Goal: Task Accomplishment & Management: Manage account settings

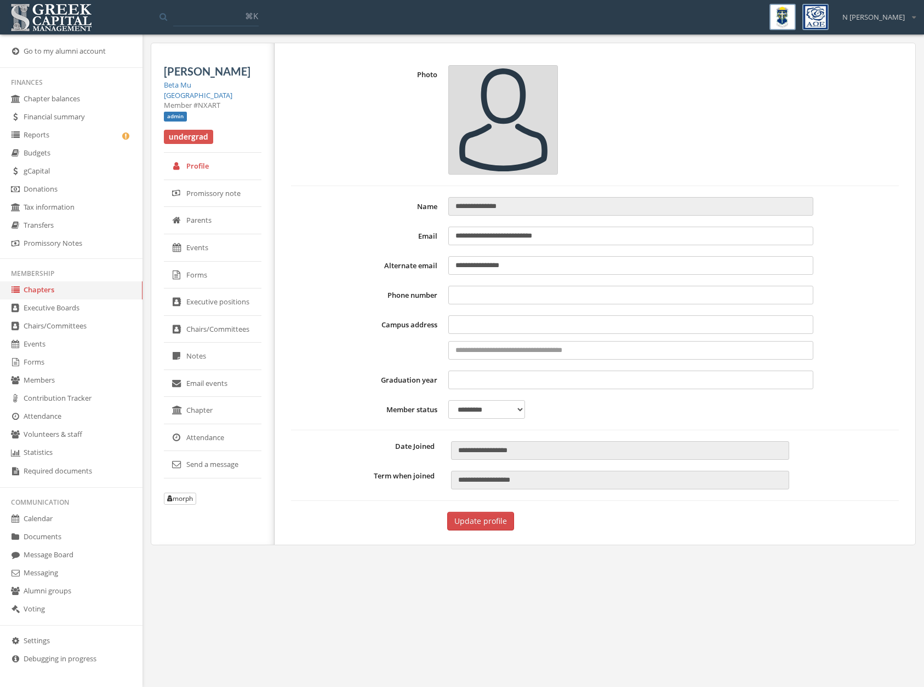
select select "******"
type input "**********"
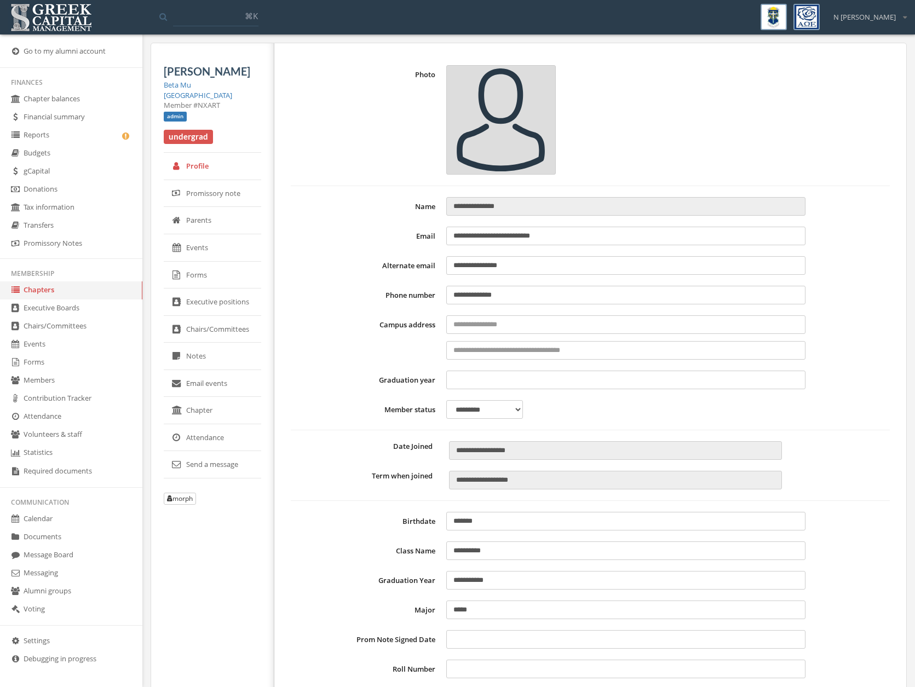
click at [55, 143] on link "Reports" at bounding box center [71, 136] width 142 height 18
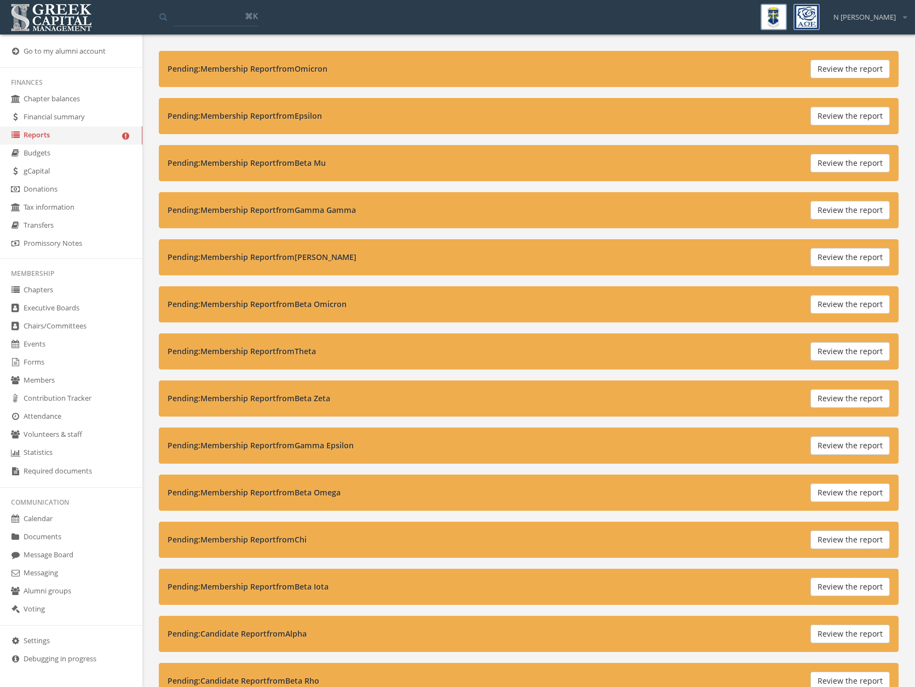
click at [841, 71] on button "Review the report" at bounding box center [850, 69] width 79 height 19
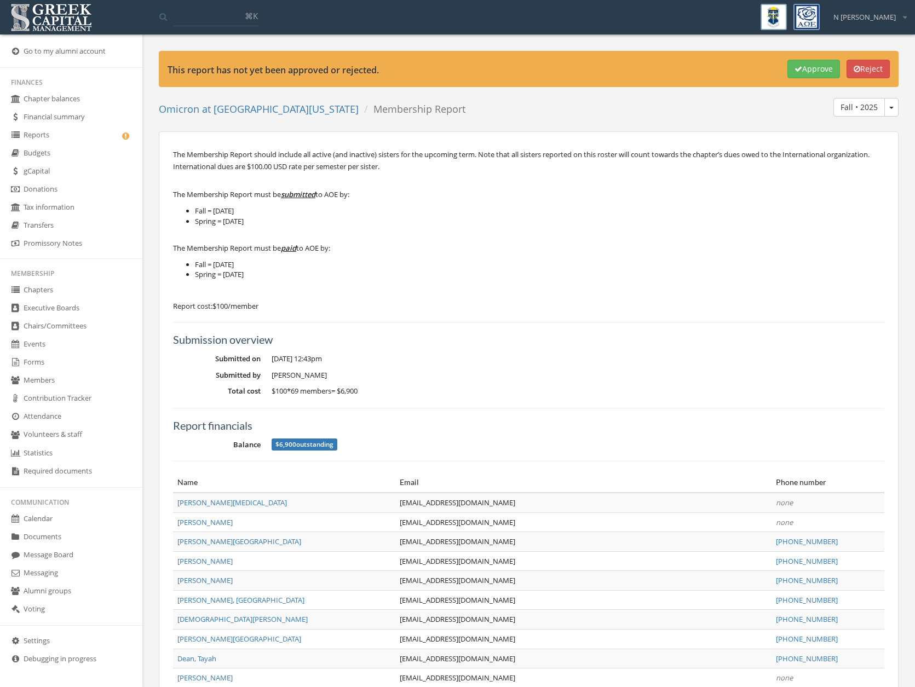
click at [795, 70] on icon "button" at bounding box center [799, 69] width 8 height 8
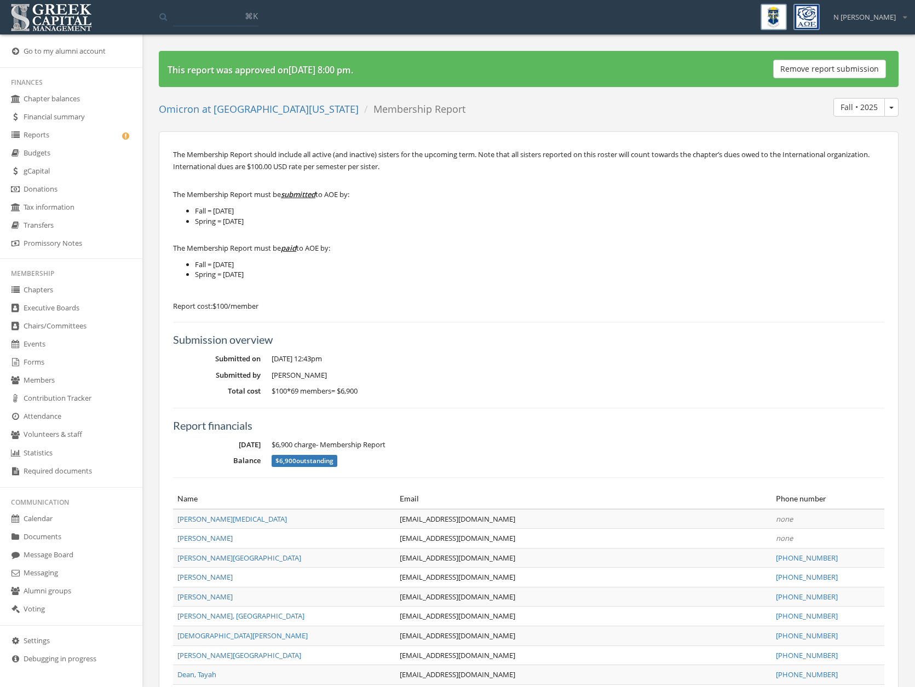
click at [63, 130] on link "Reports" at bounding box center [71, 136] width 142 height 18
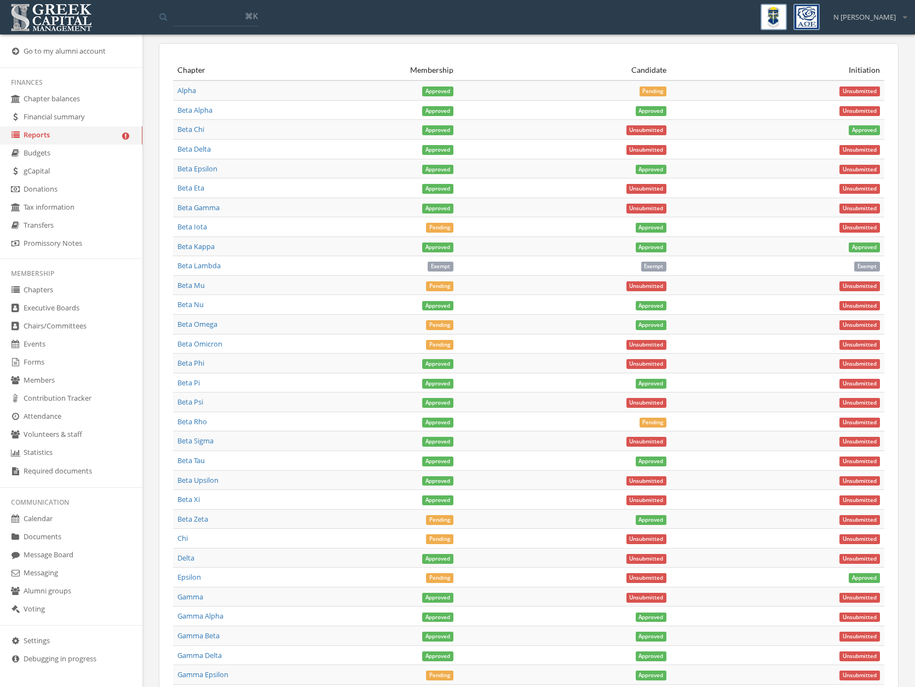
scroll to position [581, 0]
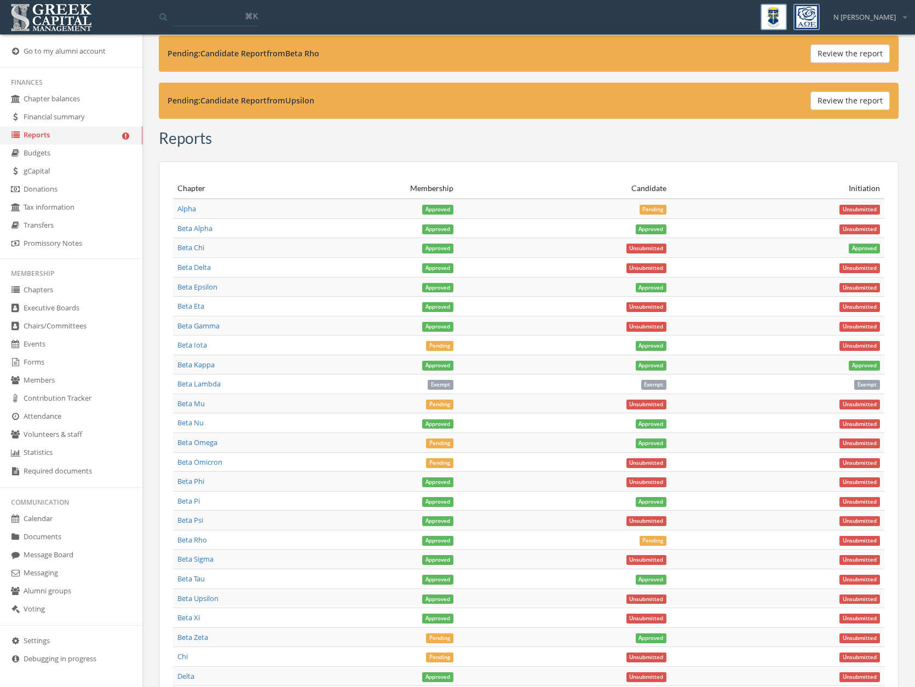
click at [187, 345] on link "Beta Iota" at bounding box center [192, 345] width 30 height 10
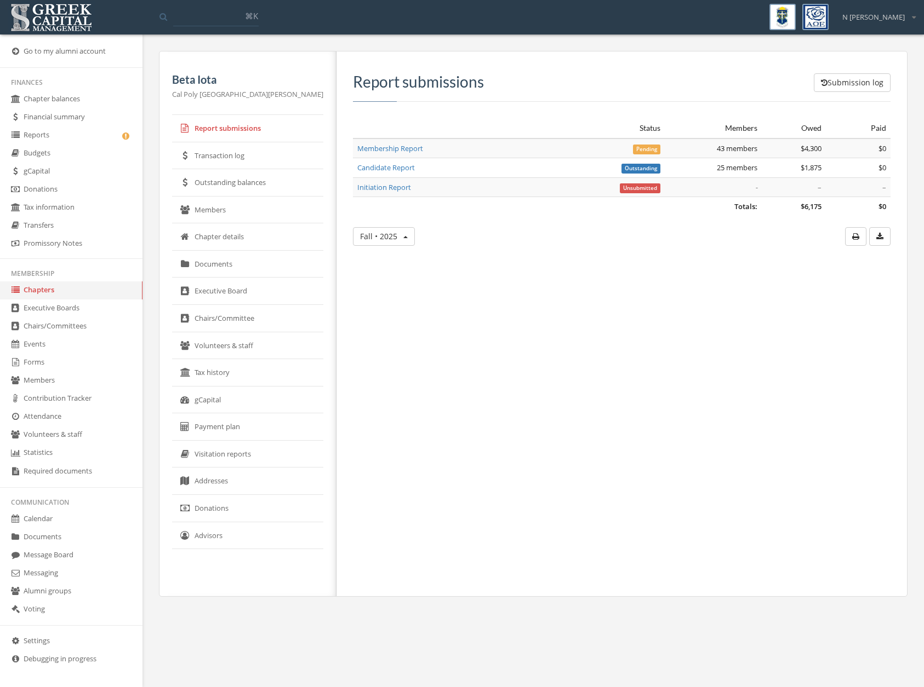
click at [357, 146] on link "Membership Report" at bounding box center [390, 149] width 66 height 10
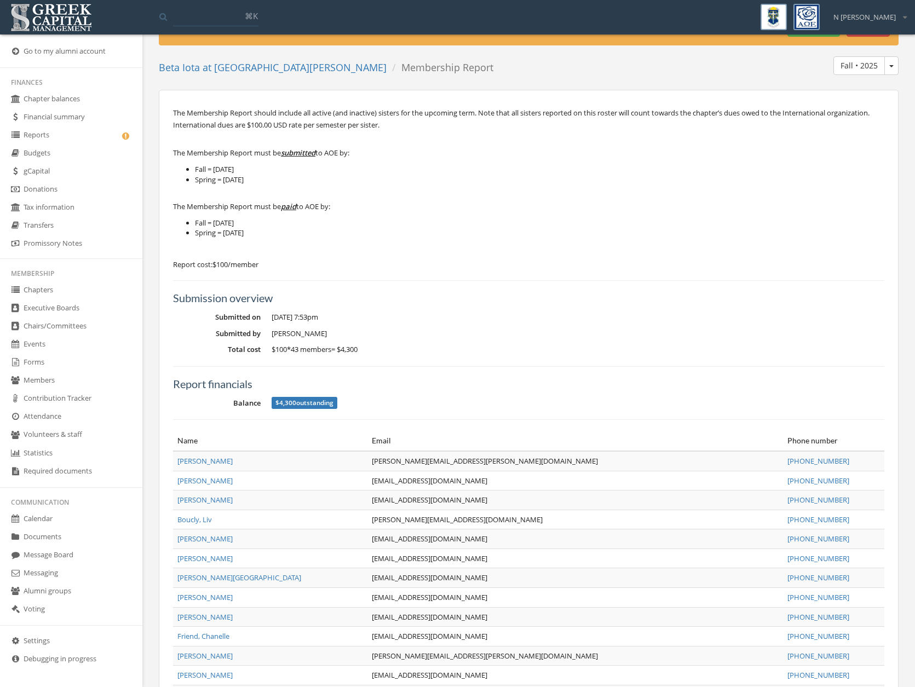
scroll to position [93, 0]
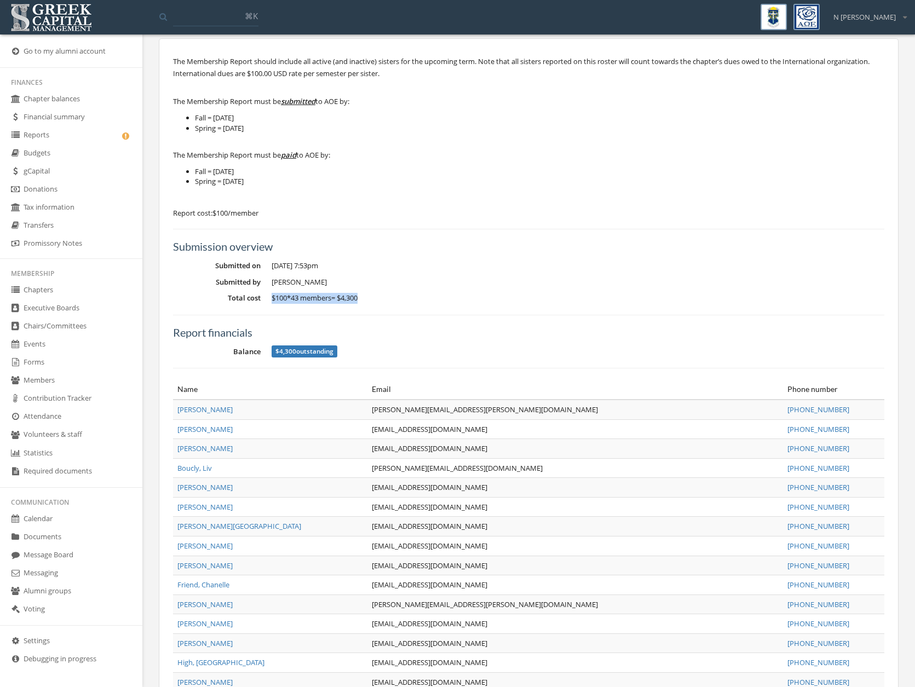
drag, startPoint x: 269, startPoint y: 290, endPoint x: 406, endPoint y: 306, distance: 138.5
click at [384, 300] on dl "Submitted on [DATE] 7:53pm Submitted by [PERSON_NAME] Total cost $100 * 43 memb…" at bounding box center [529, 282] width 712 height 43
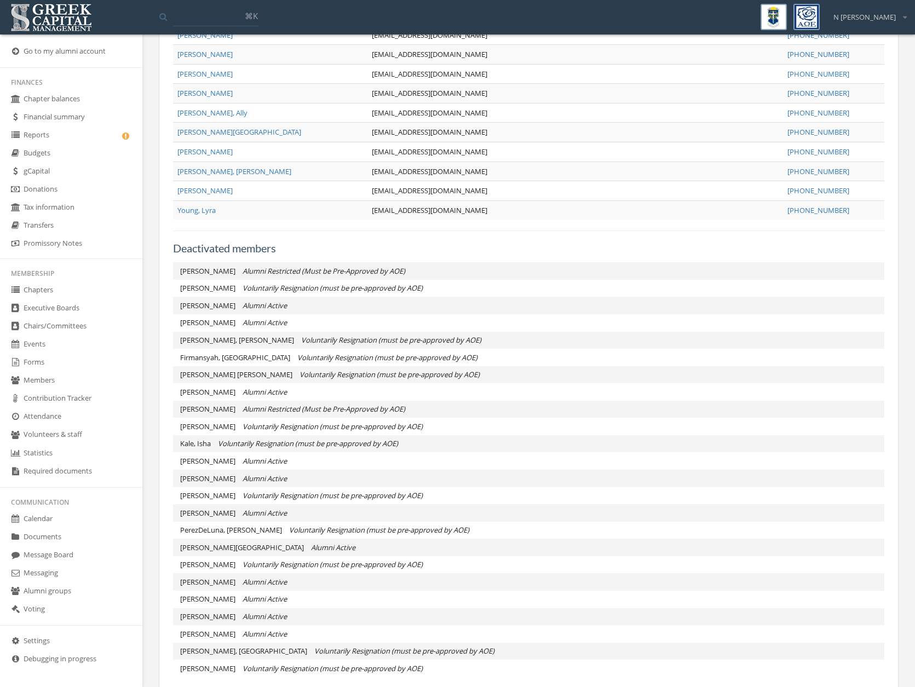
scroll to position [1145, 0]
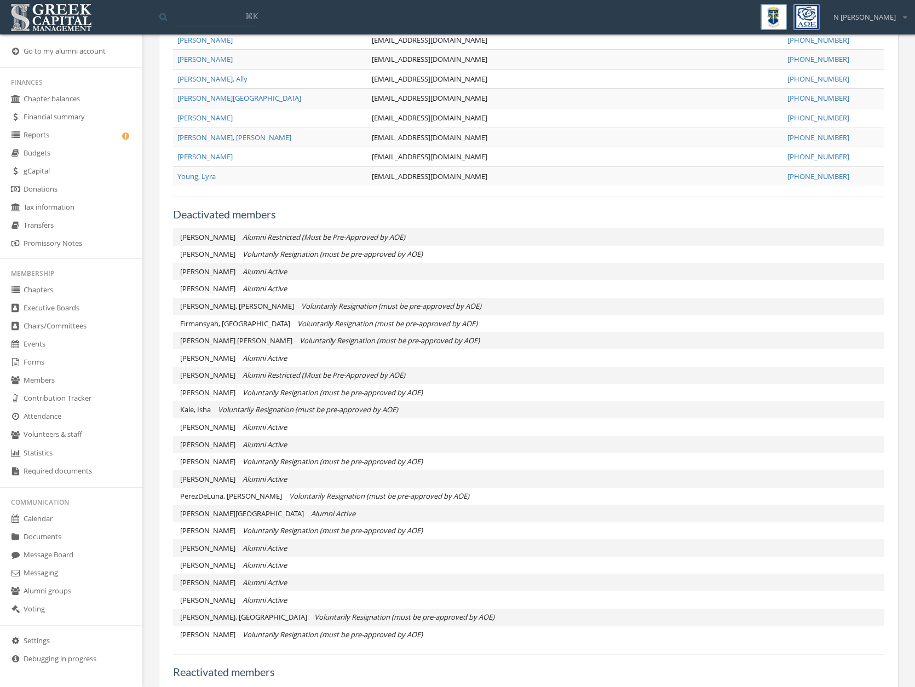
drag, startPoint x: 198, startPoint y: 238, endPoint x: 369, endPoint y: 257, distance: 172.0
click at [444, 259] on ul "[PERSON_NAME] Alumni Restricted (Must be Pre-Approved by [PERSON_NAME] Voluntar…" at bounding box center [529, 435] width 712 height 415
click at [333, 256] on em "Voluntarily Resignation (must be pre-approved by AOE)" at bounding box center [333, 254] width 180 height 10
drag, startPoint x: 255, startPoint y: 249, endPoint x: 399, endPoint y: 295, distance: 151.8
click at [397, 285] on ul "[PERSON_NAME] Alumni Restricted (Must be Pre-Approved by [PERSON_NAME] Voluntar…" at bounding box center [529, 435] width 712 height 415
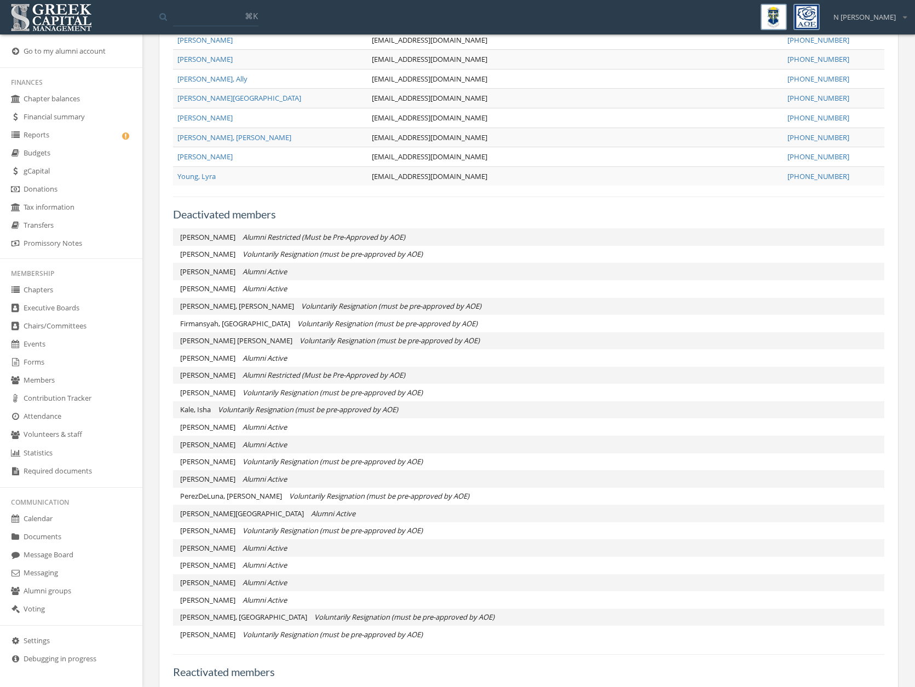
click at [398, 329] on li "Firmansyah, Larissa Voluntarily Resignation (must be pre-approved by AOE)" at bounding box center [529, 324] width 712 height 18
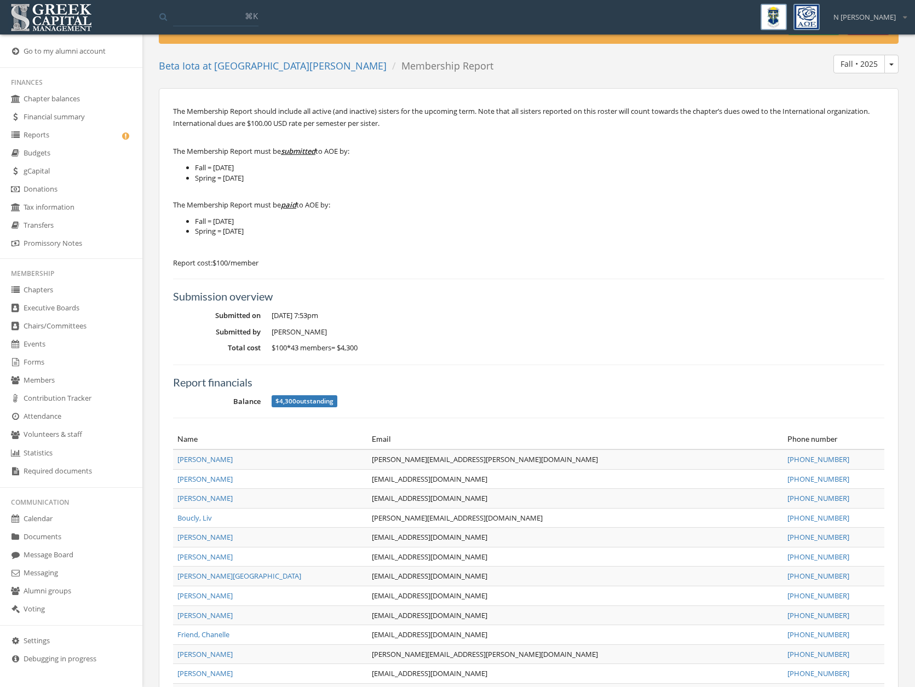
scroll to position [0, 0]
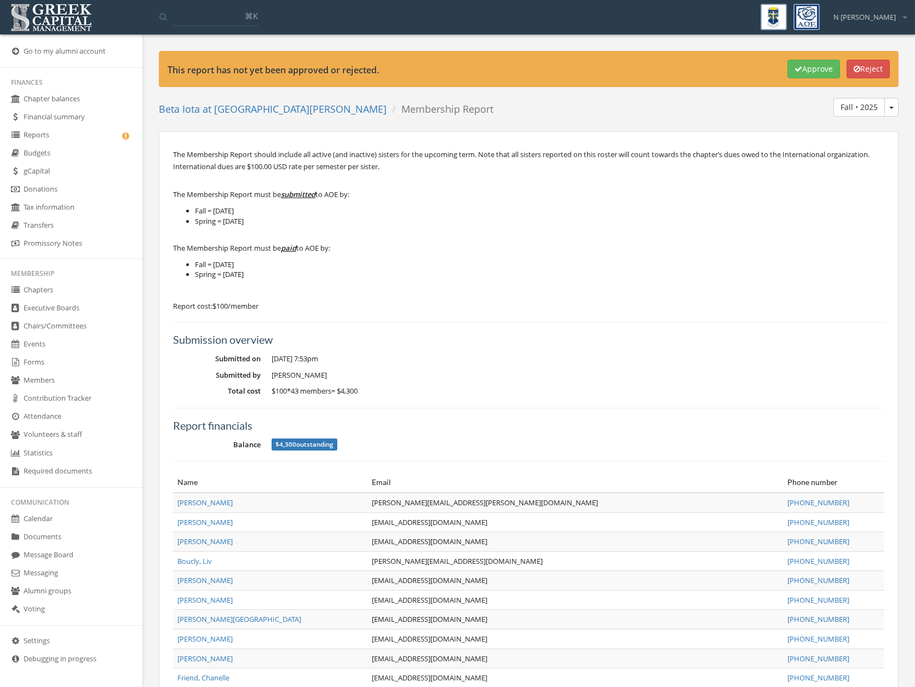
click at [807, 72] on button "Approve" at bounding box center [814, 69] width 53 height 19
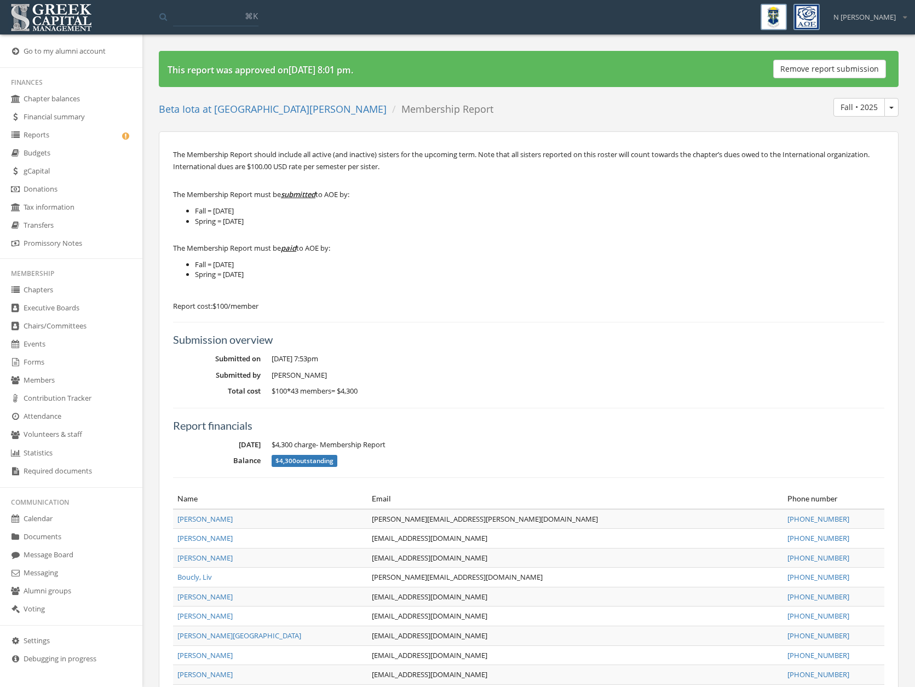
click at [35, 134] on link "Reports" at bounding box center [71, 136] width 142 height 18
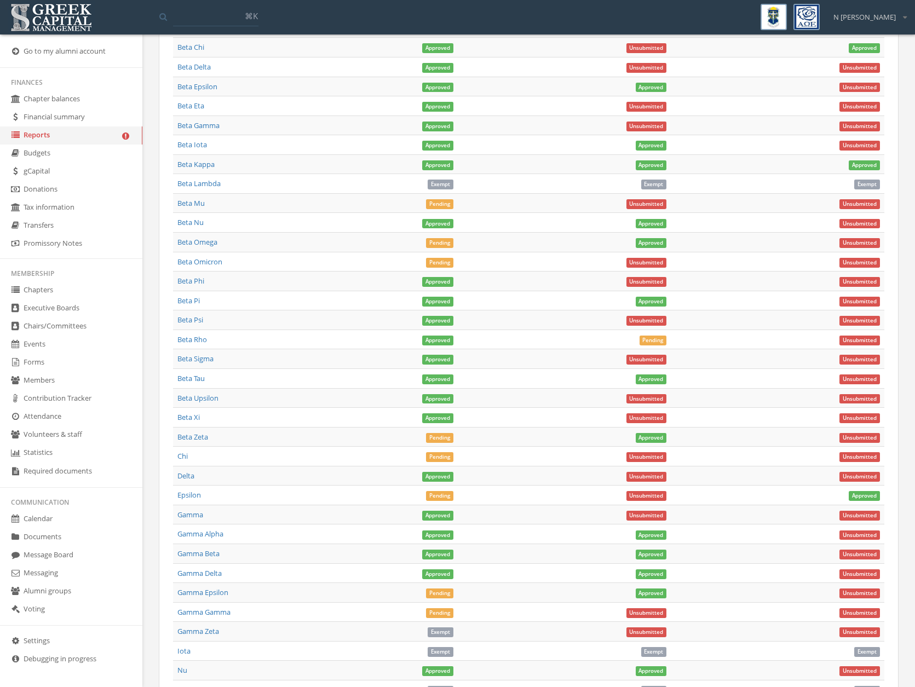
scroll to position [736, 0]
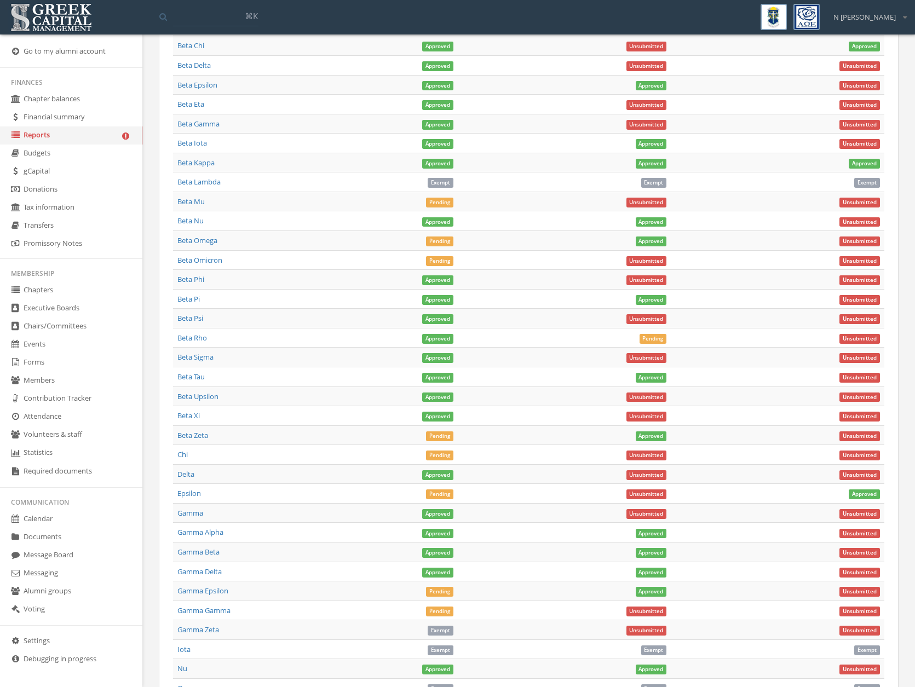
click at [185, 204] on link "Beta Mu" at bounding box center [190, 202] width 27 height 10
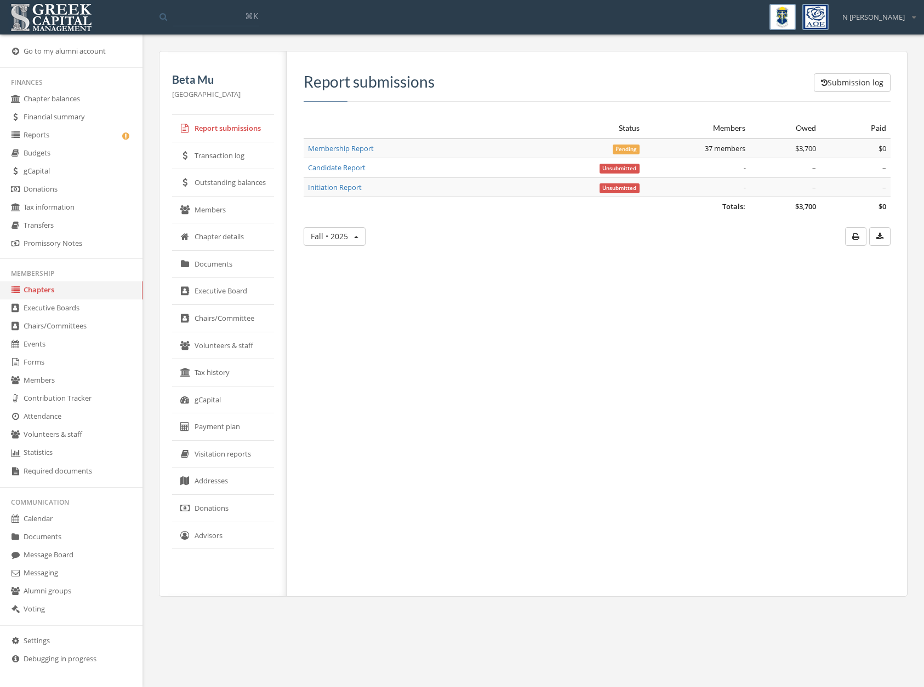
click at [357, 151] on link "Membership Report" at bounding box center [341, 149] width 66 height 10
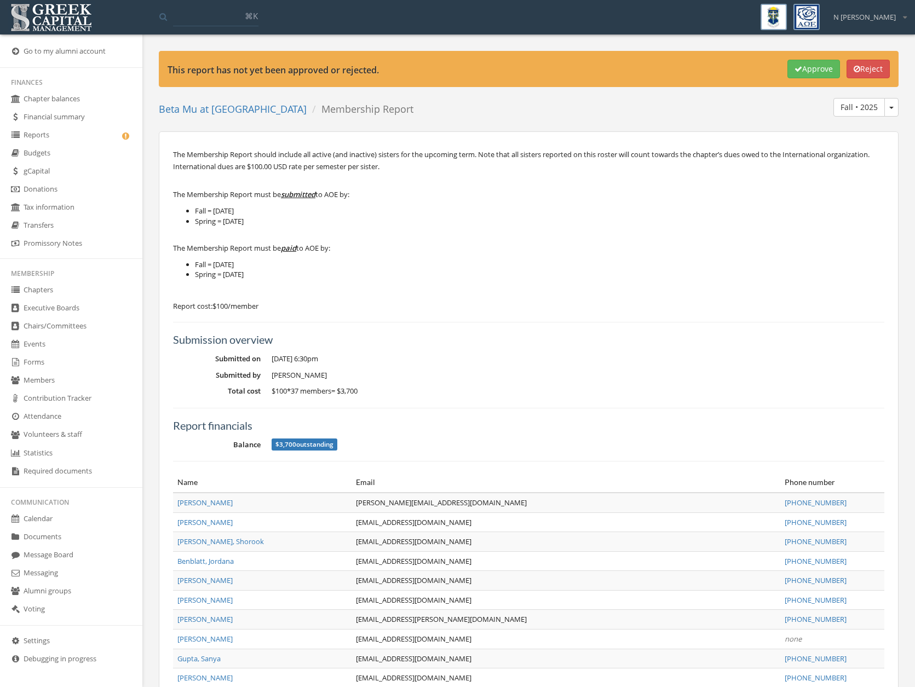
click at [827, 64] on button "Approve" at bounding box center [814, 69] width 53 height 19
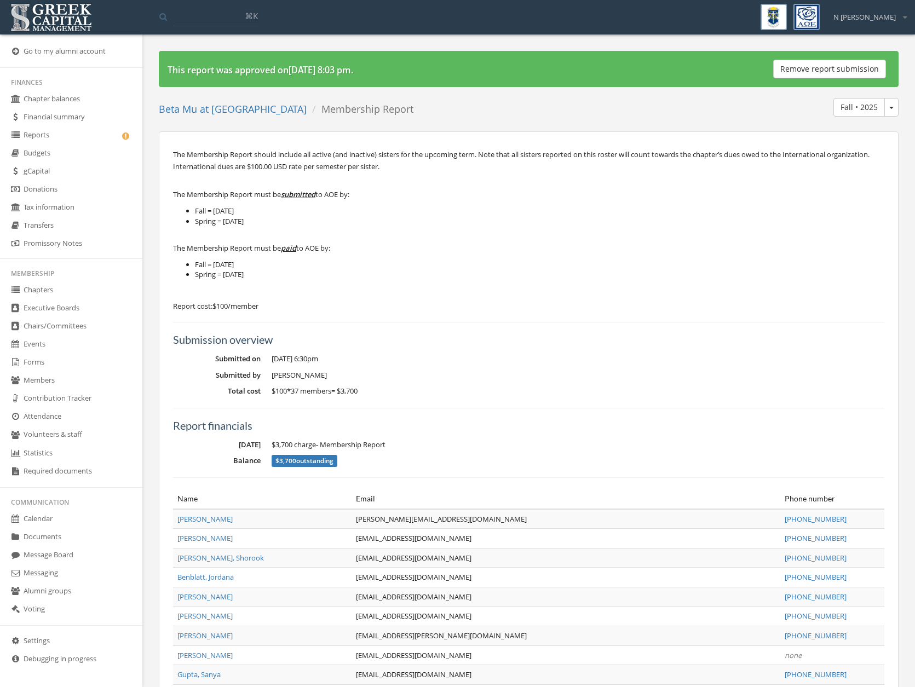
click at [74, 135] on link "Reports" at bounding box center [71, 136] width 142 height 18
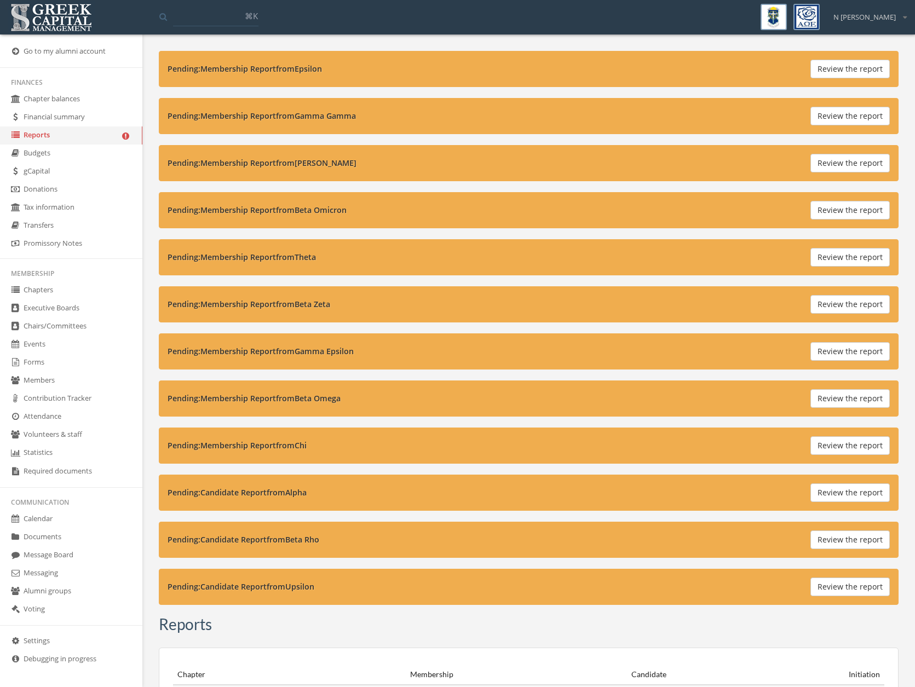
scroll to position [724, 0]
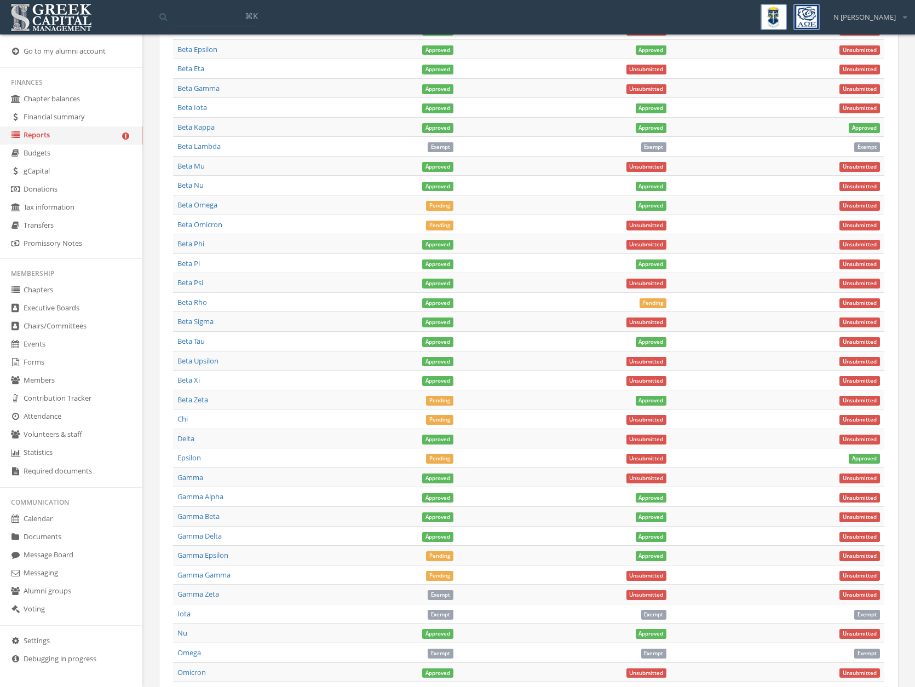
click at [179, 204] on link "Beta Omega" at bounding box center [197, 205] width 40 height 10
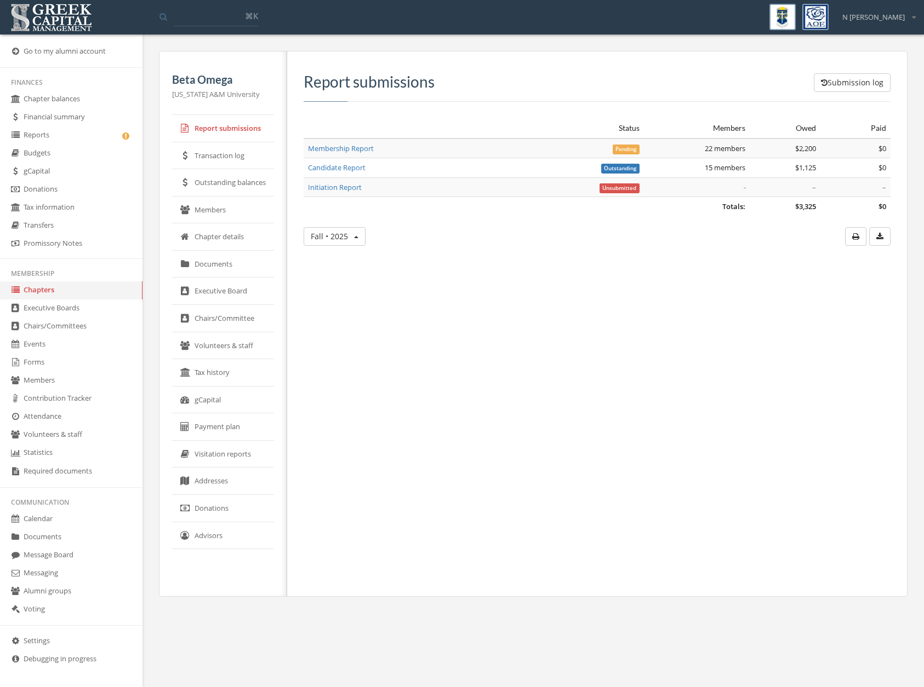
click at [331, 147] on link "Membership Report" at bounding box center [341, 149] width 66 height 10
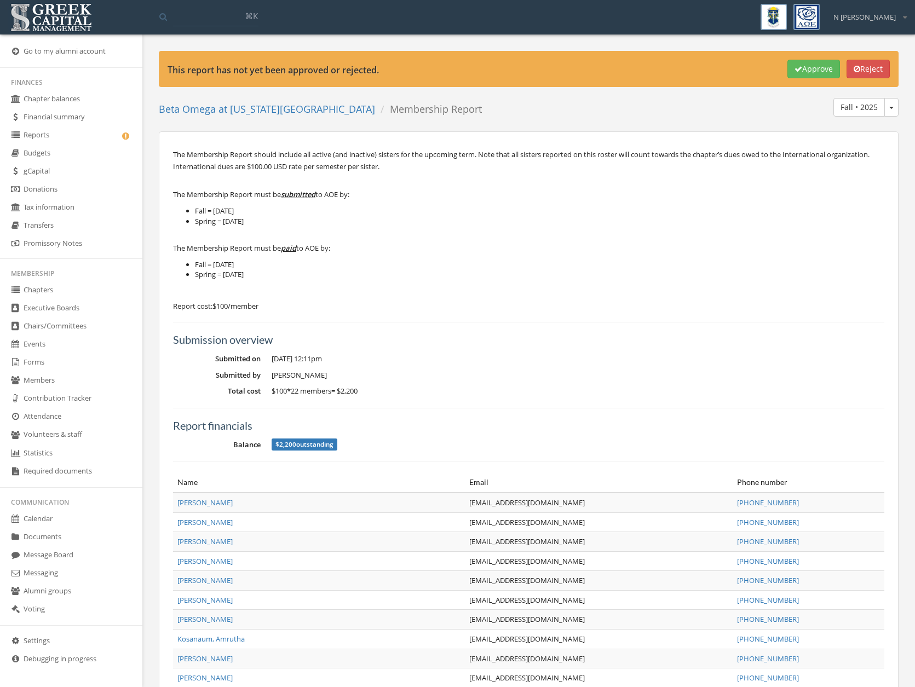
click at [816, 65] on button "Approve" at bounding box center [814, 69] width 53 height 19
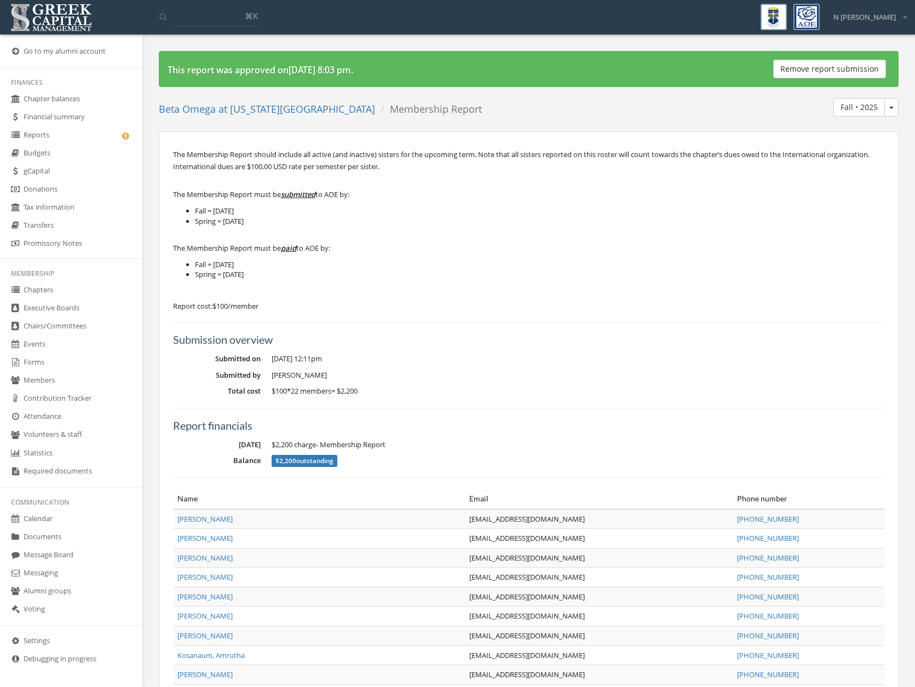
click at [42, 135] on link "Reports" at bounding box center [71, 136] width 142 height 18
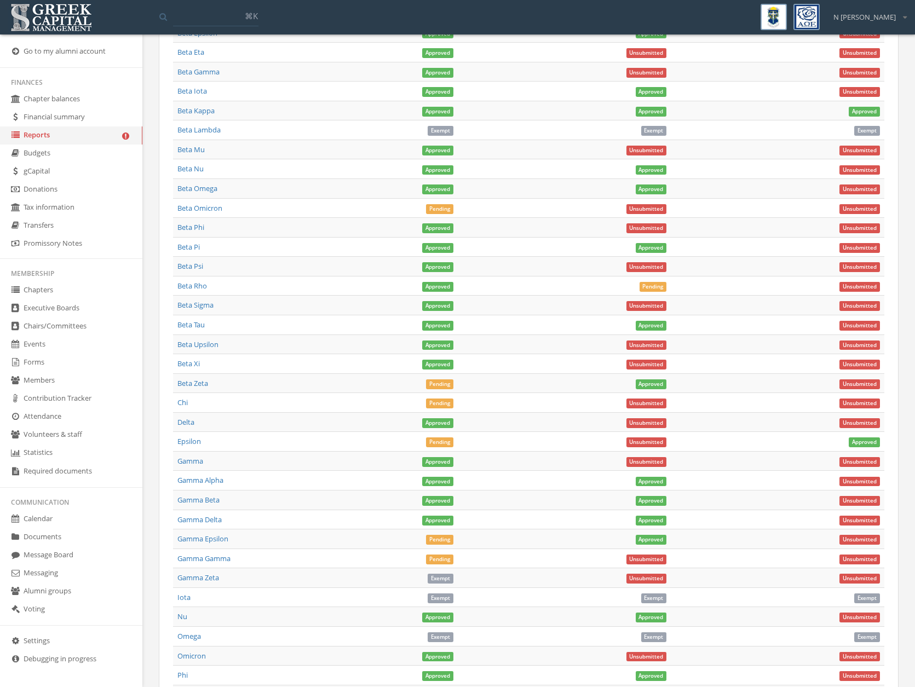
scroll to position [687, 0]
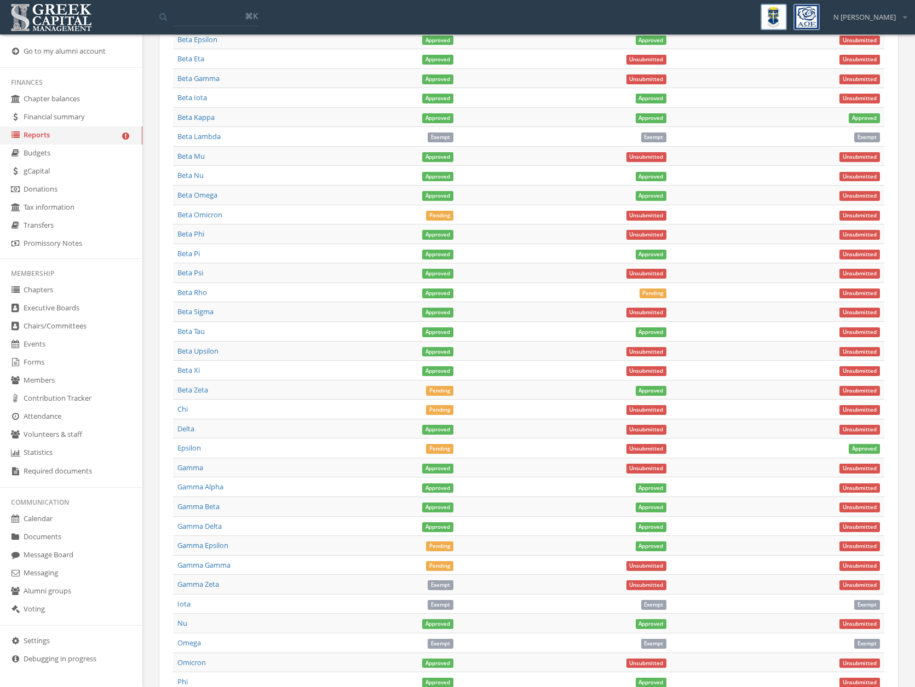
click at [208, 215] on link "Beta Omicron" at bounding box center [199, 215] width 45 height 10
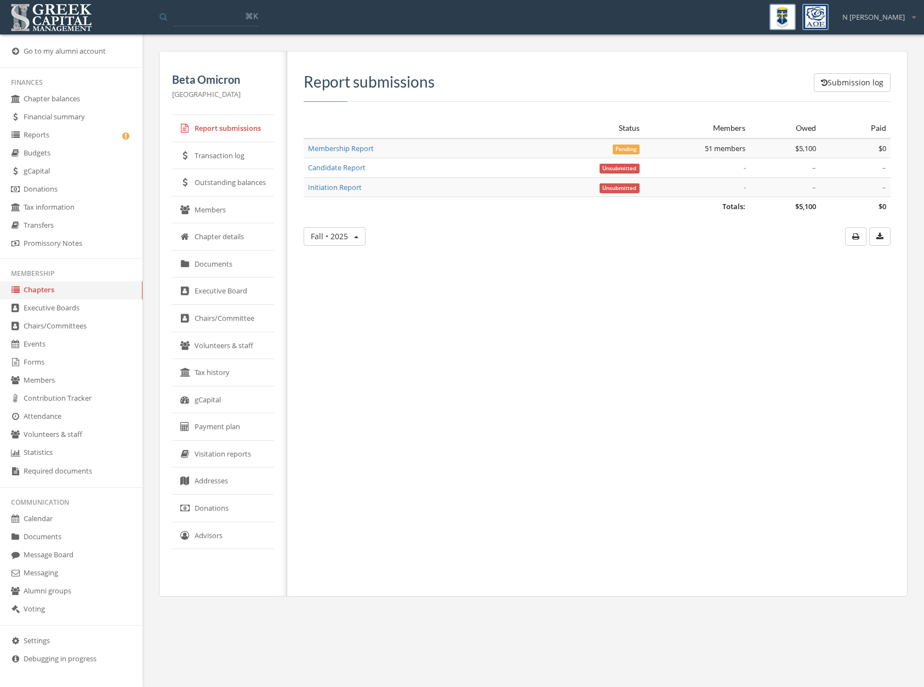
click at [333, 147] on link "Membership Report" at bounding box center [341, 149] width 66 height 10
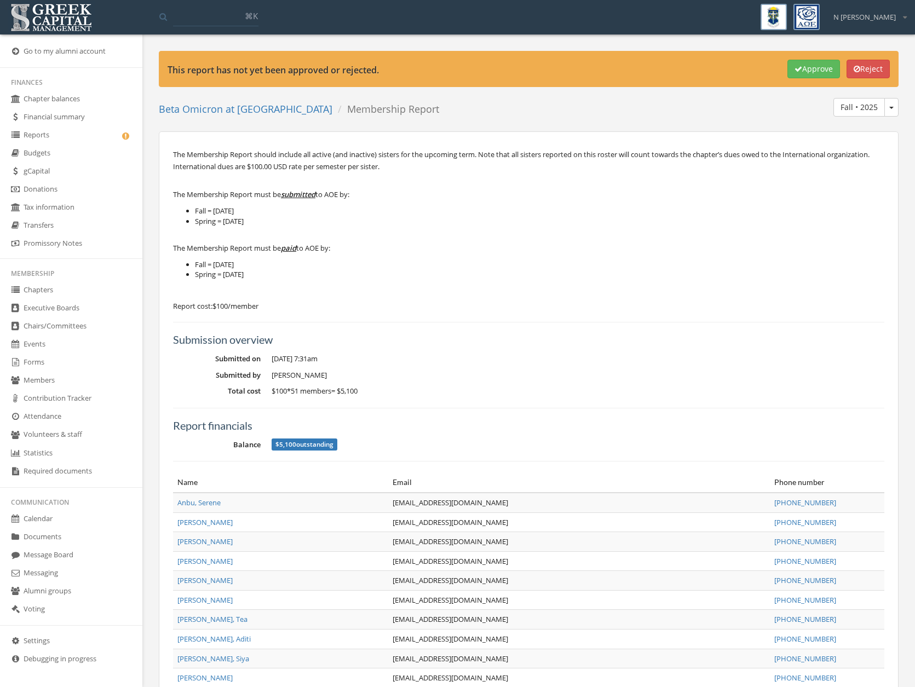
click at [795, 71] on icon "button" at bounding box center [799, 69] width 8 height 8
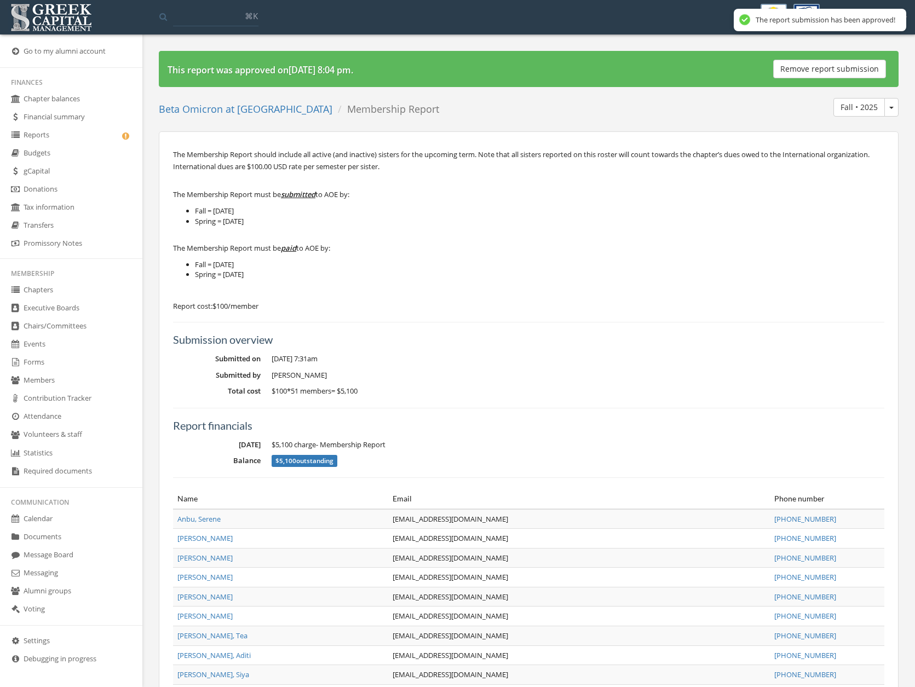
click at [202, 111] on link "Beta Omicron at [GEOGRAPHIC_DATA]" at bounding box center [246, 108] width 174 height 13
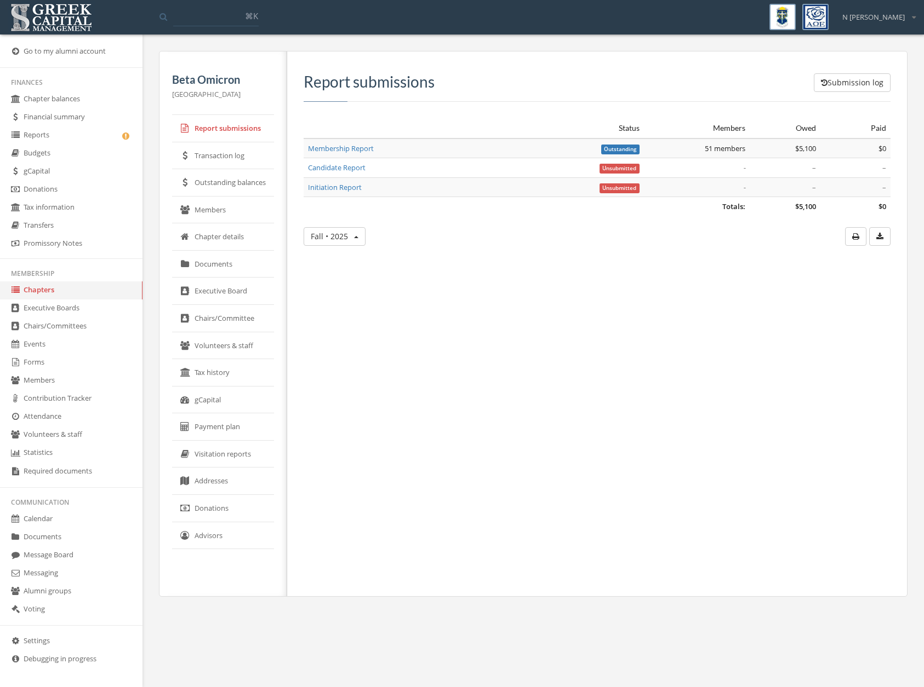
click at [85, 140] on link "Reports" at bounding box center [71, 136] width 142 height 18
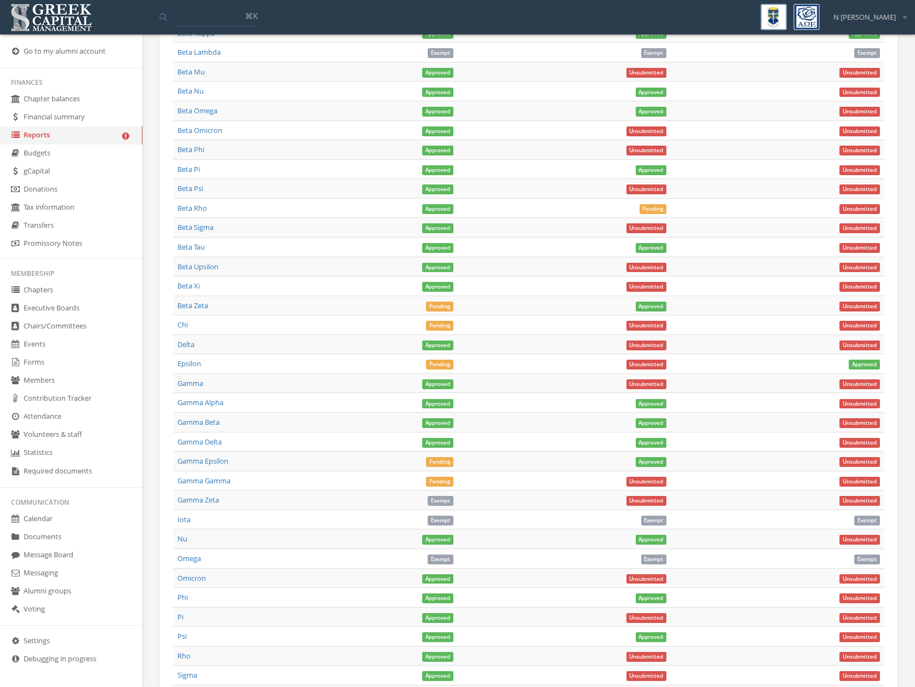
scroll to position [725, 0]
click at [182, 302] on link "Beta Zeta" at bounding box center [192, 305] width 31 height 10
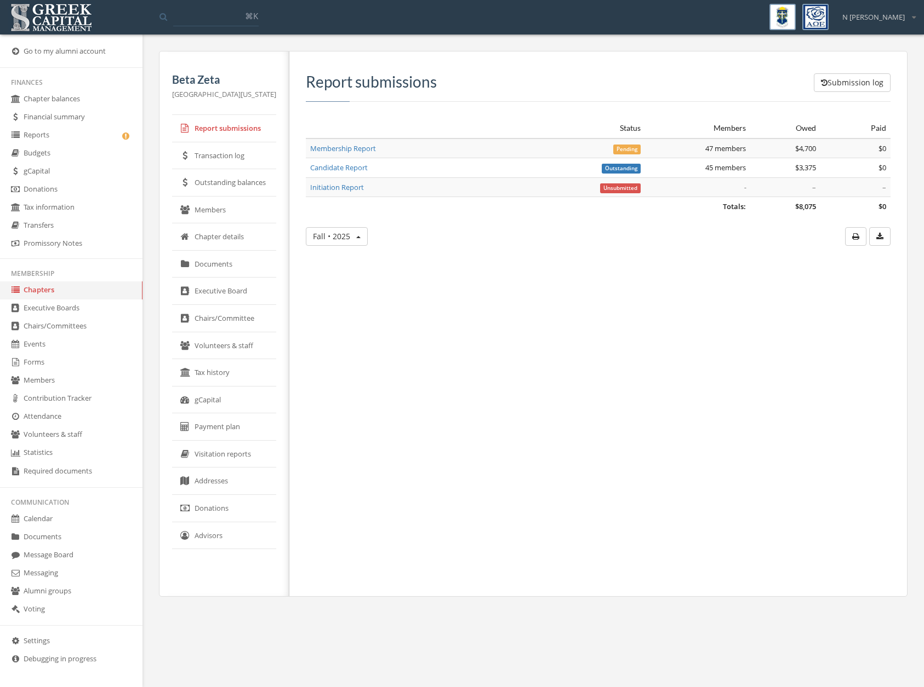
click at [330, 151] on link "Membership Report" at bounding box center [343, 149] width 66 height 10
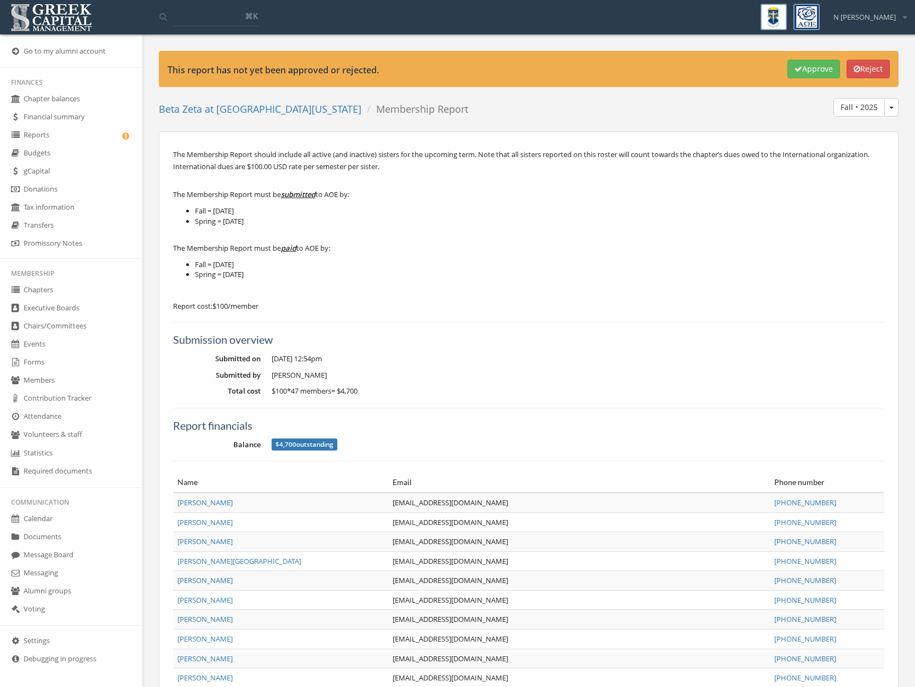
click at [823, 61] on button "Approve" at bounding box center [814, 69] width 53 height 19
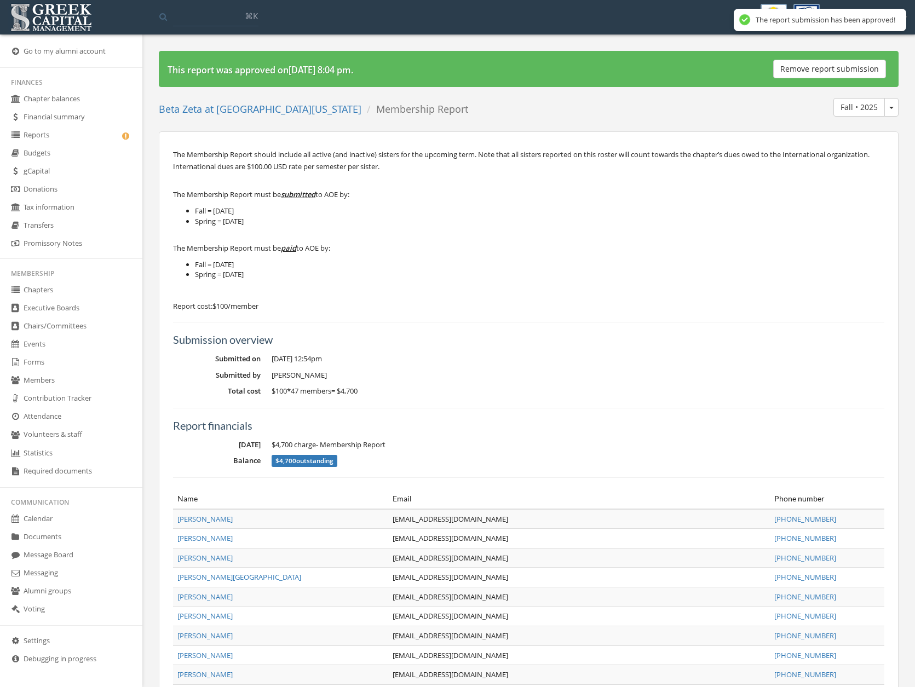
click at [38, 133] on link "Reports" at bounding box center [71, 136] width 142 height 18
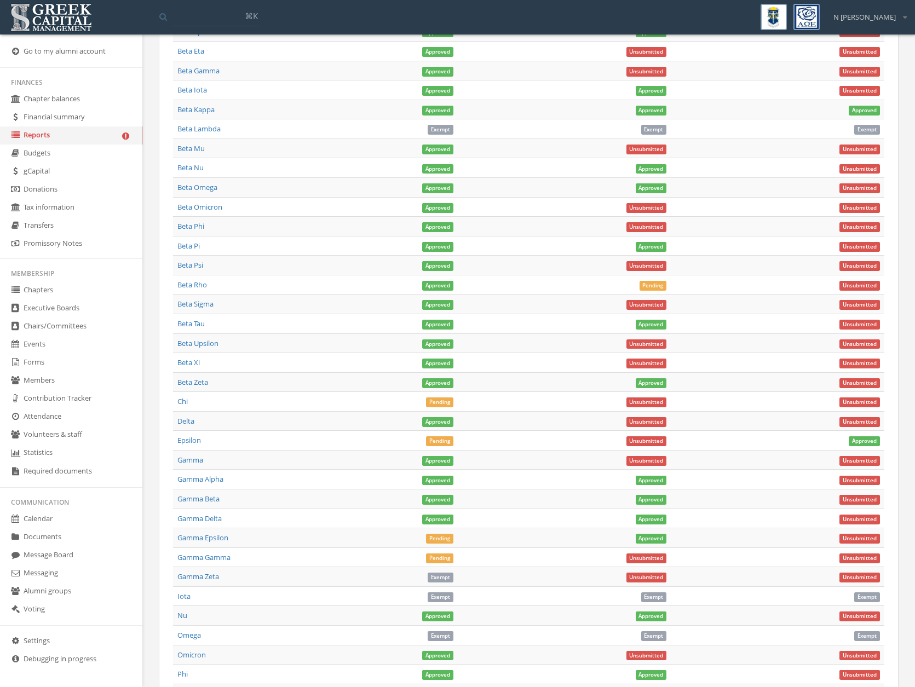
scroll to position [483, 0]
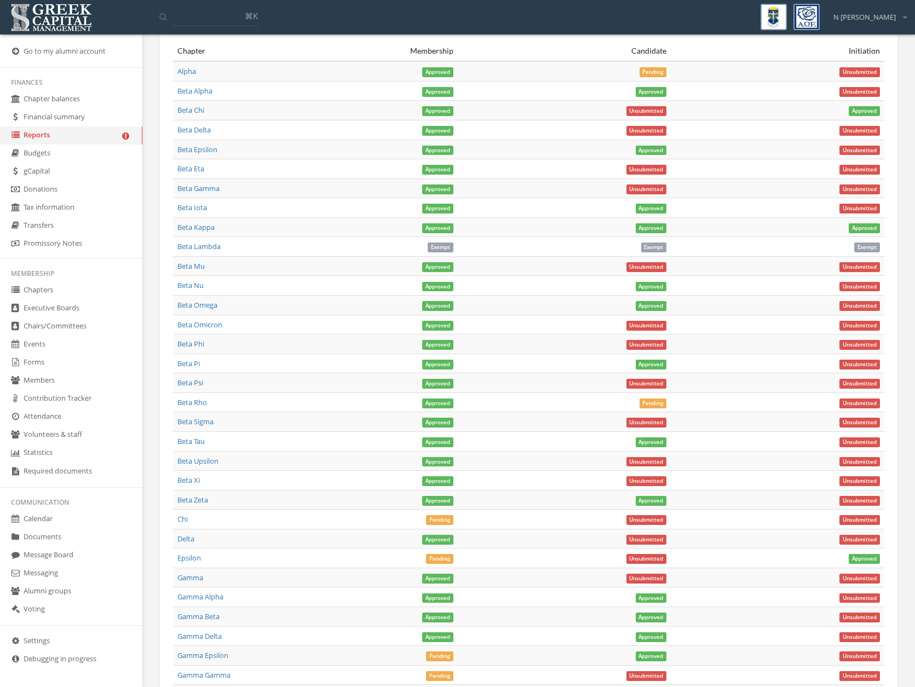
click at [186, 521] on link "Chi" at bounding box center [182, 519] width 10 height 10
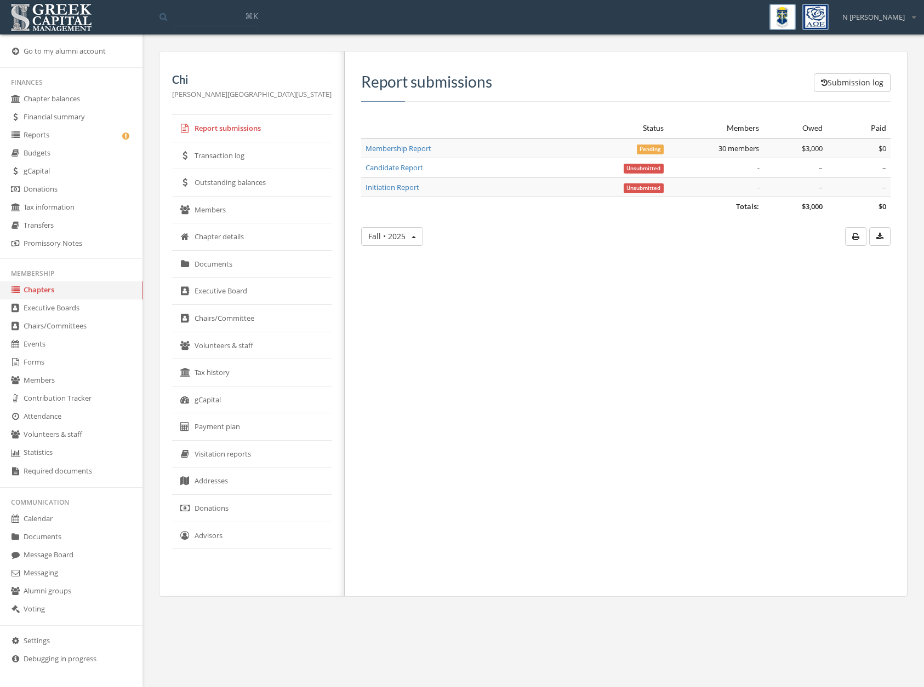
click at [367, 147] on link "Membership Report" at bounding box center [398, 149] width 66 height 10
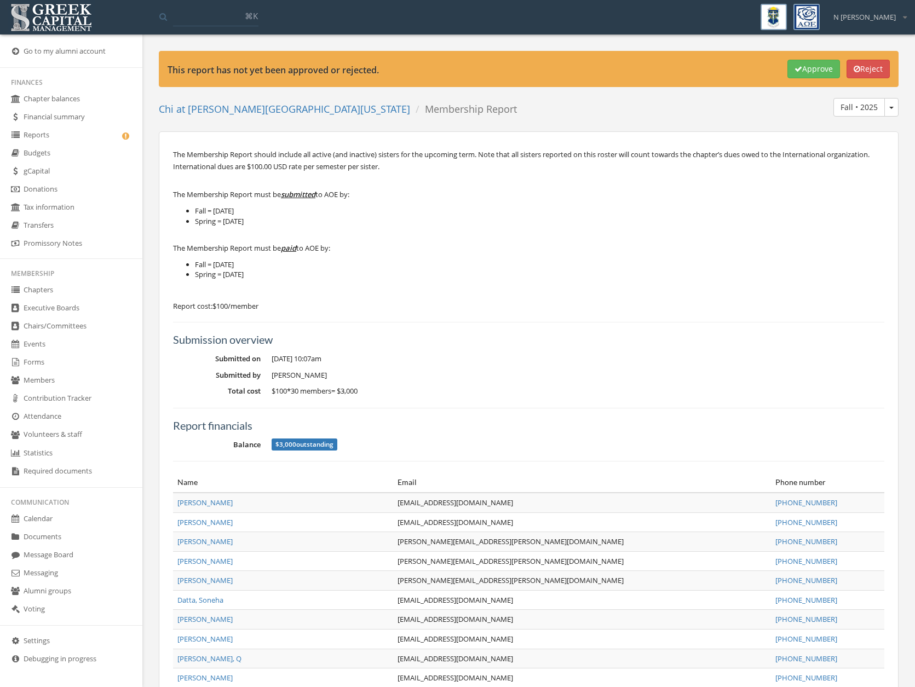
click at [788, 73] on button "Approve" at bounding box center [814, 69] width 53 height 19
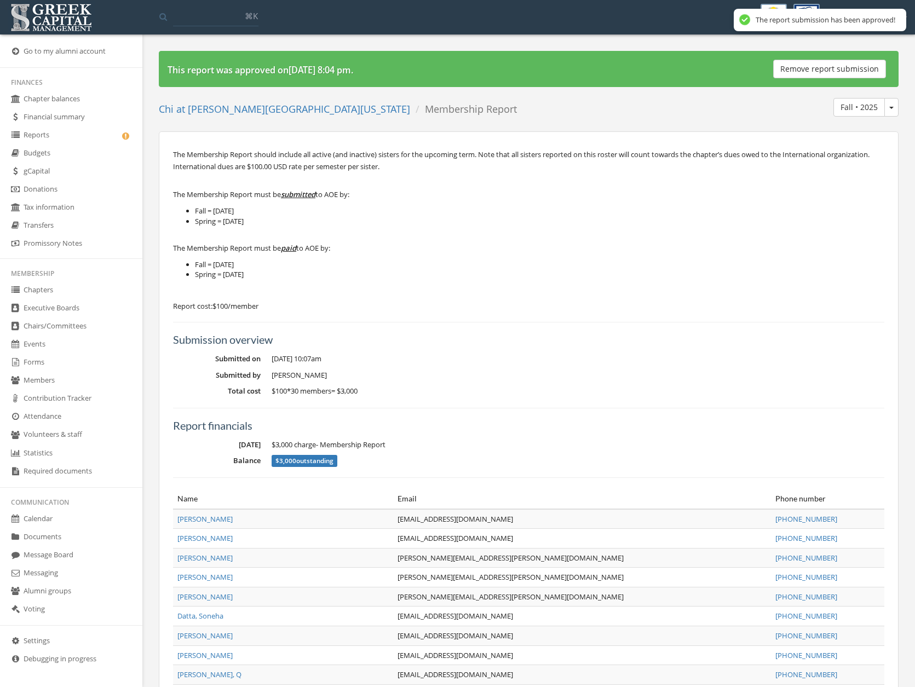
click at [56, 144] on ul "Finances Chapter balances Financial summary Reports Budgets gCapital Donations …" at bounding box center [71, 385] width 142 height 622
click at [56, 140] on link "Reports" at bounding box center [71, 136] width 142 height 18
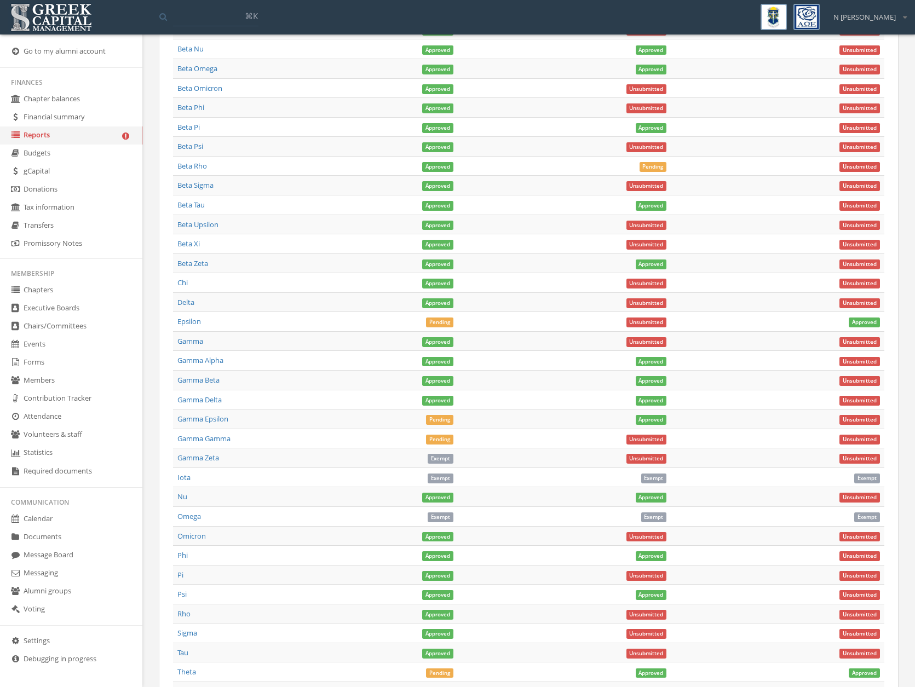
scroll to position [765, 0]
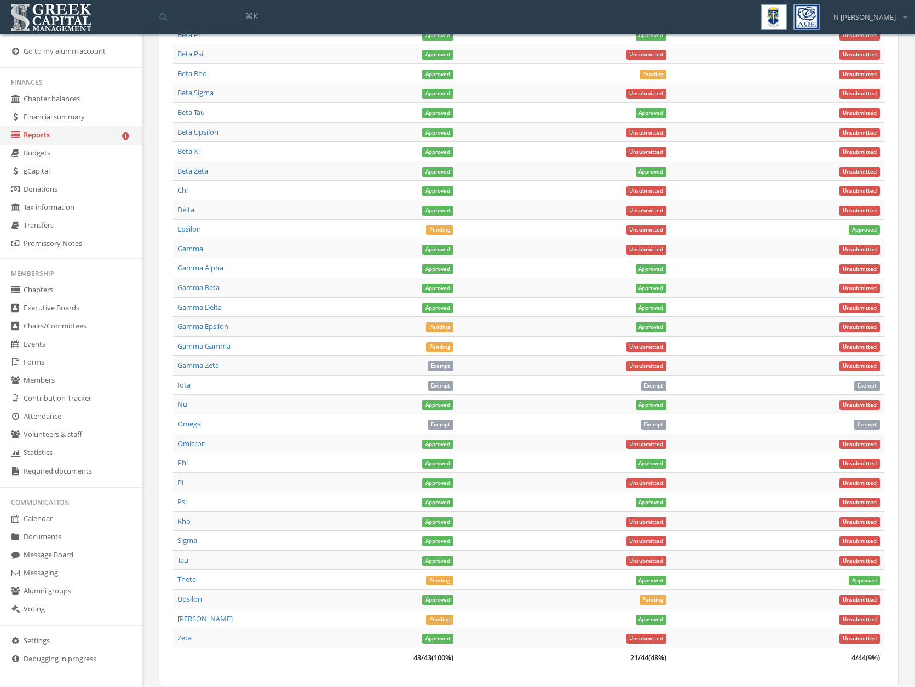
click at [187, 232] on link "Epsilon" at bounding box center [189, 229] width 24 height 10
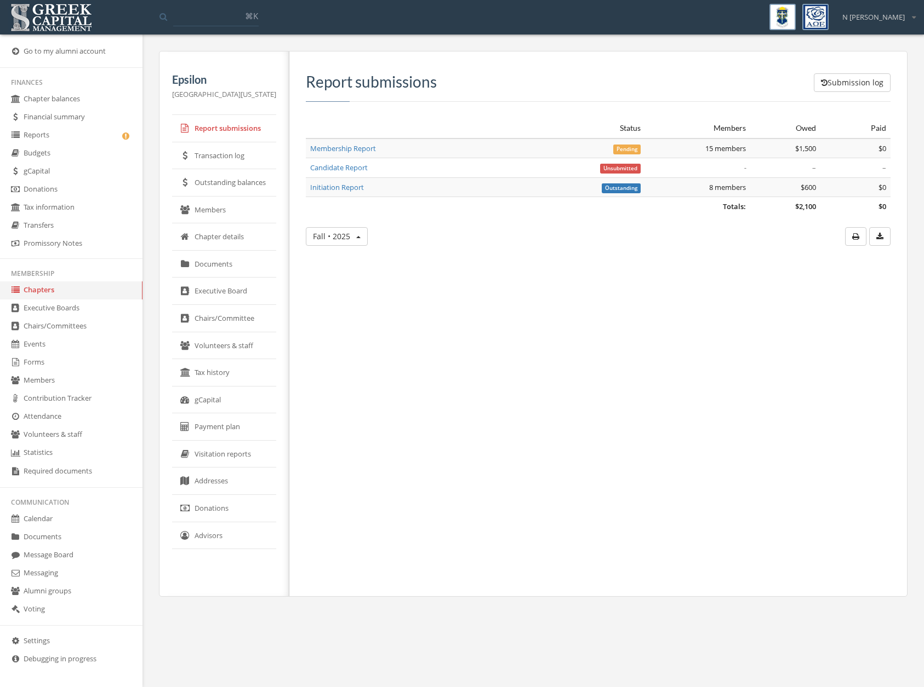
click at [202, 209] on link "Members" at bounding box center [224, 210] width 104 height 27
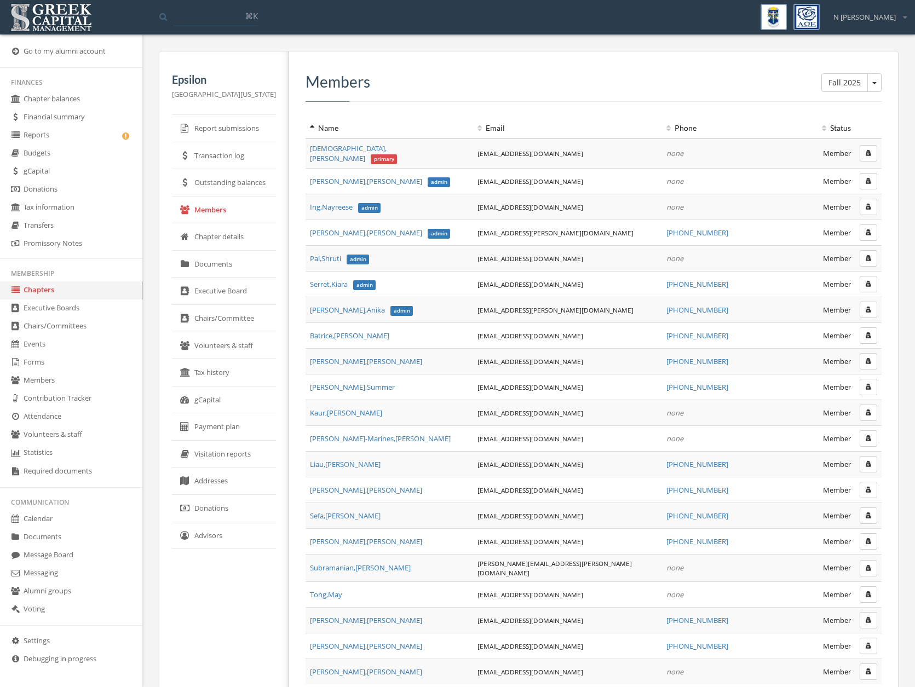
click at [42, 289] on link "Chapters" at bounding box center [71, 291] width 142 height 18
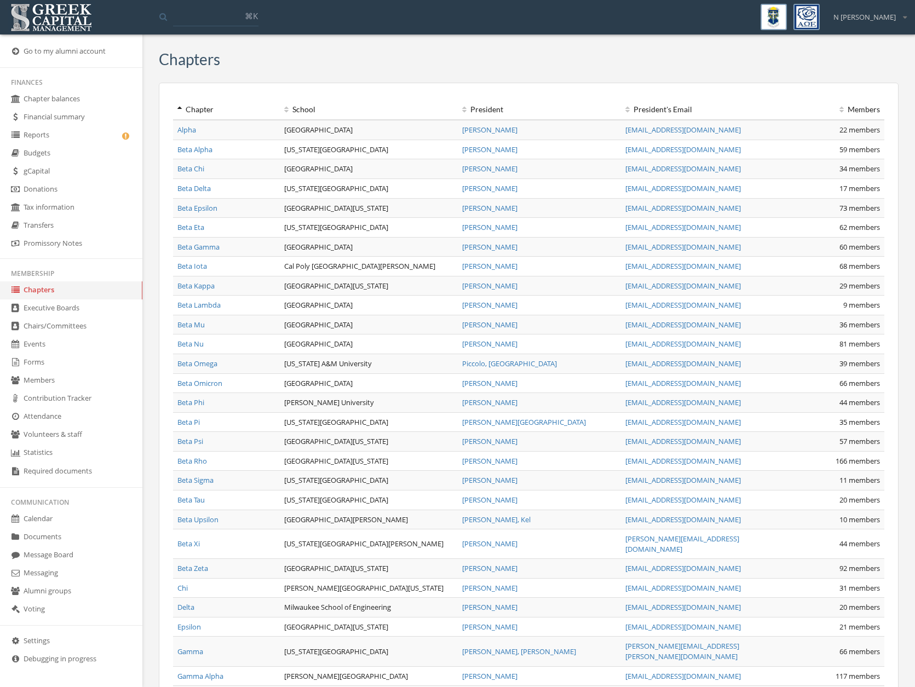
click at [73, 135] on link "Reports" at bounding box center [71, 136] width 142 height 18
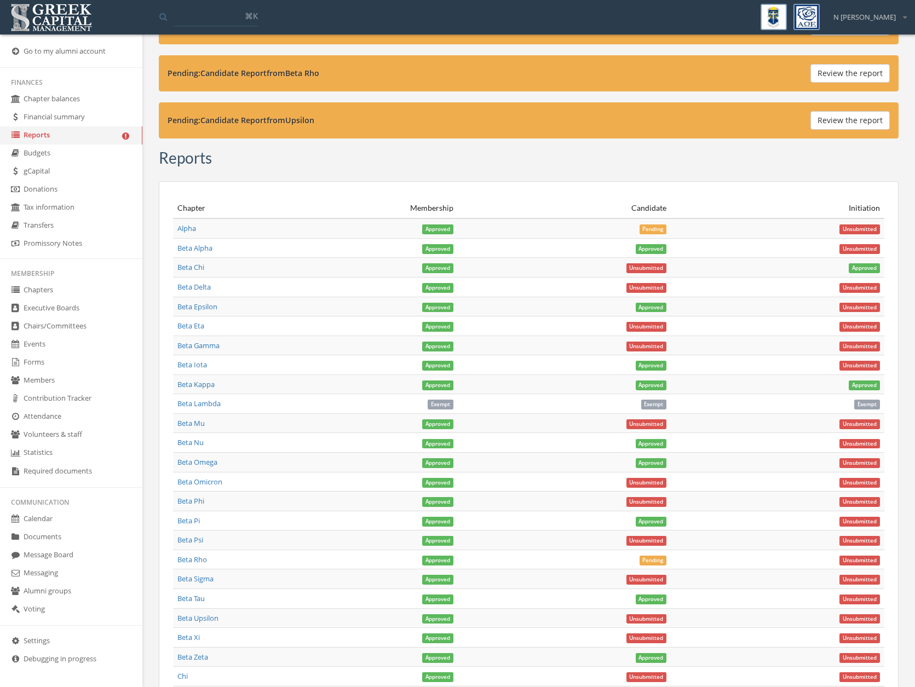
scroll to position [266, 0]
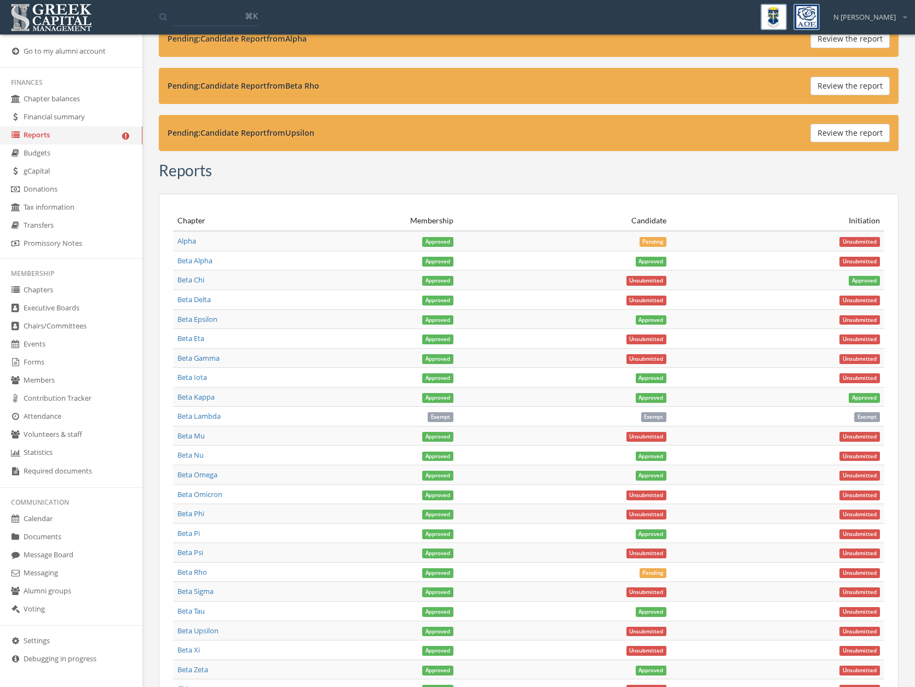
click at [196, 284] on link "Beta Chi" at bounding box center [190, 280] width 27 height 10
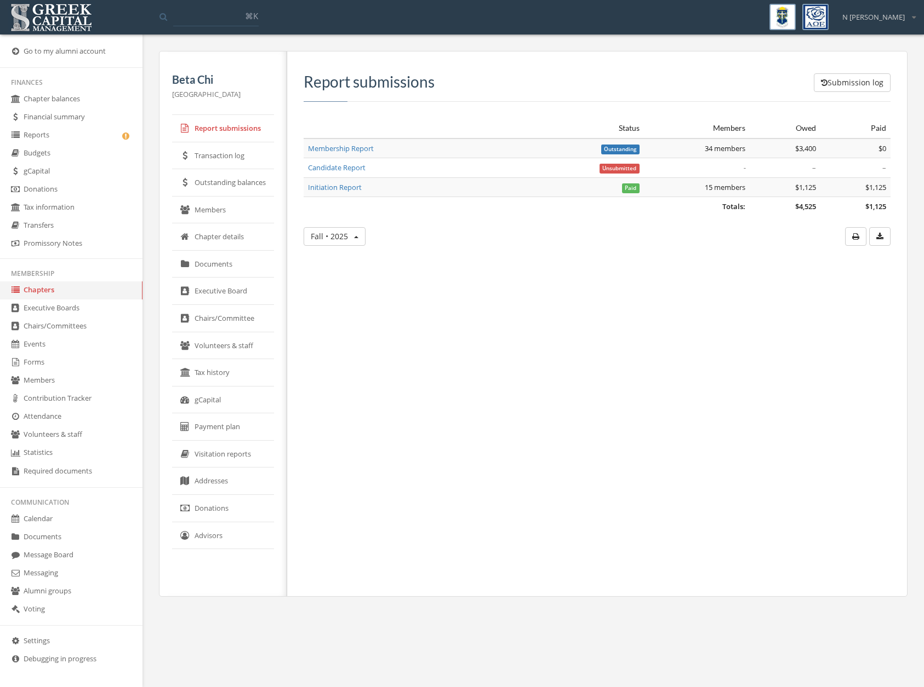
click at [39, 134] on link "Reports" at bounding box center [71, 136] width 142 height 18
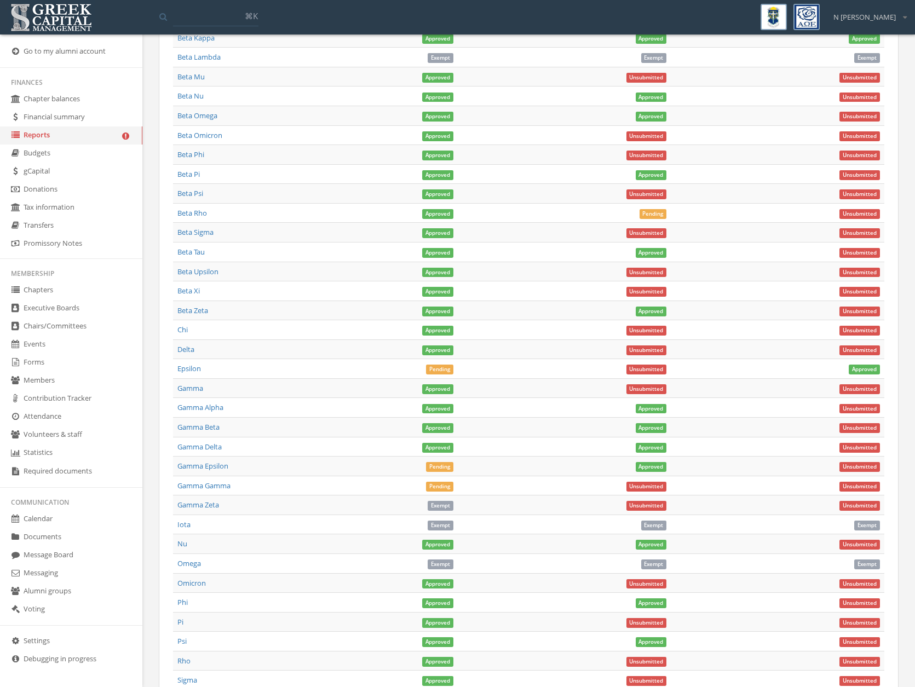
scroll to position [808, 0]
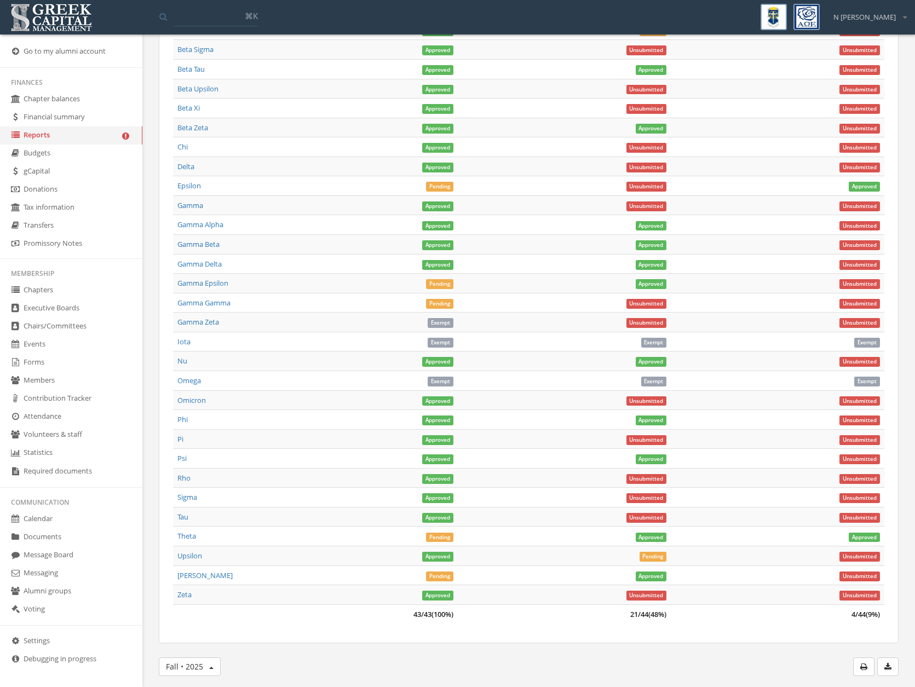
click at [179, 582] on td "[PERSON_NAME]" at bounding box center [208, 576] width 71 height 20
click at [179, 578] on link "[PERSON_NAME]" at bounding box center [204, 576] width 55 height 10
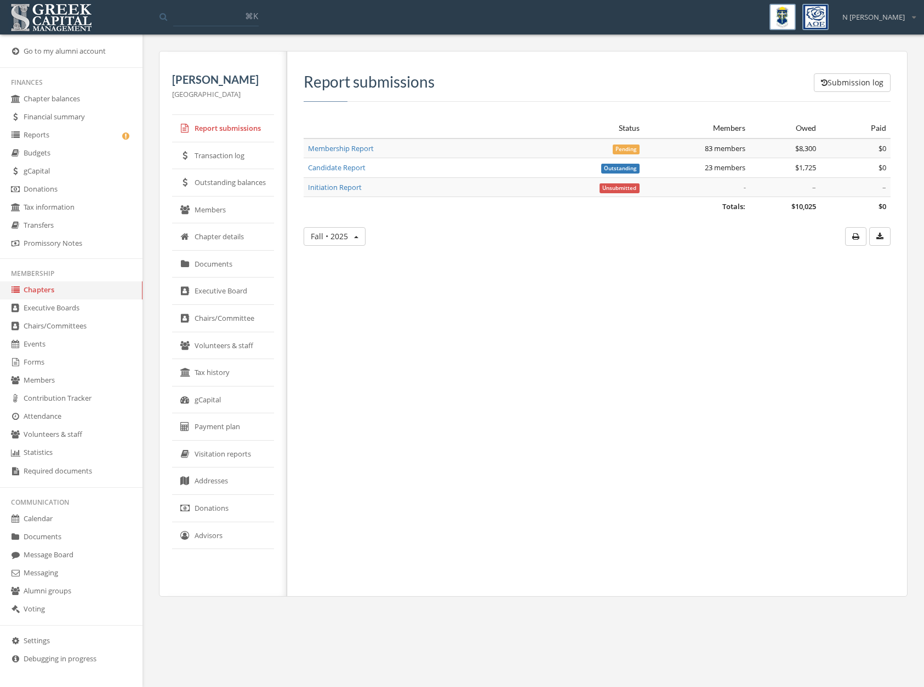
click at [350, 150] on link "Membership Report" at bounding box center [341, 149] width 66 height 10
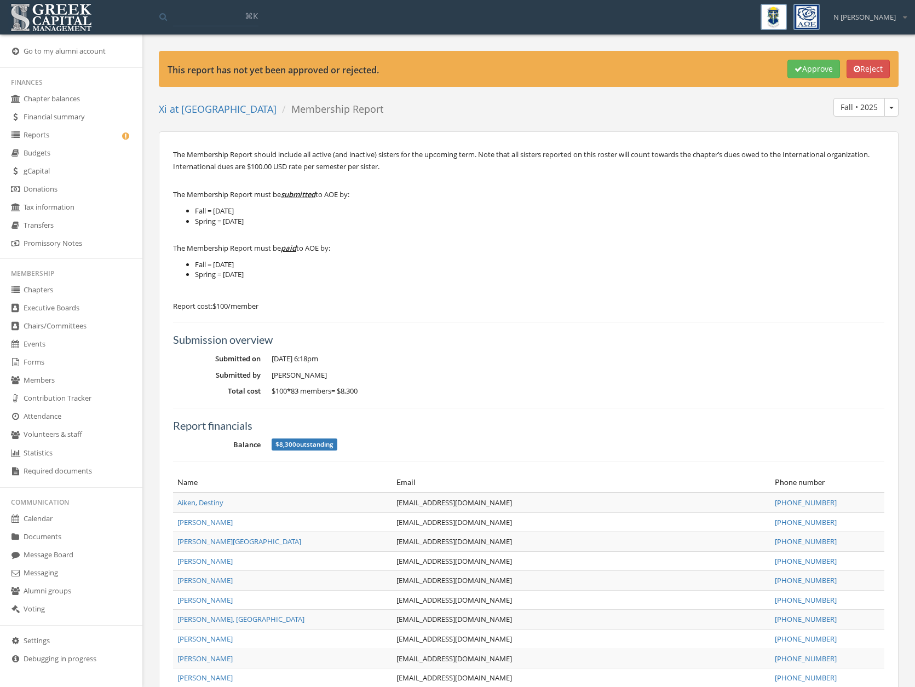
click at [822, 67] on button "Approve" at bounding box center [814, 69] width 53 height 19
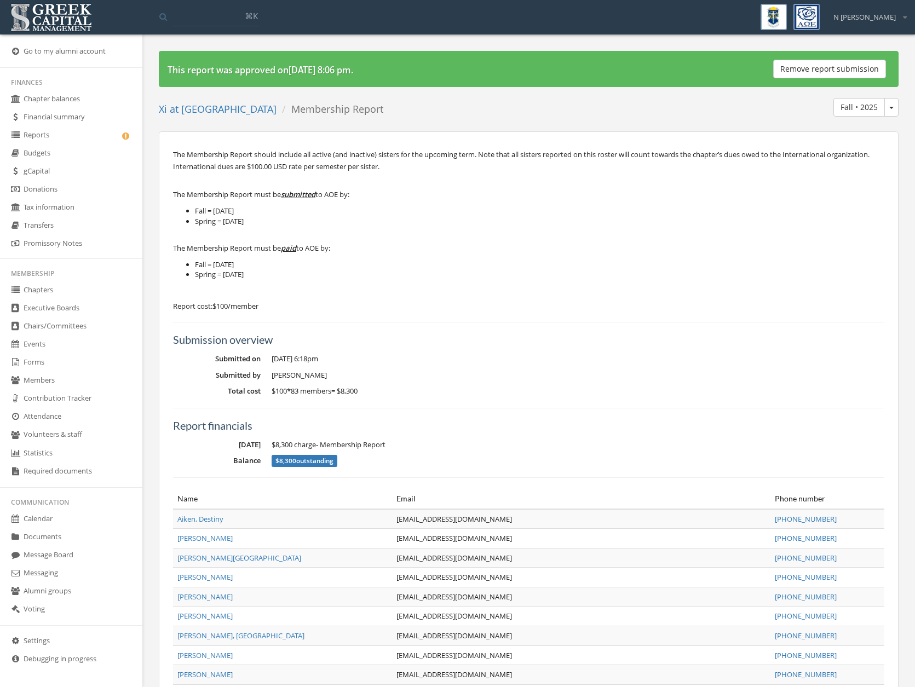
click at [91, 133] on link "Reports" at bounding box center [71, 136] width 142 height 18
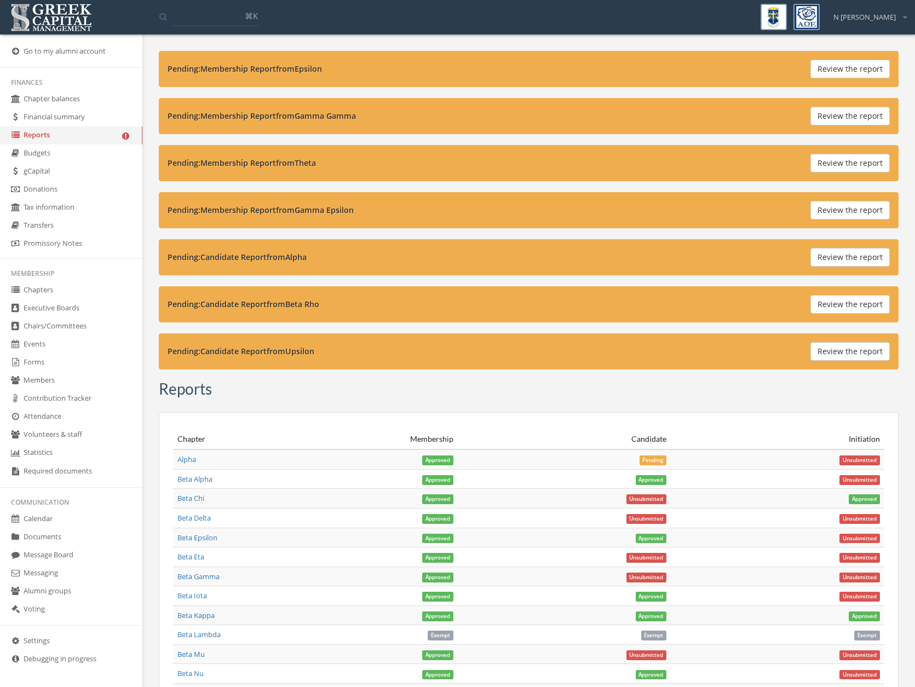
scroll to position [761, 0]
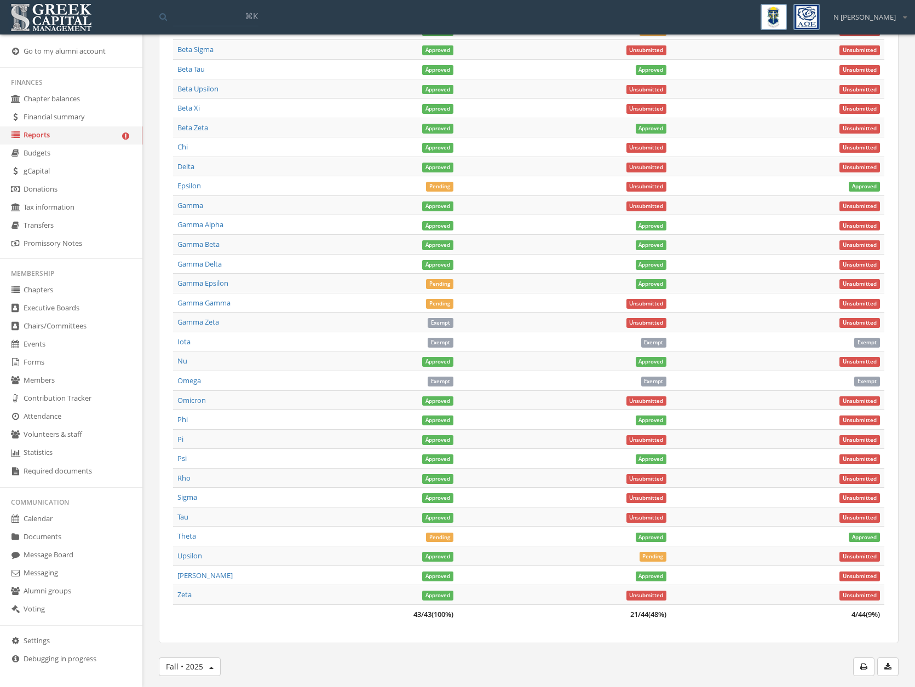
click at [189, 538] on link "Theta" at bounding box center [186, 536] width 19 height 10
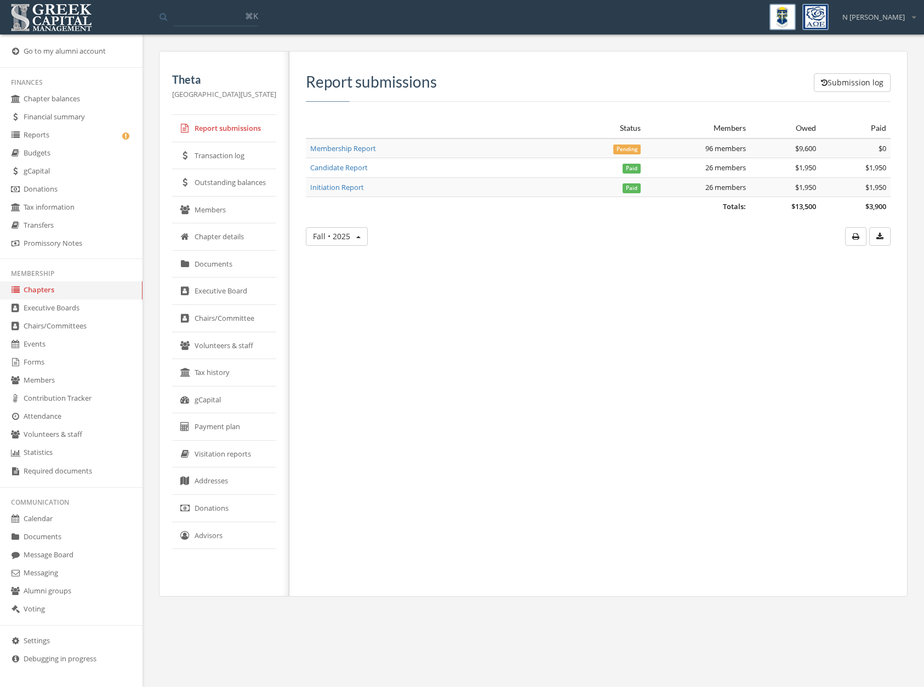
click at [348, 155] on td "Membership Report" at bounding box center [431, 149] width 251 height 20
click at [359, 150] on link "Membership Report" at bounding box center [343, 149] width 66 height 10
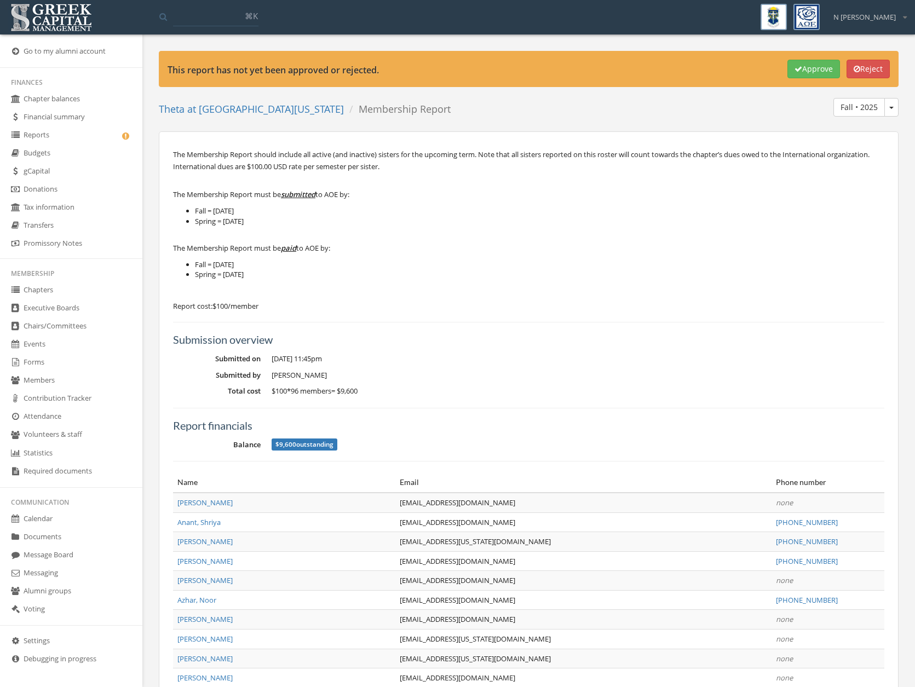
click at [801, 72] on button "Approve" at bounding box center [814, 69] width 53 height 19
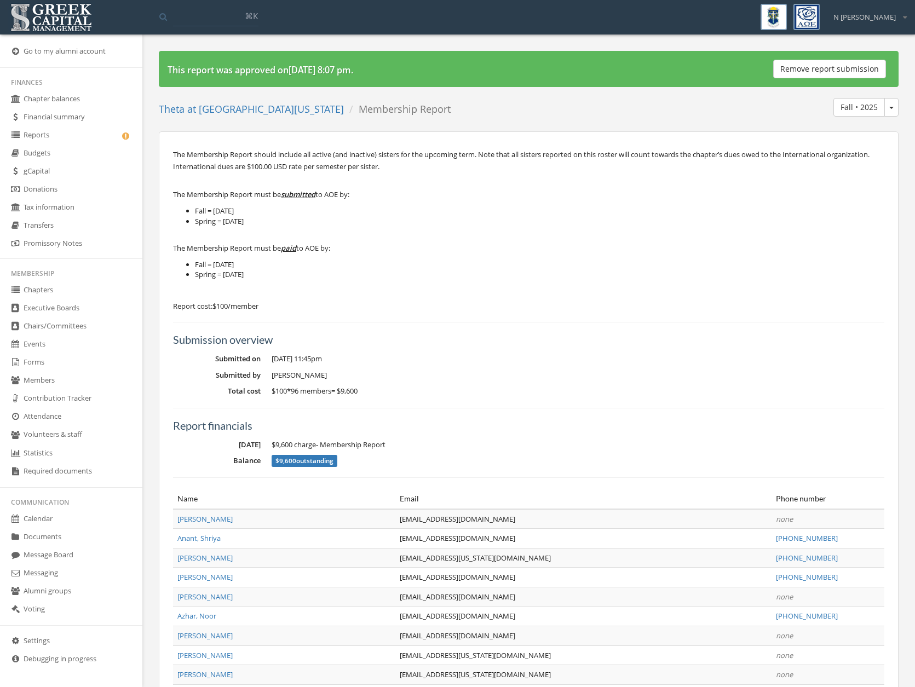
click at [26, 128] on link "Reports" at bounding box center [71, 136] width 142 height 18
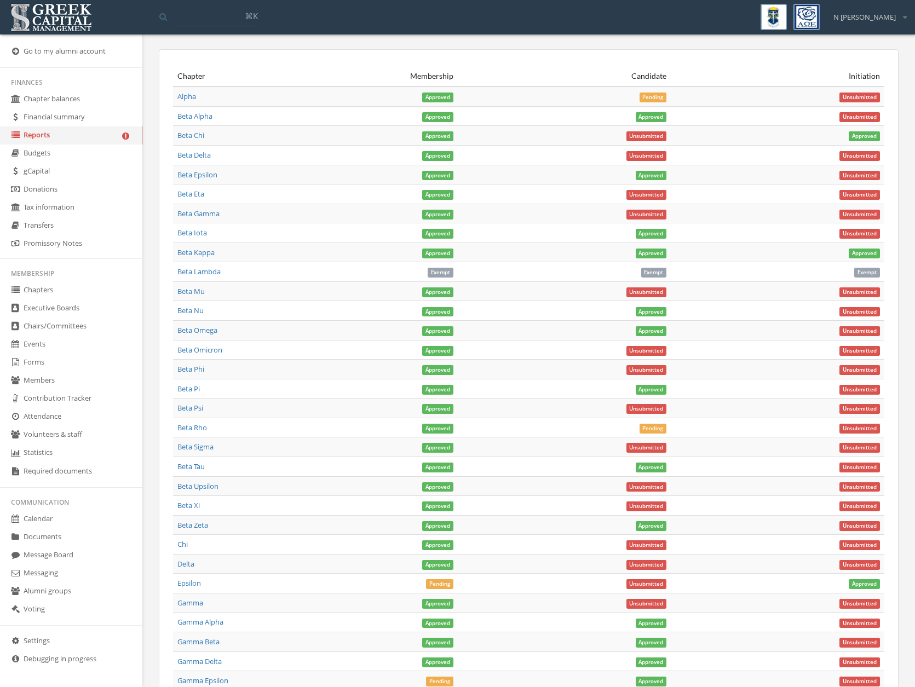
scroll to position [680, 0]
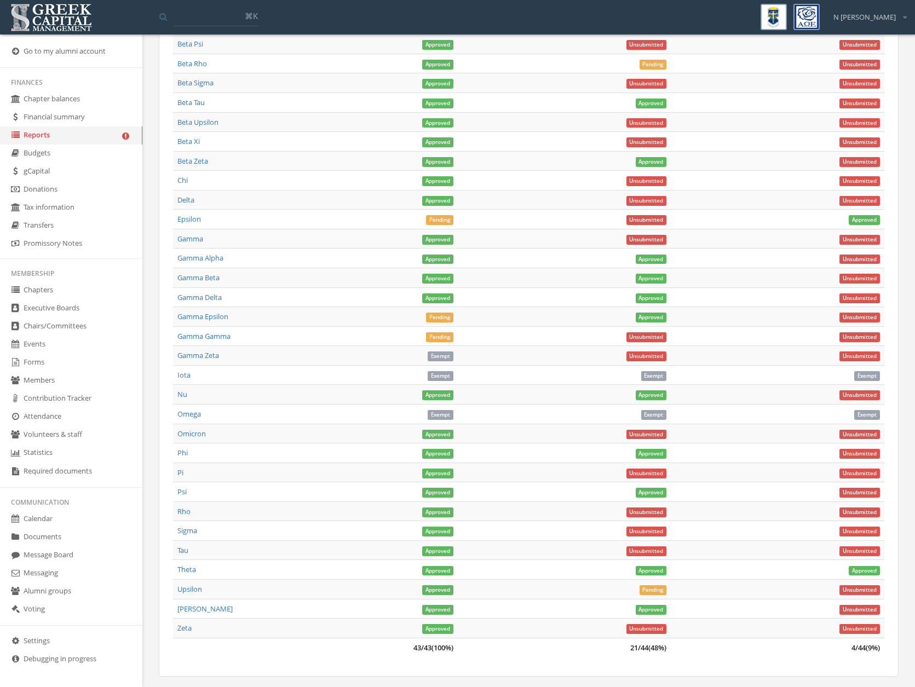
click at [194, 222] on link "Epsilon" at bounding box center [189, 219] width 24 height 10
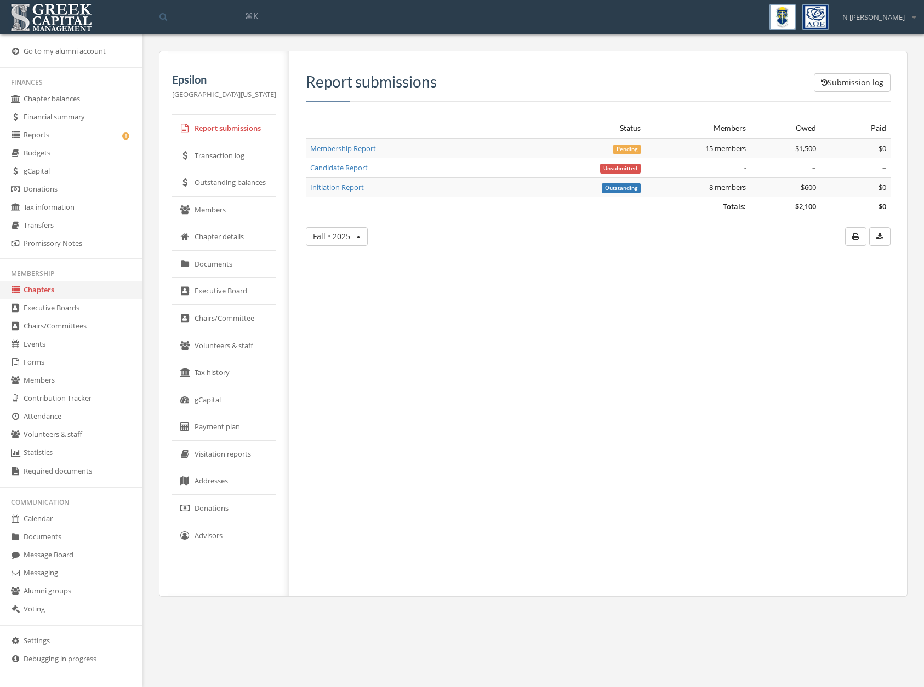
click at [371, 150] on link "Membership Report" at bounding box center [343, 149] width 66 height 10
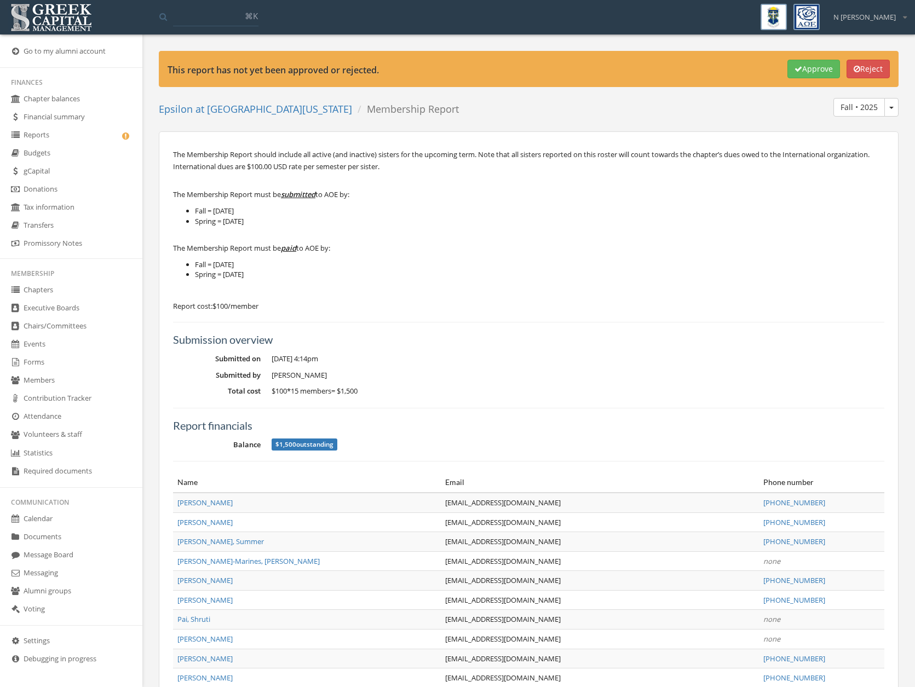
click at [800, 68] on button "Approve" at bounding box center [814, 69] width 53 height 19
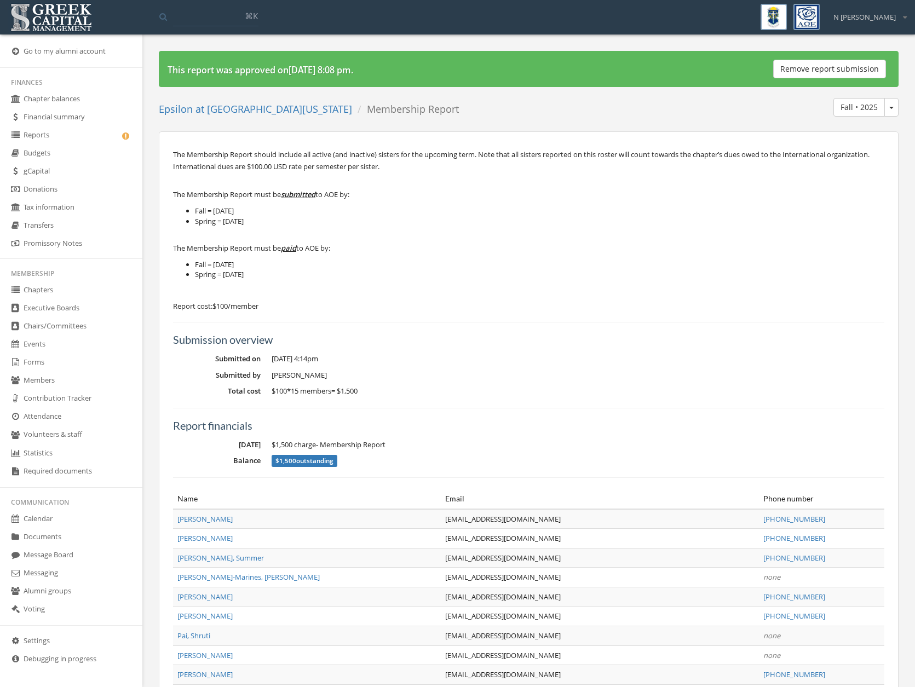
click at [67, 129] on link "Reports" at bounding box center [71, 136] width 142 height 18
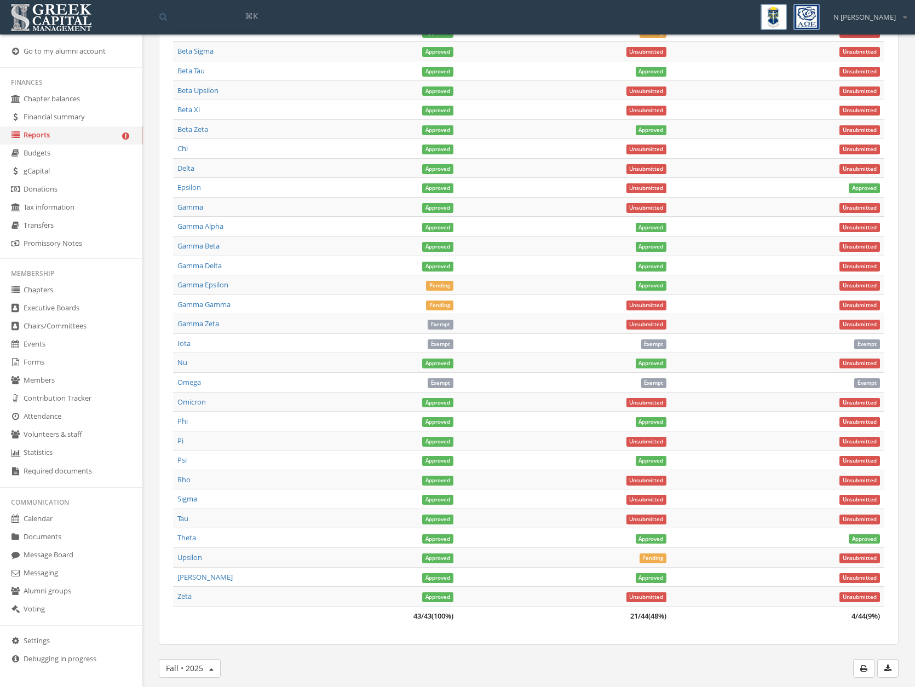
scroll to position [664, 0]
click at [194, 292] on td "Gamma Epsilon" at bounding box center [208, 286] width 71 height 20
click at [192, 289] on link "Gamma Epsilon" at bounding box center [202, 285] width 51 height 10
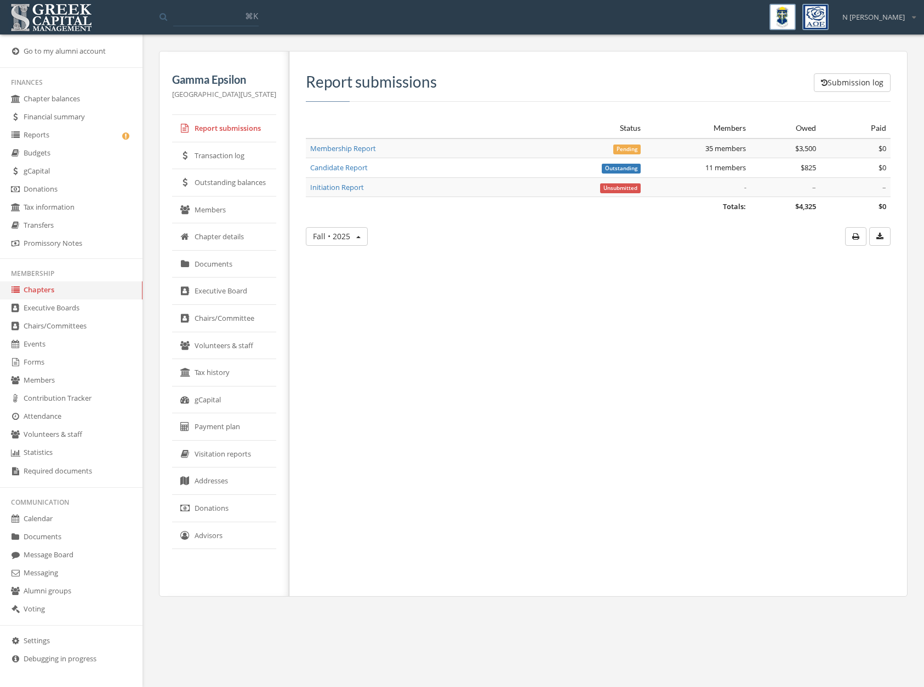
click at [330, 154] on td "Membership Report" at bounding box center [431, 149] width 251 height 20
click at [343, 152] on link "Membership Report" at bounding box center [343, 149] width 66 height 10
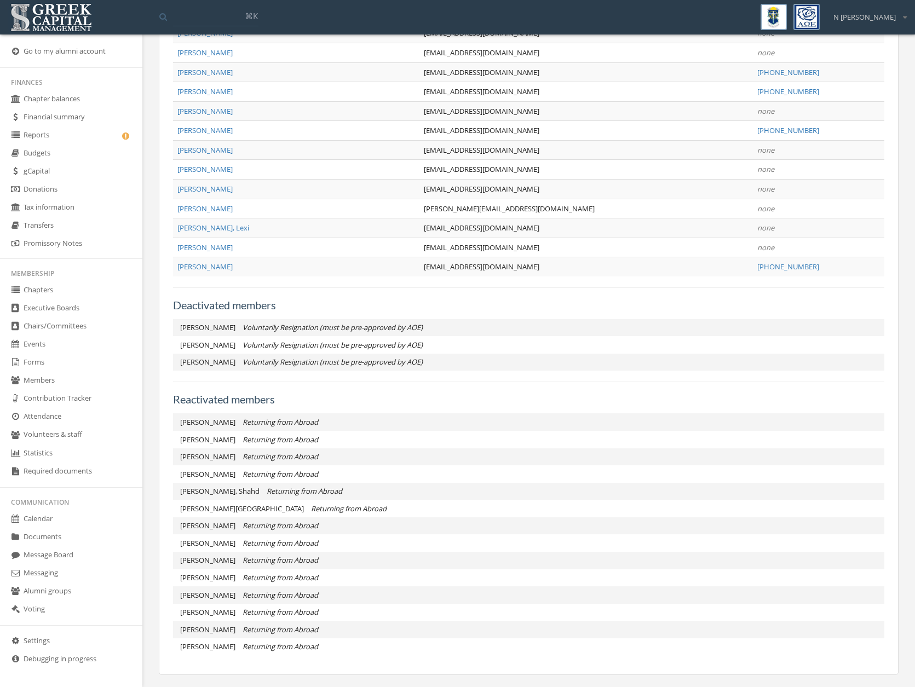
scroll to position [901, 0]
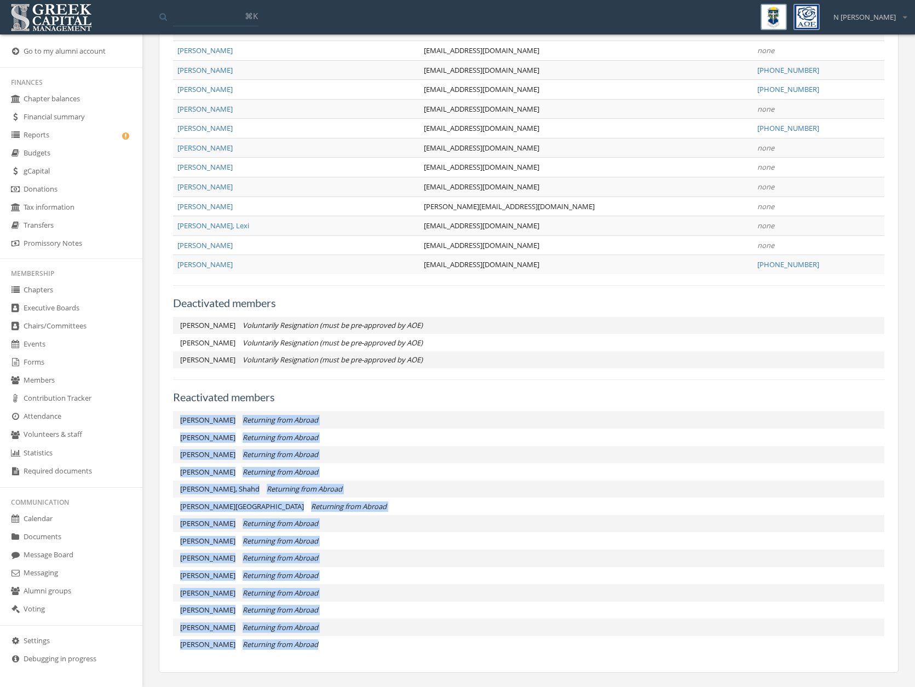
drag, startPoint x: 177, startPoint y: 407, endPoint x: 451, endPoint y: 658, distance: 371.4
click at [417, 494] on li "[PERSON_NAME], Shahd Returning from Abroad" at bounding box center [529, 490] width 712 height 18
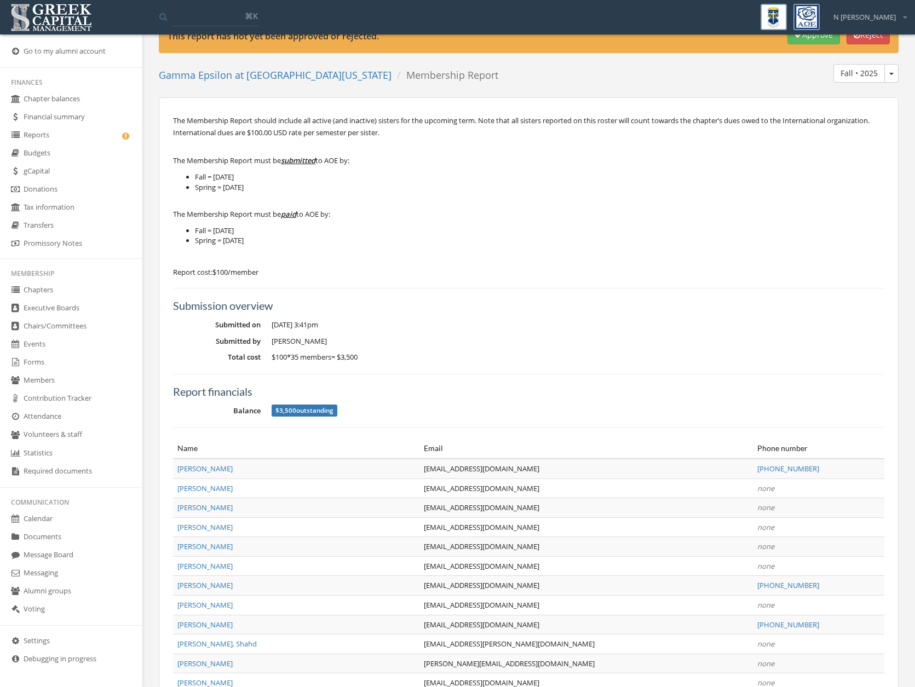
scroll to position [0, 0]
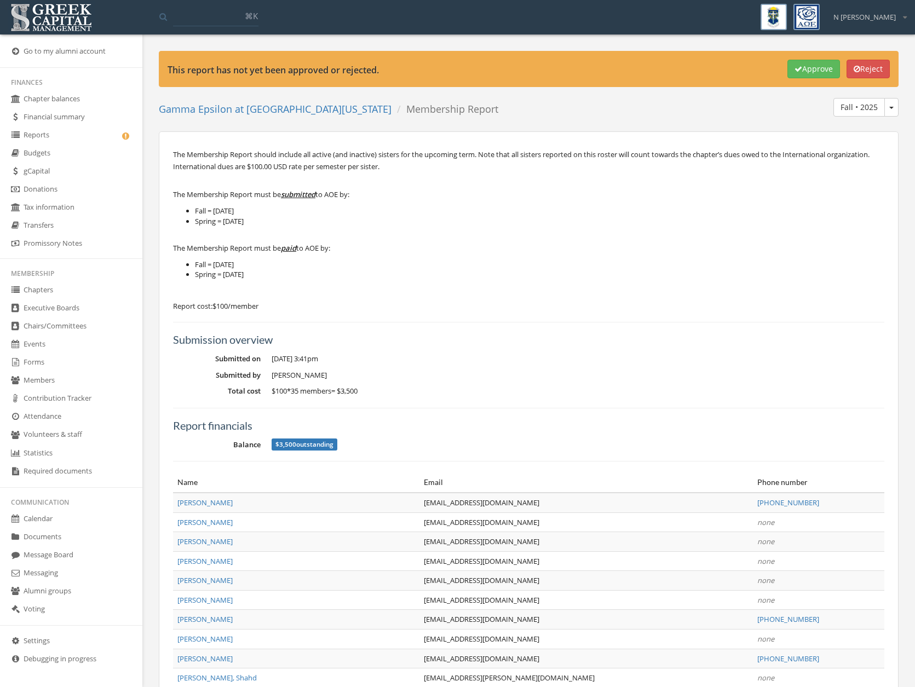
click at [800, 71] on button "Approve" at bounding box center [814, 69] width 53 height 19
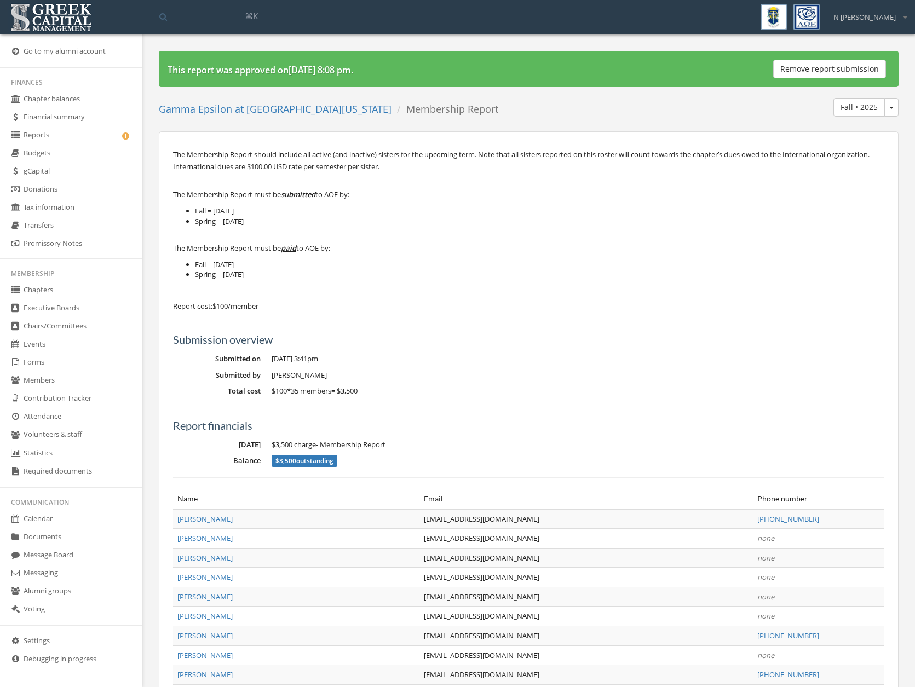
click at [54, 133] on link "Reports" at bounding box center [71, 136] width 142 height 18
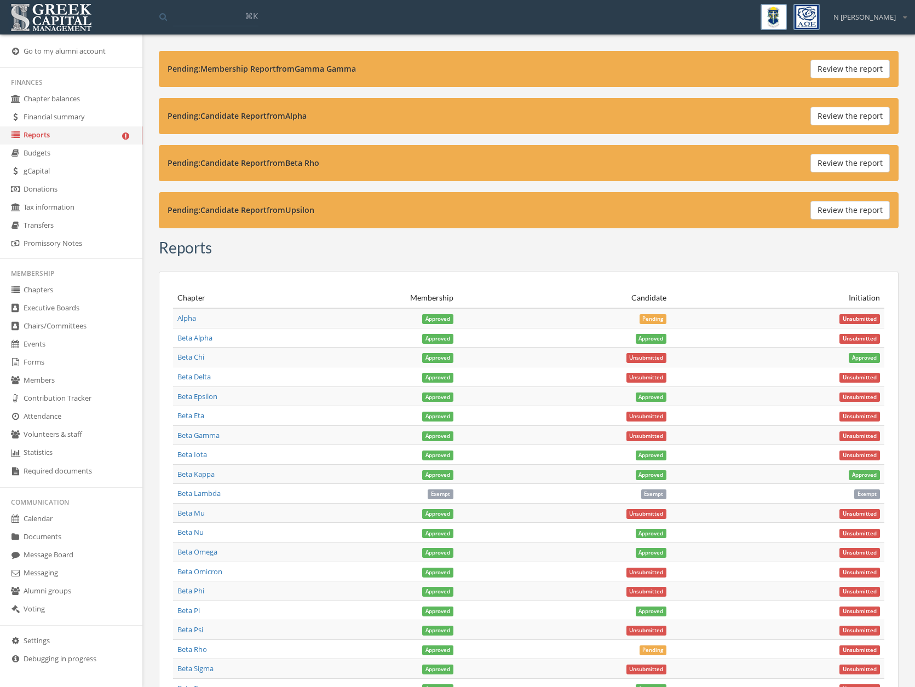
scroll to position [620, 0]
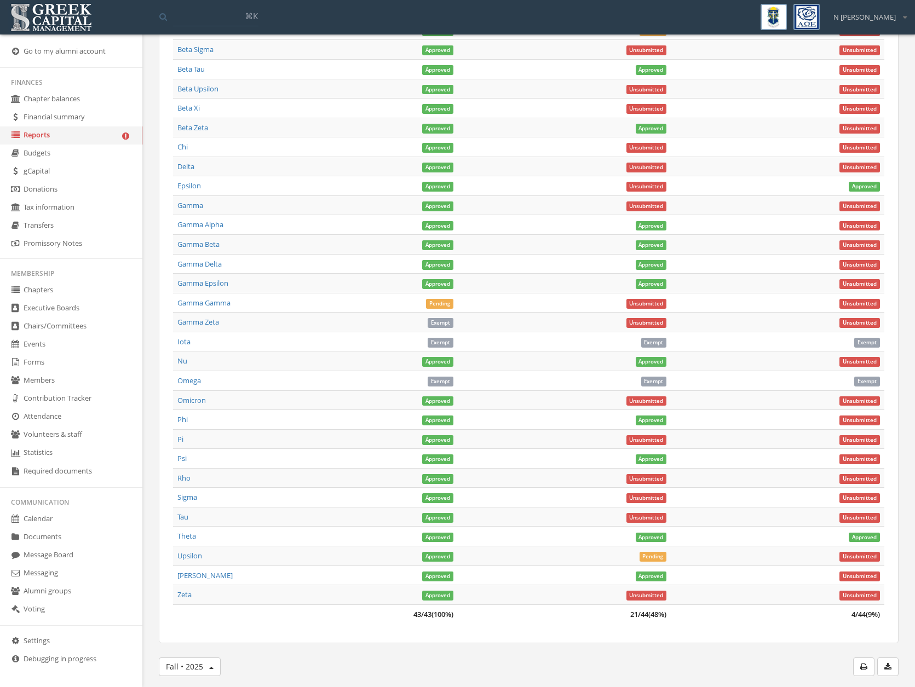
click at [226, 303] on link "Gamma Gamma" at bounding box center [203, 303] width 53 height 10
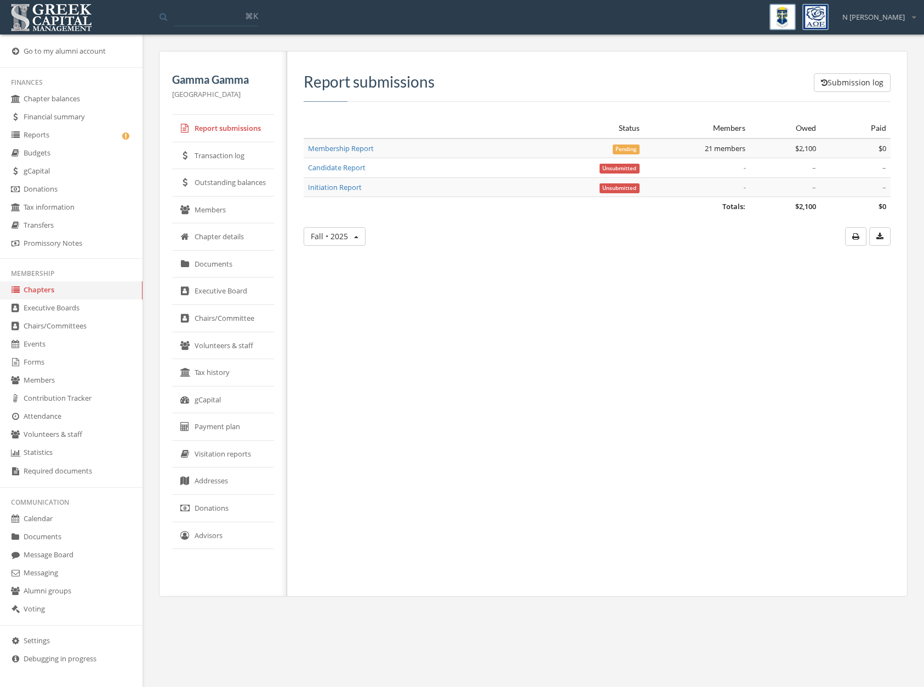
click at [333, 149] on link "Membership Report" at bounding box center [341, 149] width 66 height 10
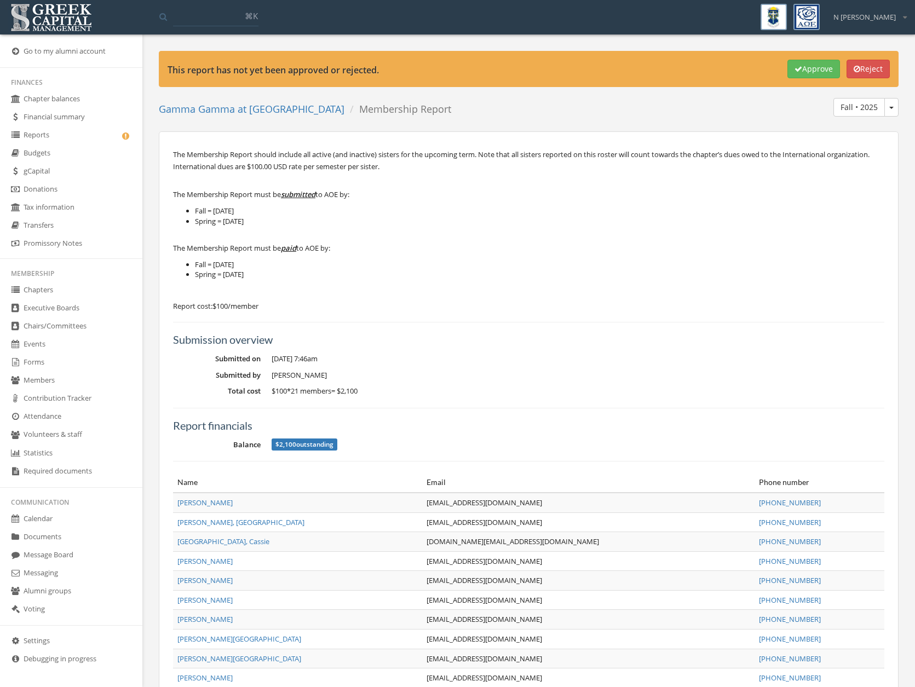
click at [805, 70] on button "Approve" at bounding box center [814, 69] width 53 height 19
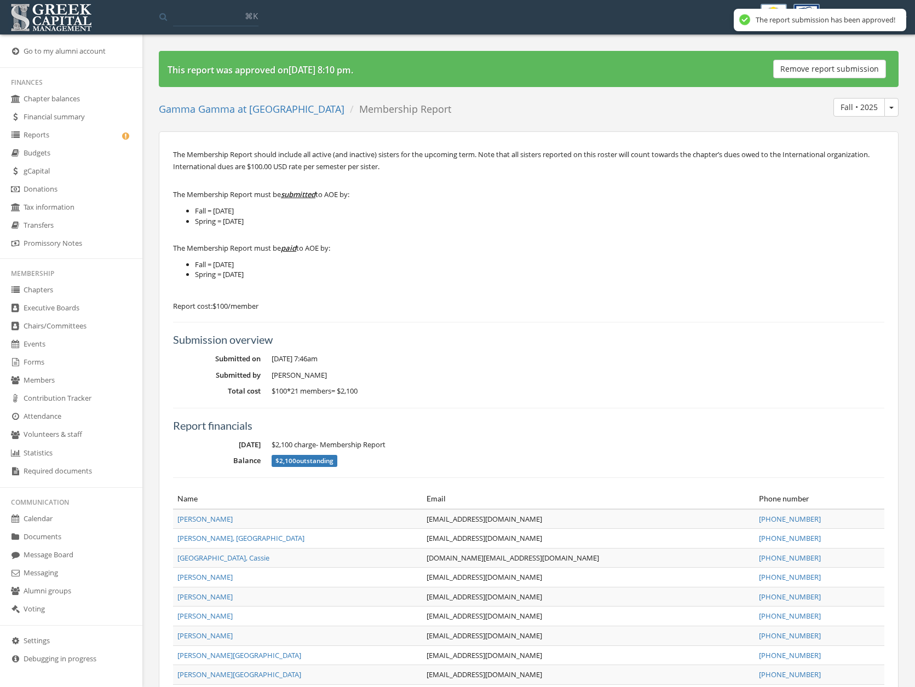
click at [44, 134] on link "Reports" at bounding box center [71, 136] width 142 height 18
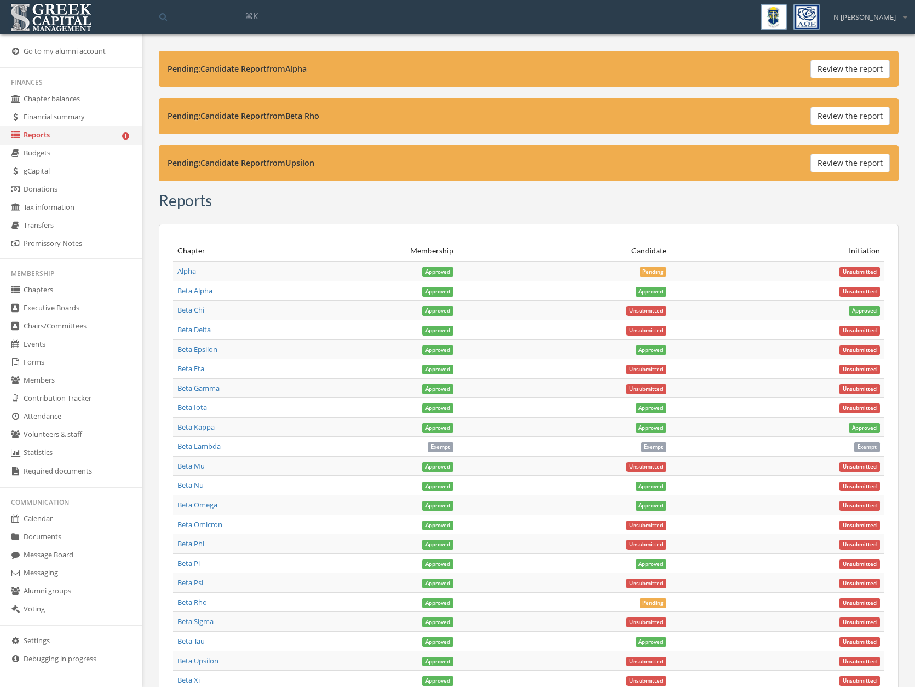
click at [181, 266] on td "Alpha" at bounding box center [208, 271] width 71 height 20
click at [182, 268] on link "Alpha" at bounding box center [186, 271] width 19 height 10
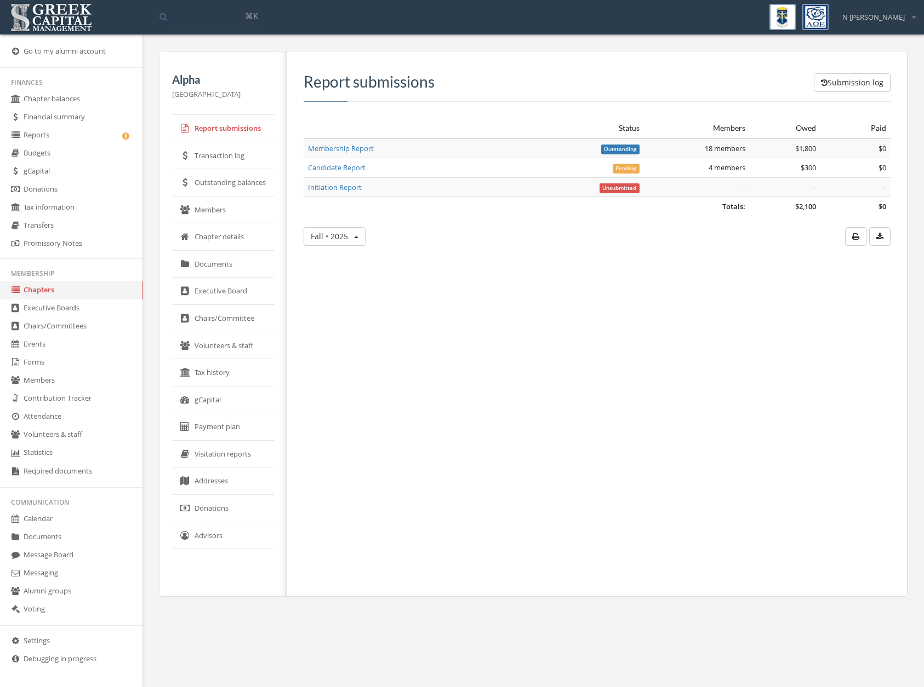
click at [319, 164] on link "Candidate Report" at bounding box center [337, 168] width 58 height 10
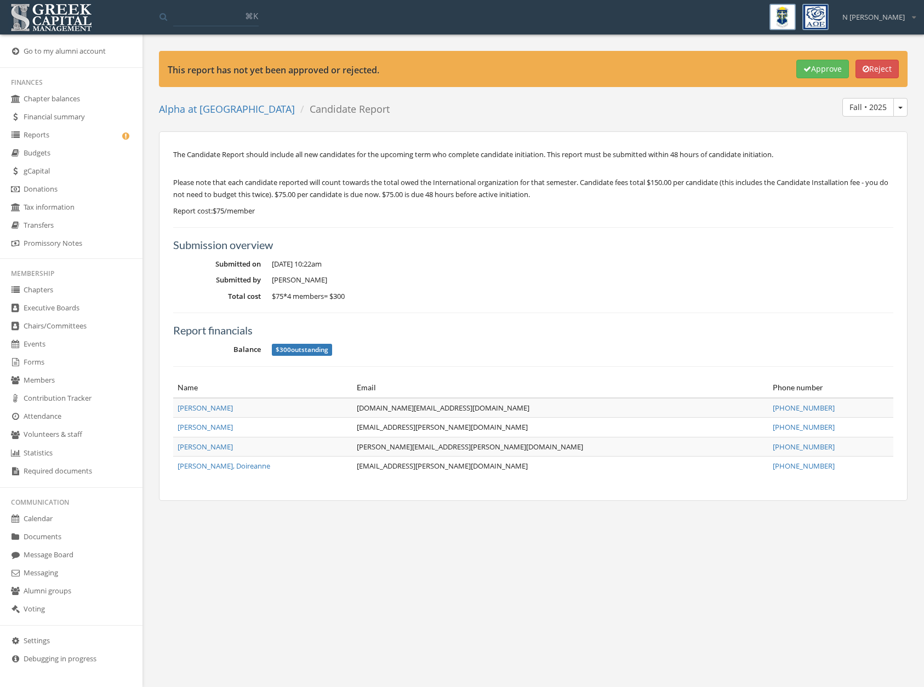
click at [796, 67] on button "Approve" at bounding box center [822, 69] width 53 height 19
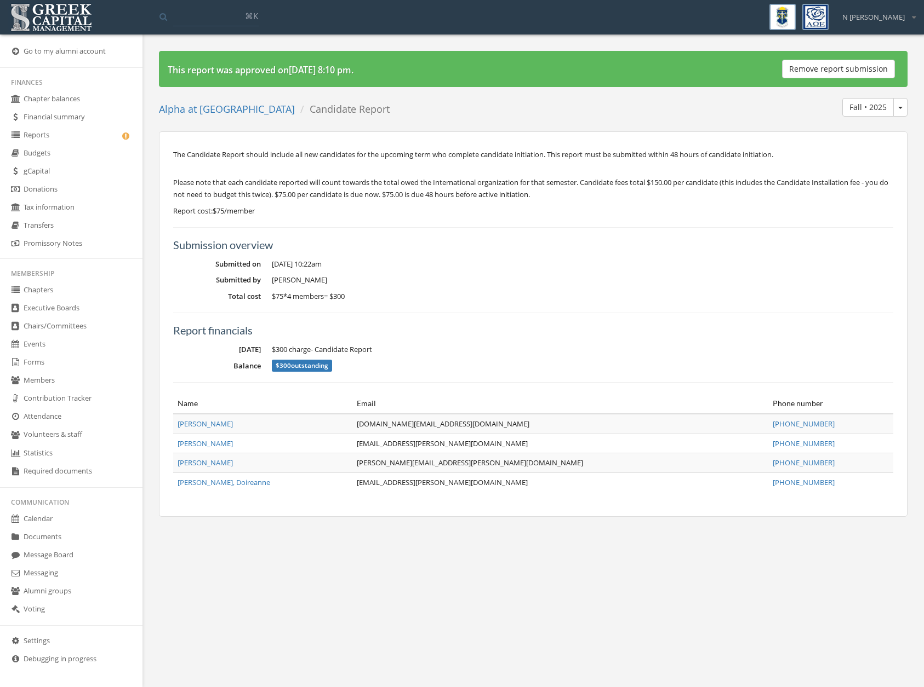
click at [95, 127] on link "Reports" at bounding box center [71, 136] width 142 height 18
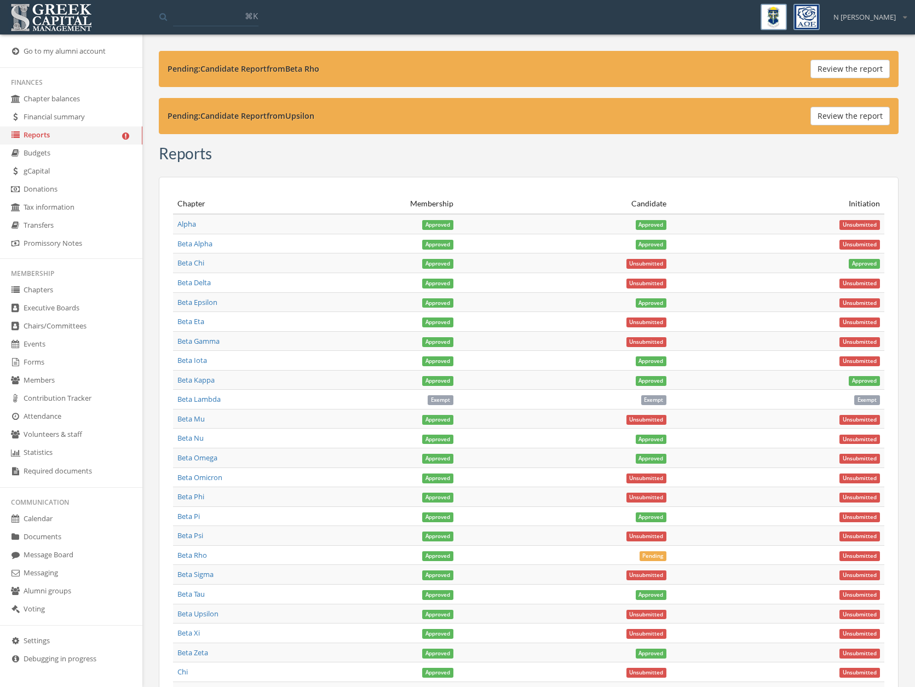
click at [190, 555] on link "Beta Rho" at bounding box center [192, 555] width 30 height 10
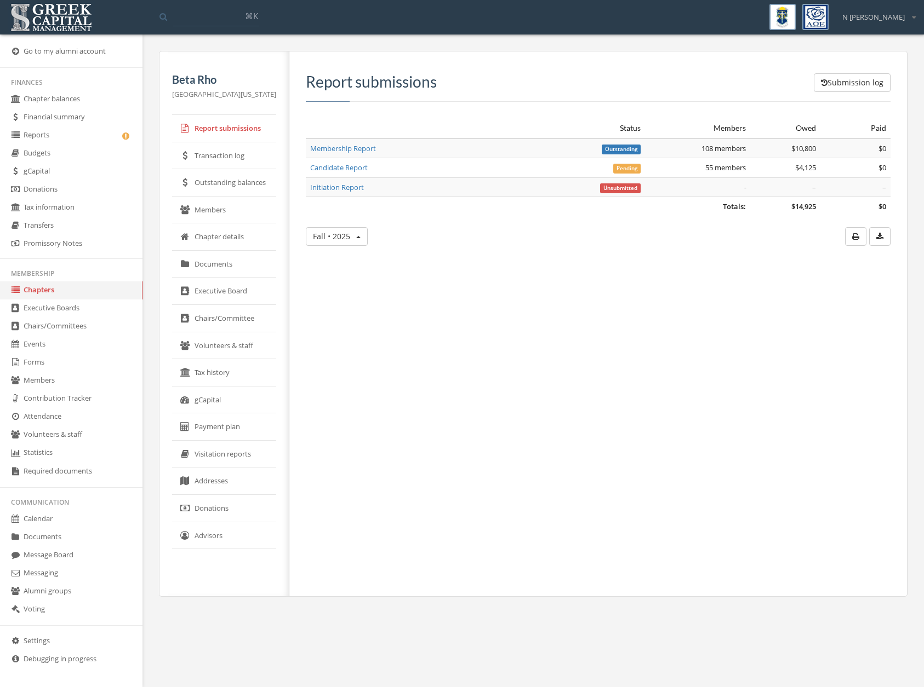
click at [345, 150] on link "Membership Report" at bounding box center [343, 149] width 66 height 10
click at [335, 170] on link "Candidate Report" at bounding box center [339, 168] width 58 height 10
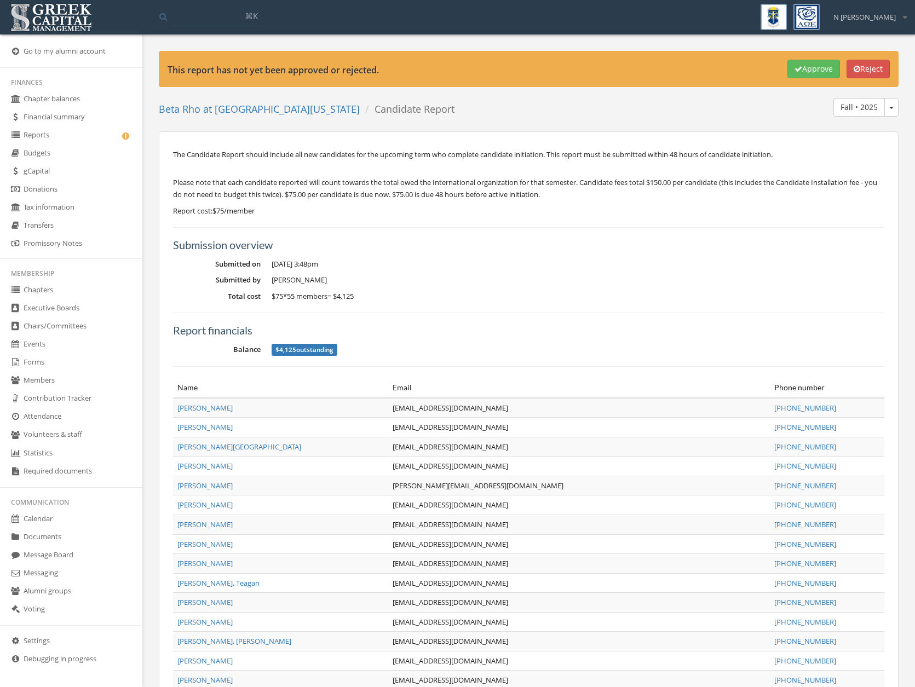
click at [800, 64] on button "Approve" at bounding box center [814, 69] width 53 height 19
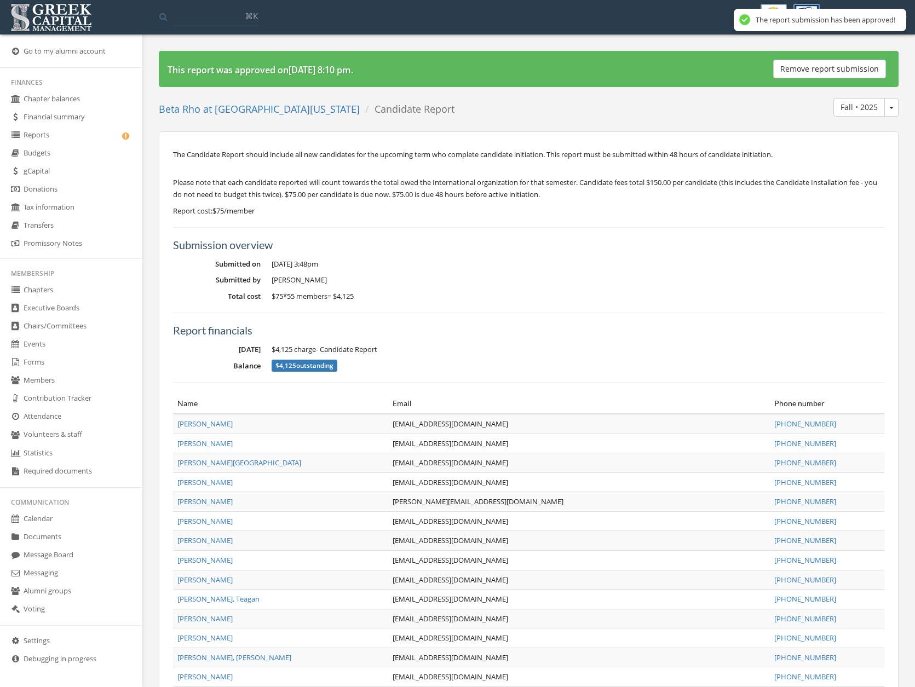
click at [104, 130] on link "Reports" at bounding box center [71, 136] width 142 height 18
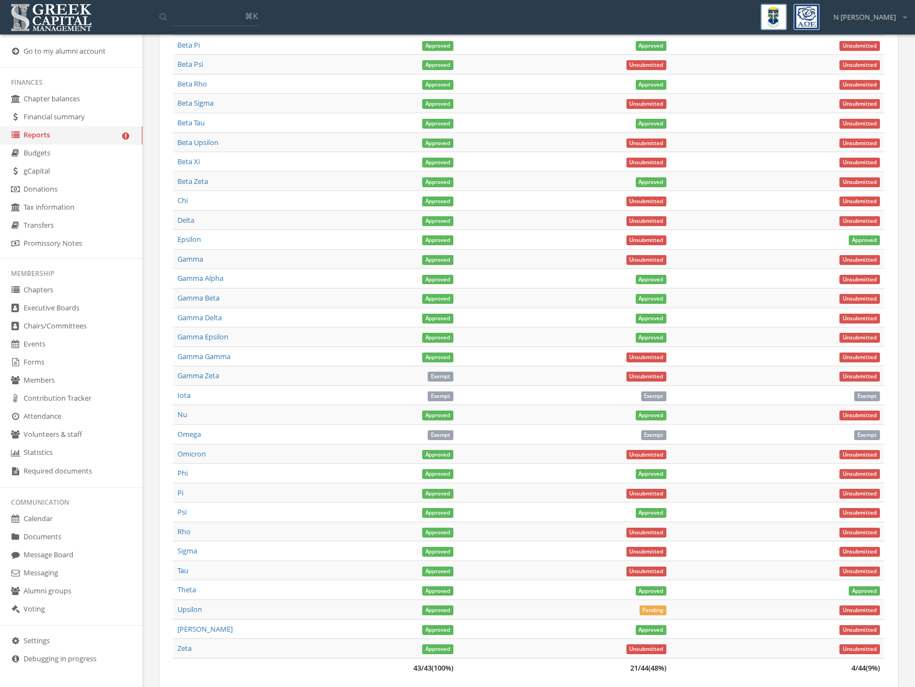
scroll to position [478, 0]
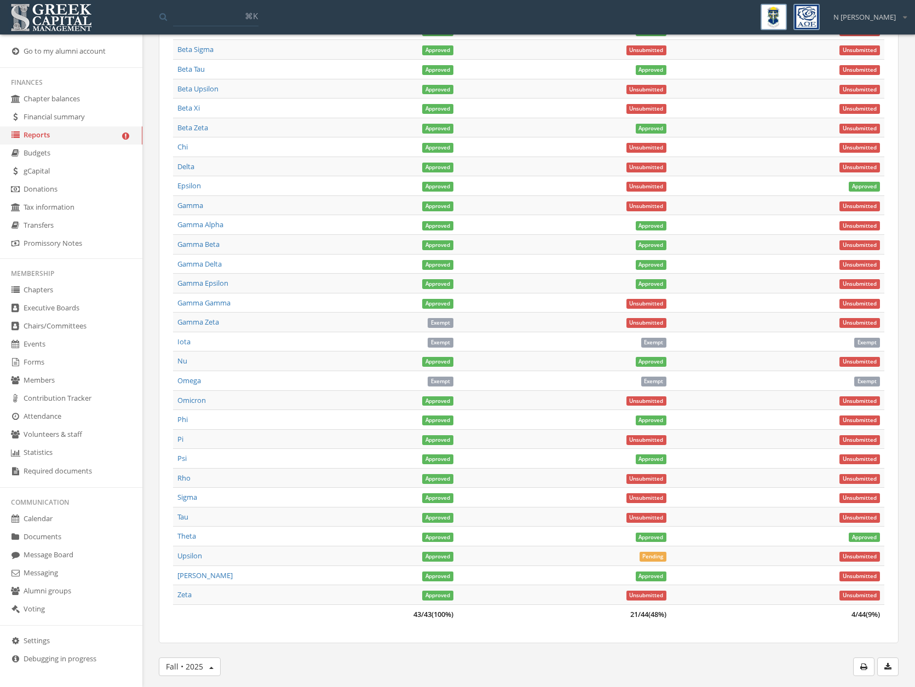
click at [192, 557] on link "Upsilon" at bounding box center [189, 556] width 25 height 10
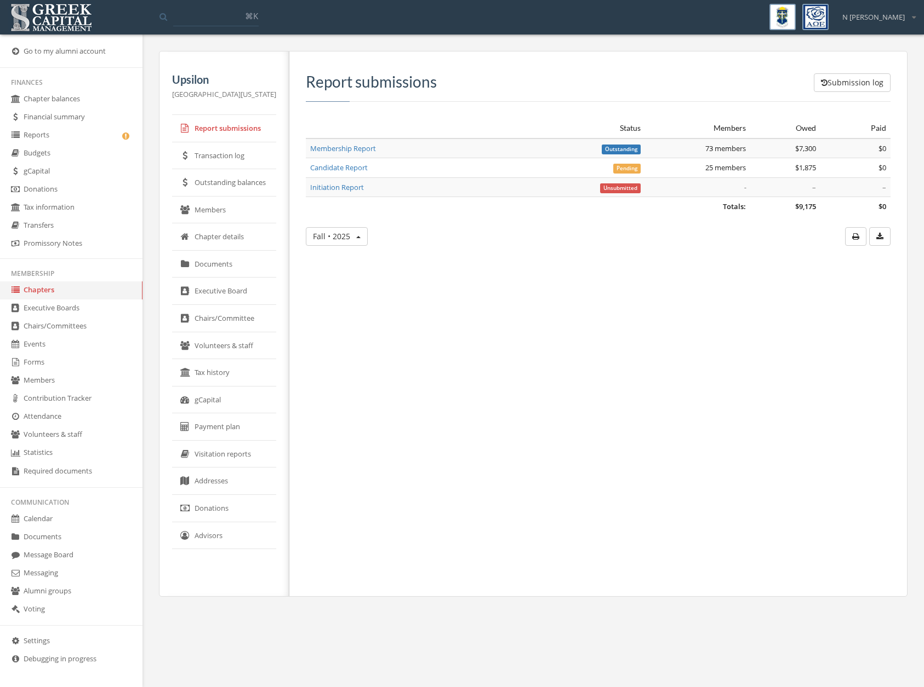
click at [332, 167] on link "Candidate Report" at bounding box center [339, 168] width 58 height 10
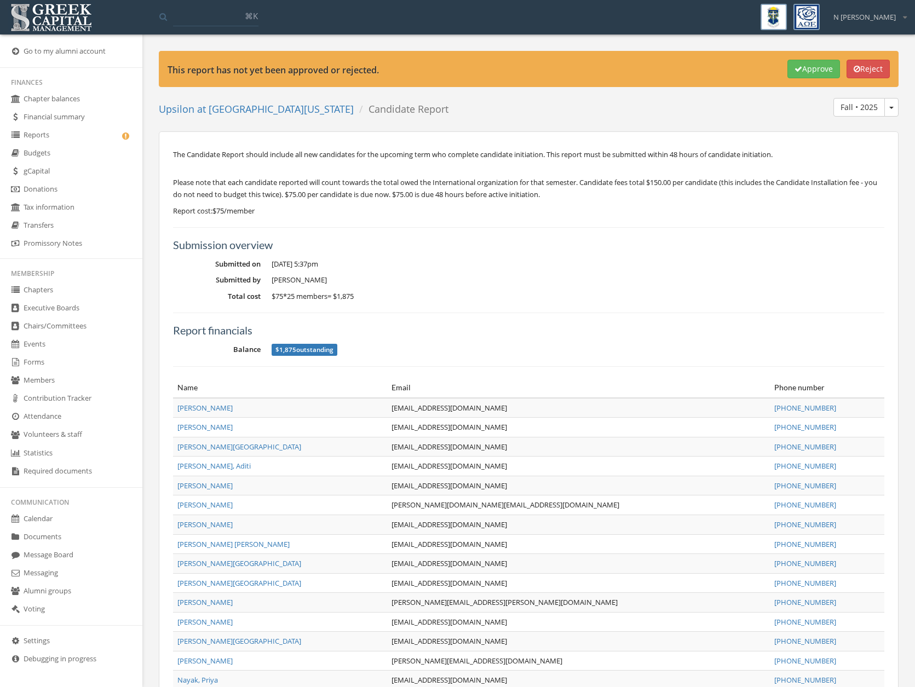
click at [821, 74] on button "Approve" at bounding box center [814, 69] width 53 height 19
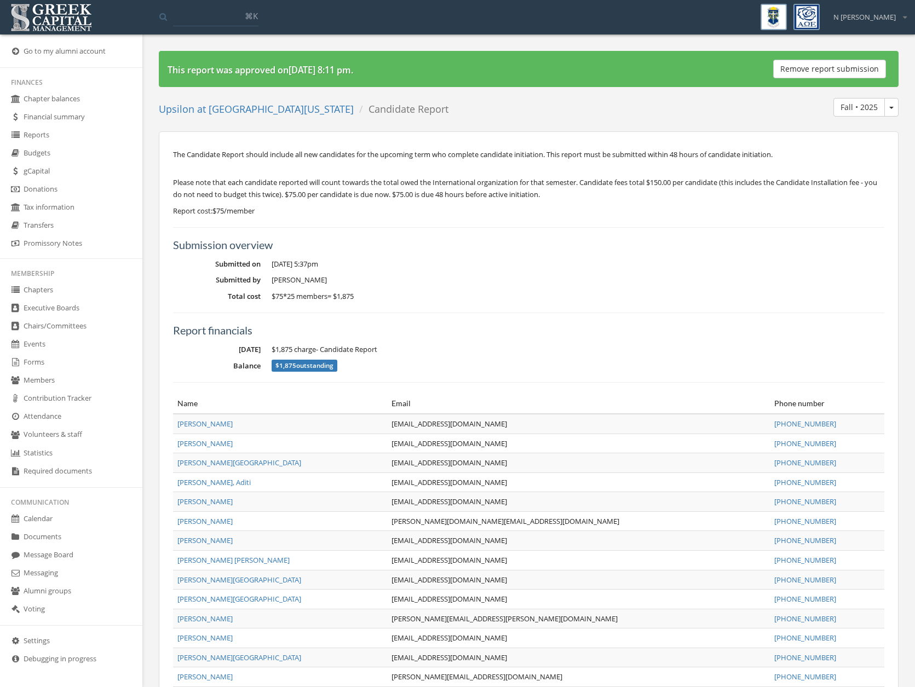
click at [50, 135] on link "Reports" at bounding box center [71, 136] width 142 height 18
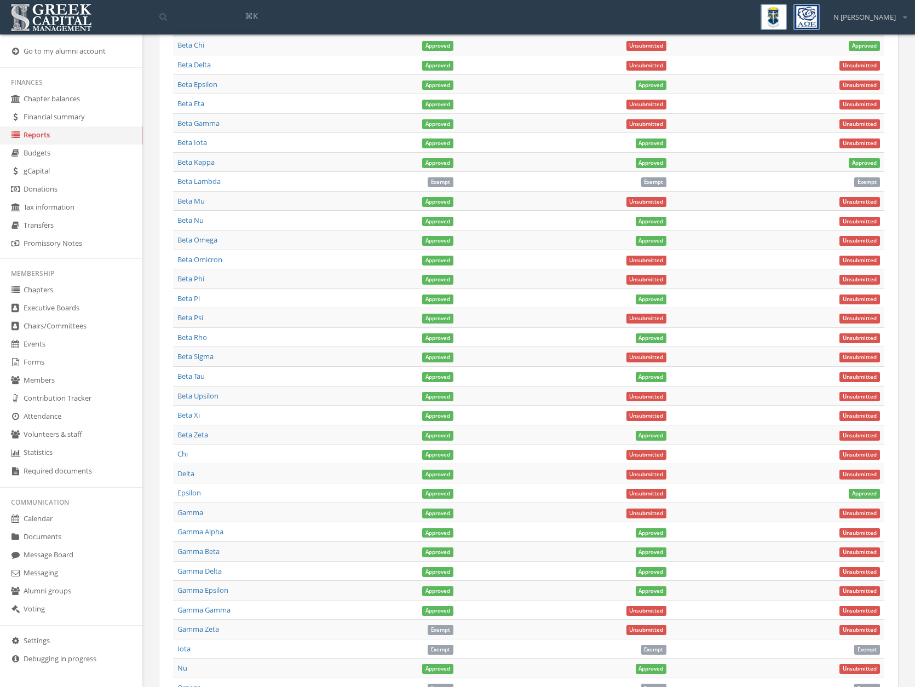
scroll to position [343, 0]
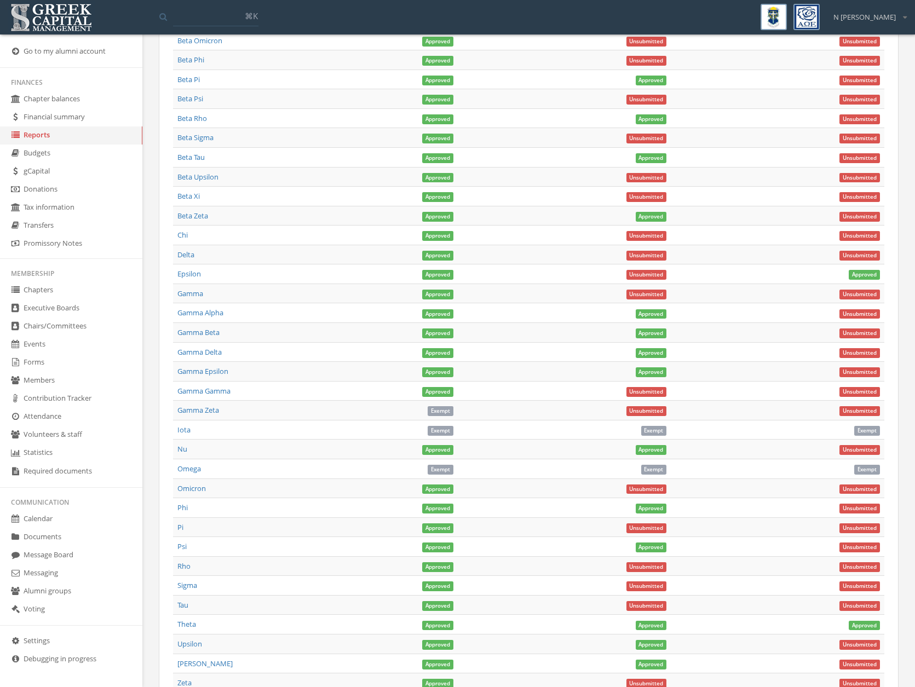
click at [197, 295] on link "Gamma" at bounding box center [190, 294] width 26 height 10
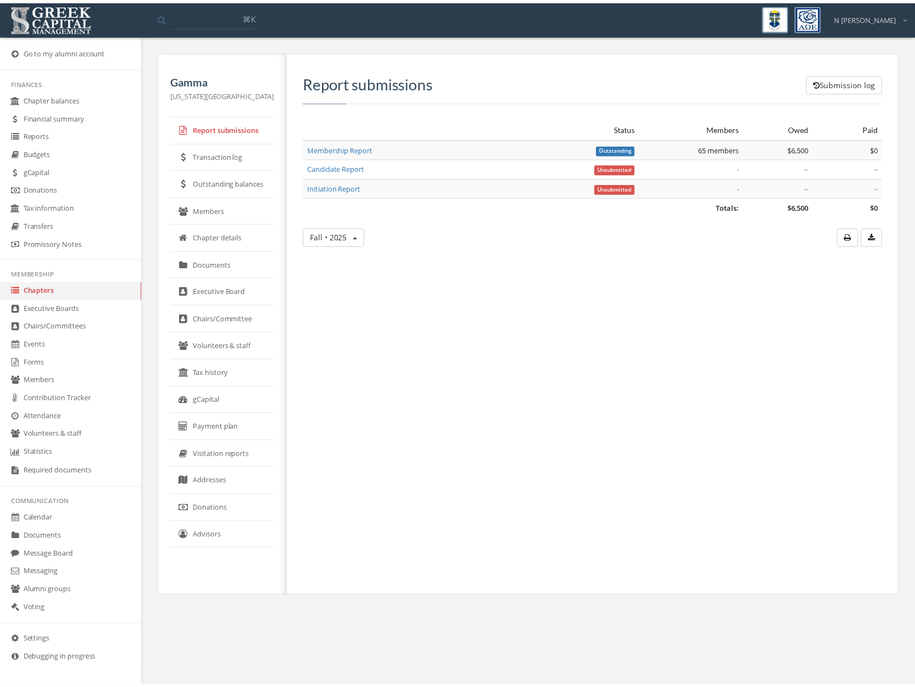
scroll to position [2, 0]
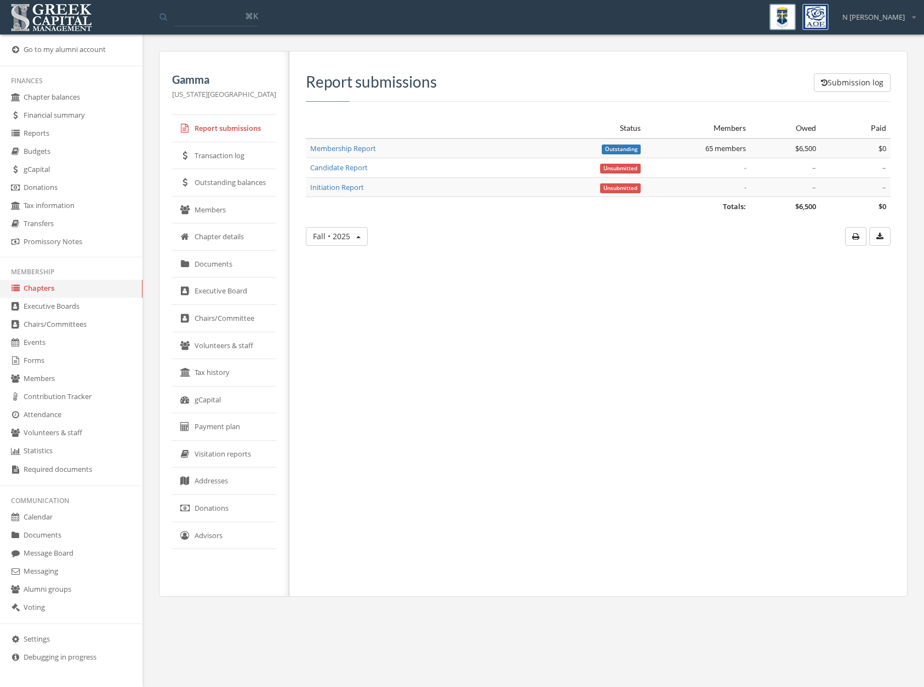
click at [49, 647] on link "Settings" at bounding box center [71, 640] width 142 height 18
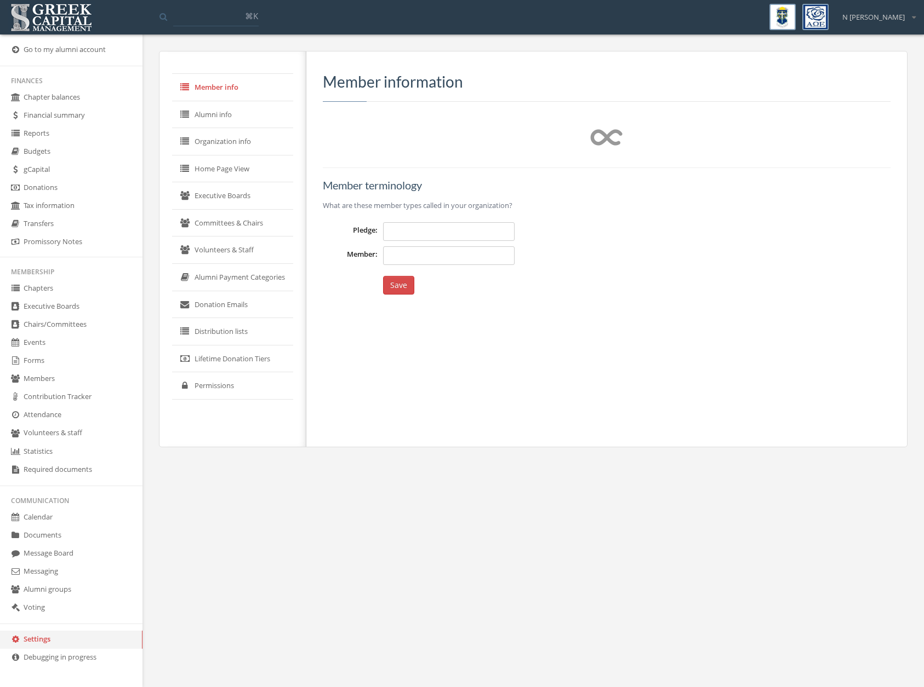
type input "*********"
type input "******"
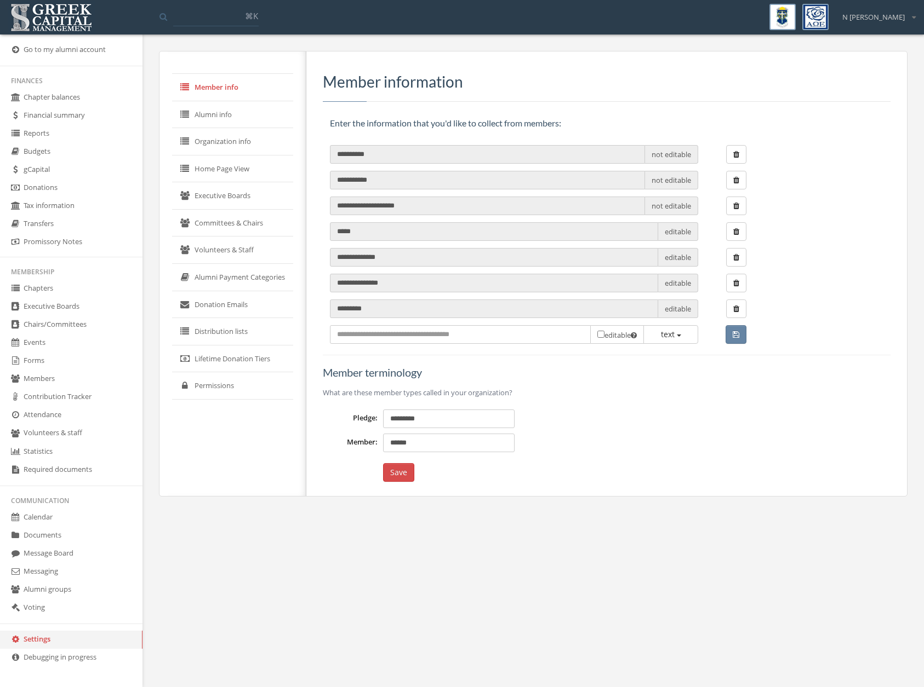
drag, startPoint x: 695, startPoint y: 423, endPoint x: 694, endPoint y: 417, distance: 6.1
click at [694, 421] on li "Pledge: *********" at bounding box center [606, 419] width 567 height 19
click at [219, 118] on link "Alumni info" at bounding box center [232, 114] width 121 height 27
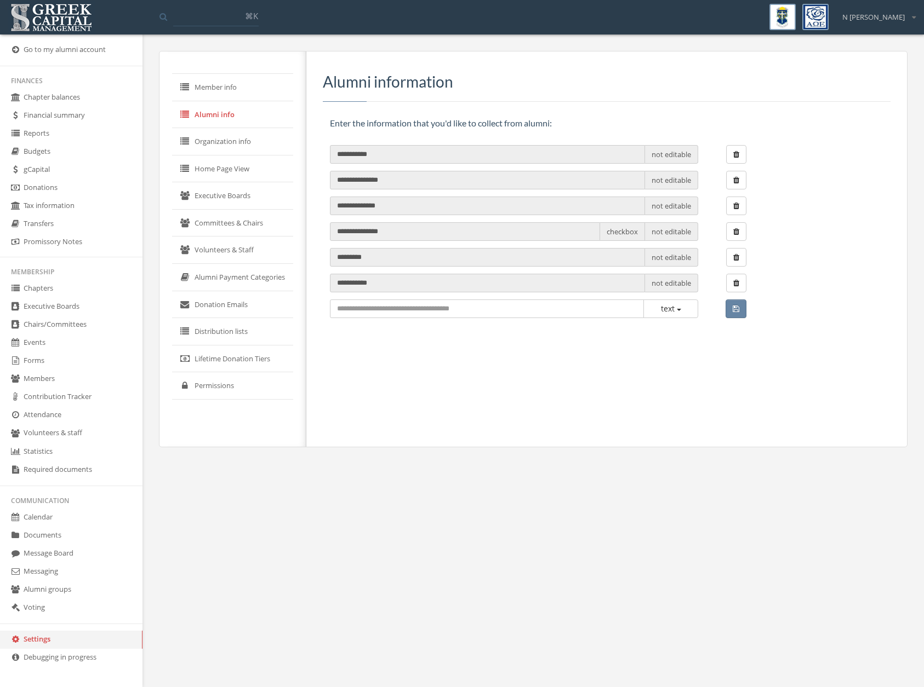
click at [202, 135] on link "Organization info" at bounding box center [232, 141] width 121 height 27
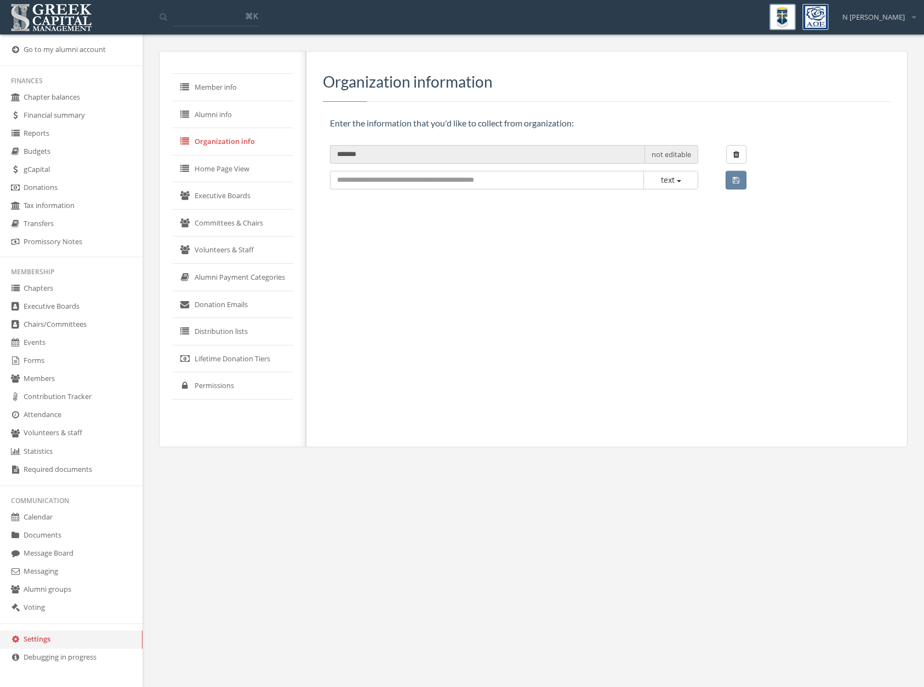
click at [238, 161] on link "Home Page View" at bounding box center [232, 169] width 121 height 27
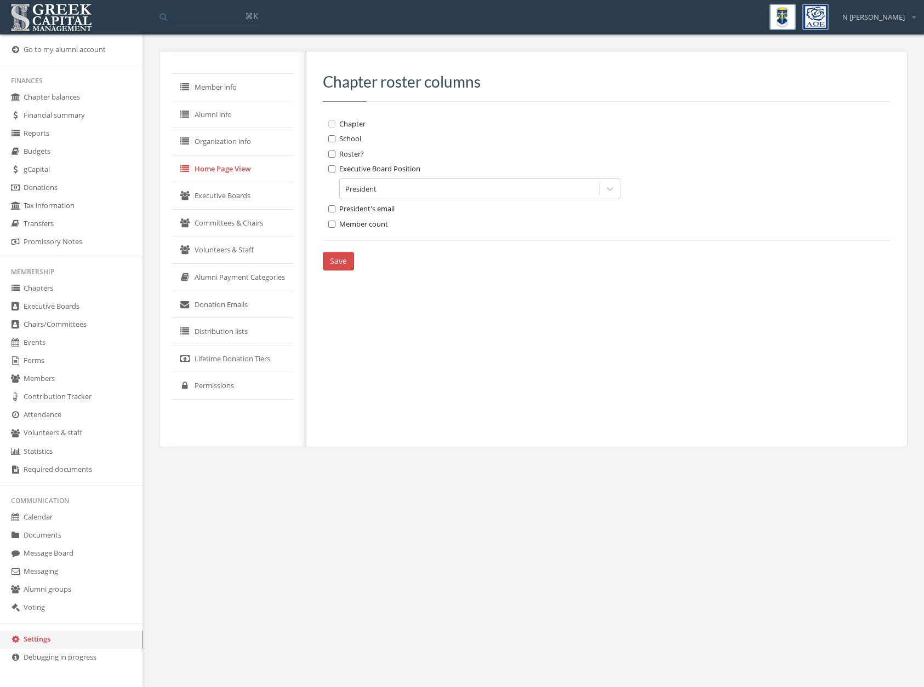
click at [228, 194] on link "Executive Boards" at bounding box center [232, 195] width 121 height 27
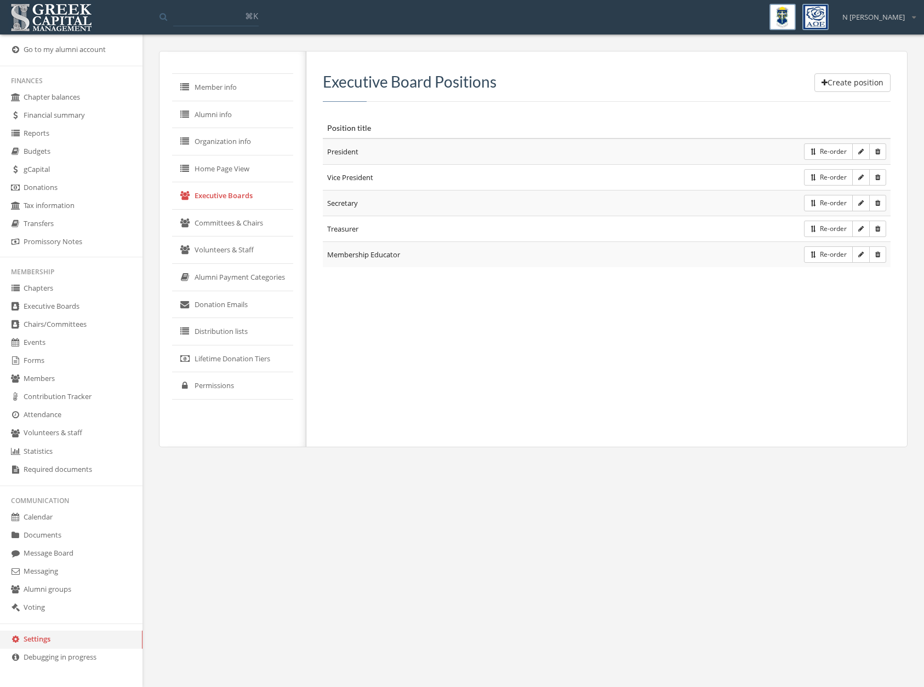
click at [204, 212] on link "Committees & Chairs" at bounding box center [232, 223] width 121 height 27
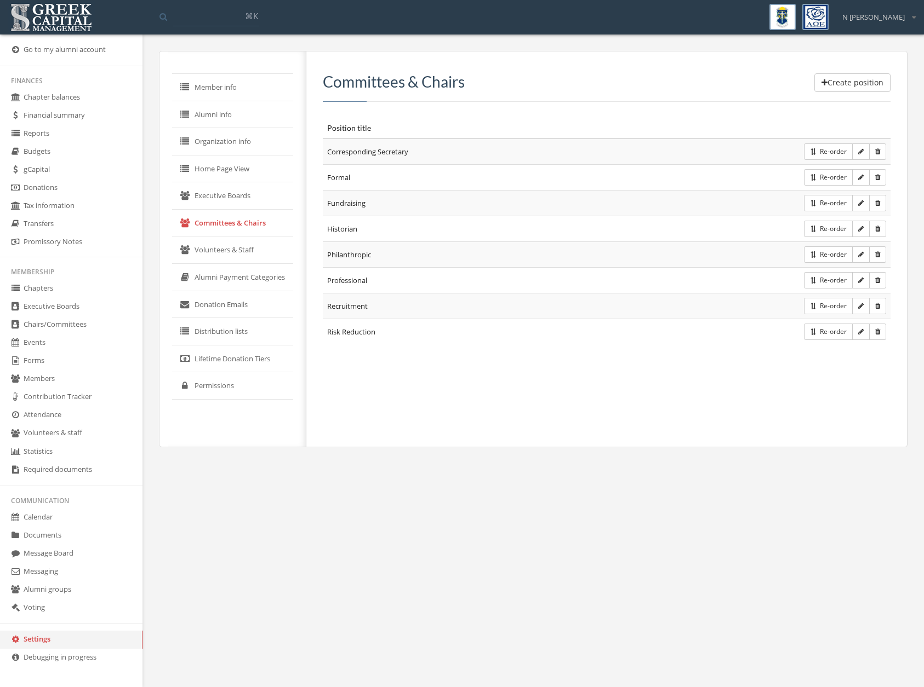
click at [208, 243] on link "Volunteers & Staff" at bounding box center [232, 250] width 121 height 27
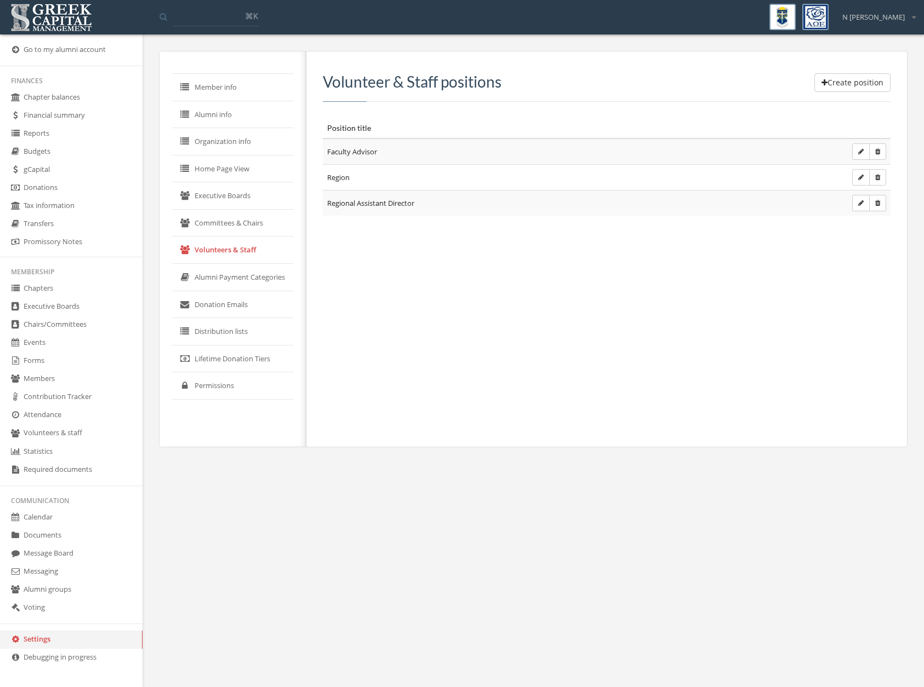
click at [250, 285] on link "Alumni Payment Categories" at bounding box center [232, 277] width 121 height 27
click at [242, 243] on link "Volunteers & Staff" at bounding box center [234, 250] width 125 height 27
click at [250, 277] on link "Alumni Payment Categories" at bounding box center [232, 277] width 121 height 27
click at [260, 300] on link "Donation Emails" at bounding box center [234, 304] width 125 height 27
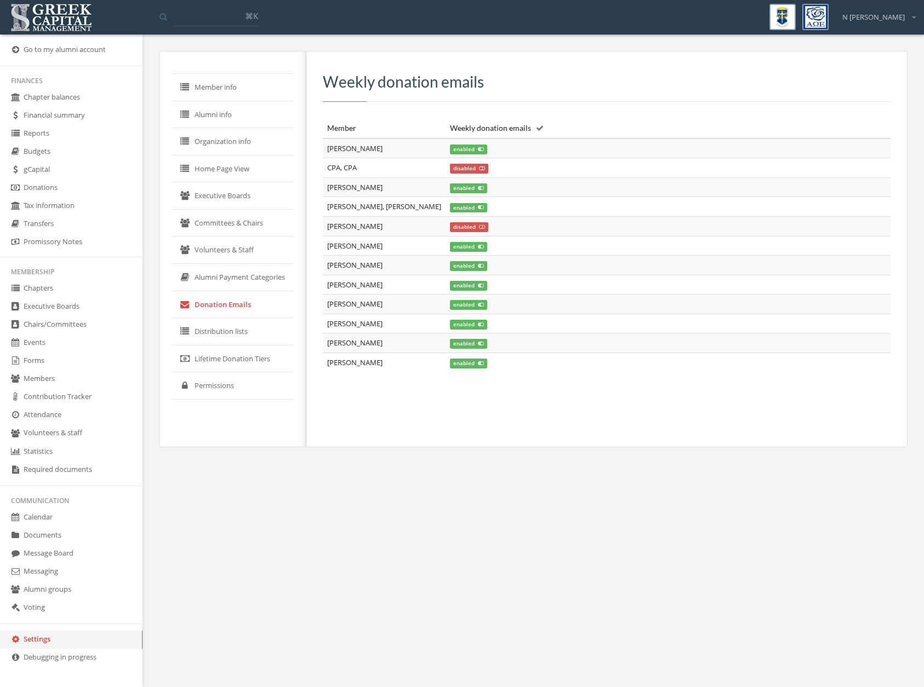
click at [240, 328] on link "Distribution lists" at bounding box center [232, 331] width 121 height 27
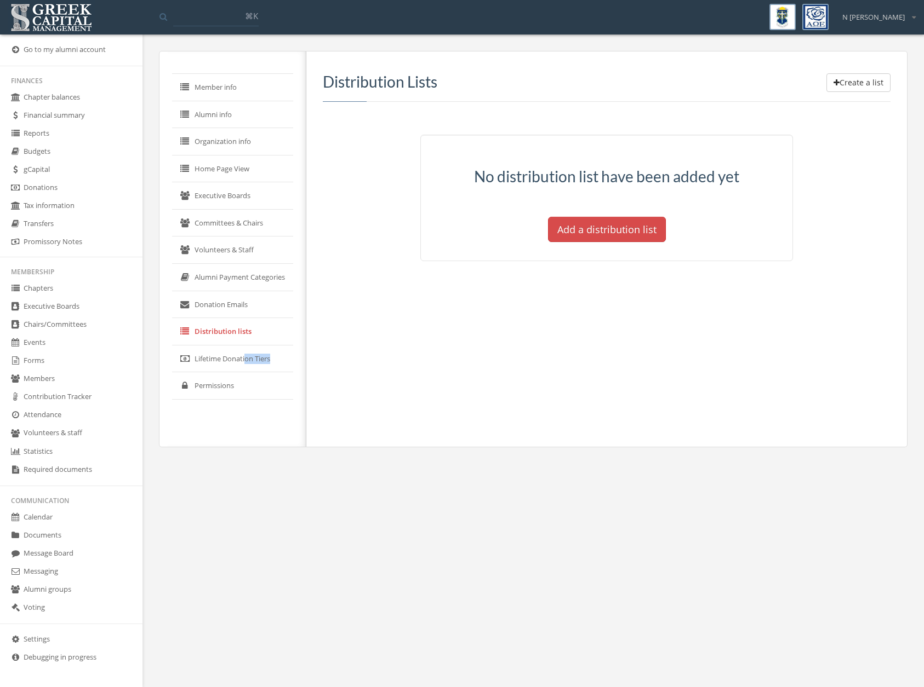
click at [247, 364] on link "Lifetime Donation Tiers" at bounding box center [232, 359] width 121 height 27
click at [231, 384] on link "Permissions" at bounding box center [232, 385] width 121 height 27
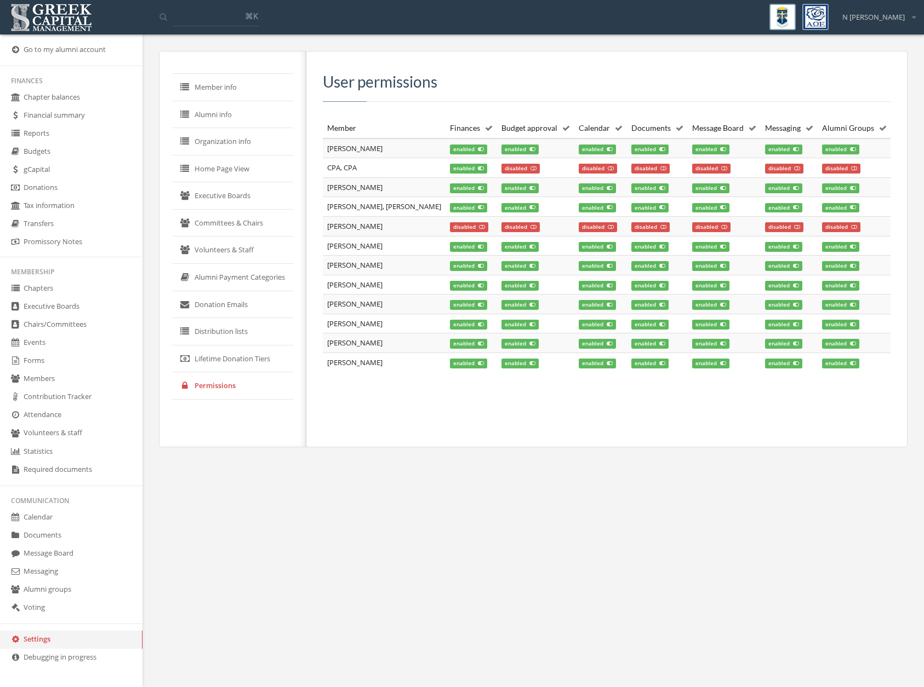
click at [45, 614] on link "Voting" at bounding box center [71, 608] width 142 height 18
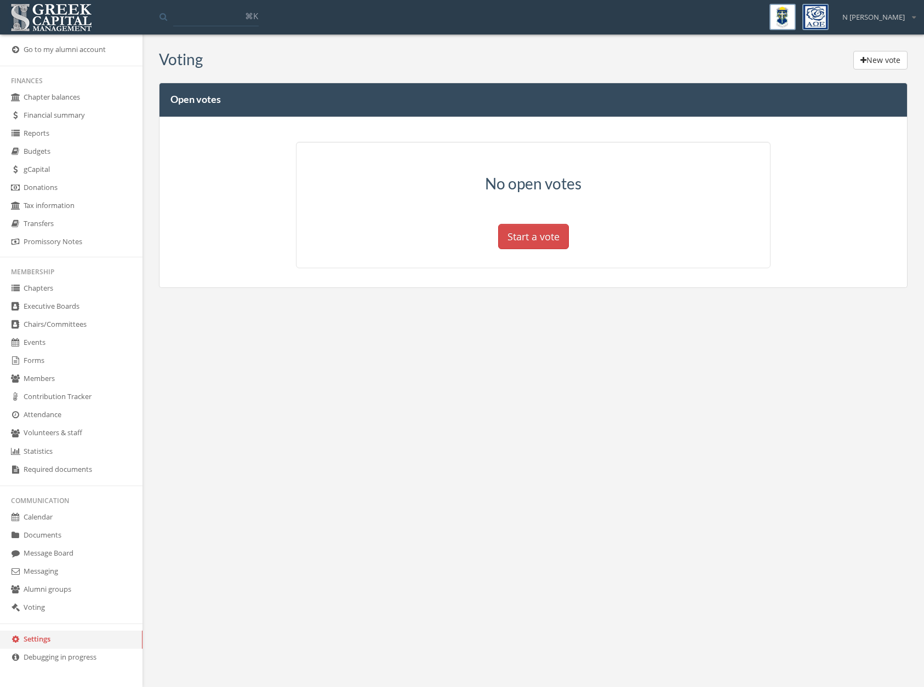
click at [53, 589] on link "Alumni groups" at bounding box center [71, 590] width 142 height 18
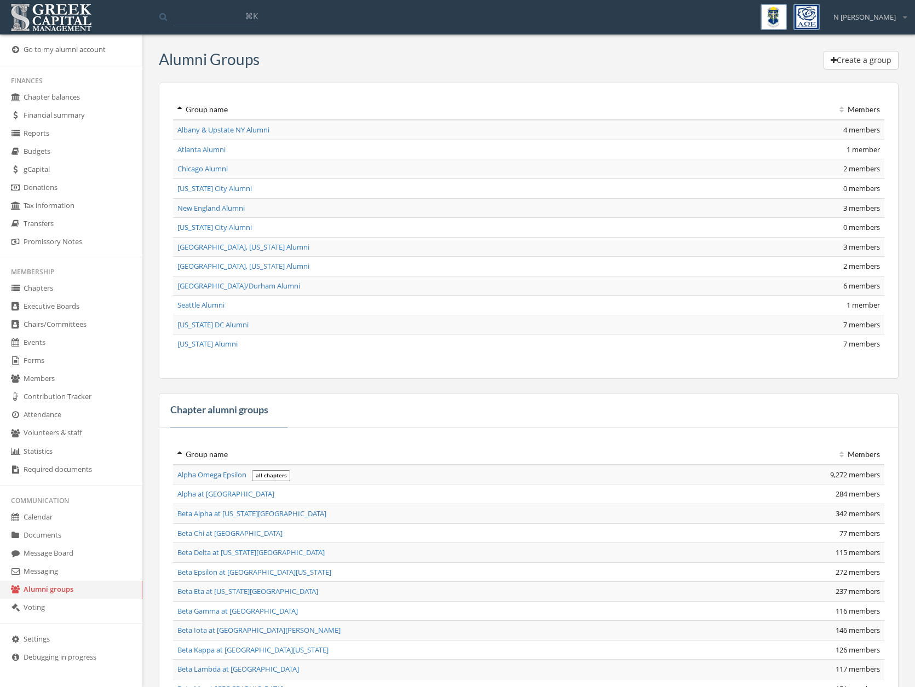
click at [48, 573] on link "Messaging" at bounding box center [71, 572] width 142 height 18
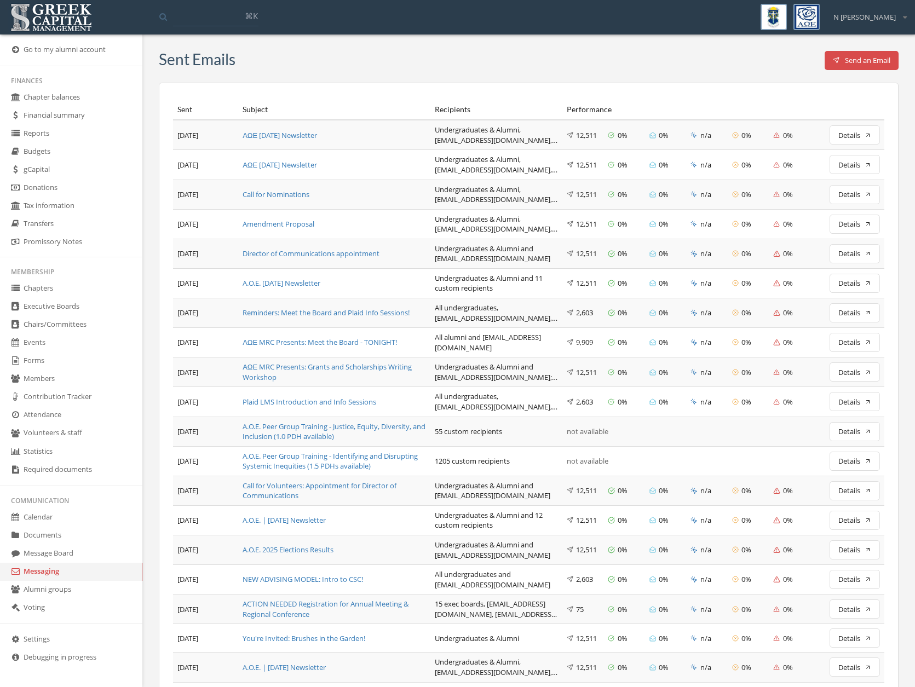
click at [60, 566] on link "Messaging" at bounding box center [71, 572] width 142 height 18
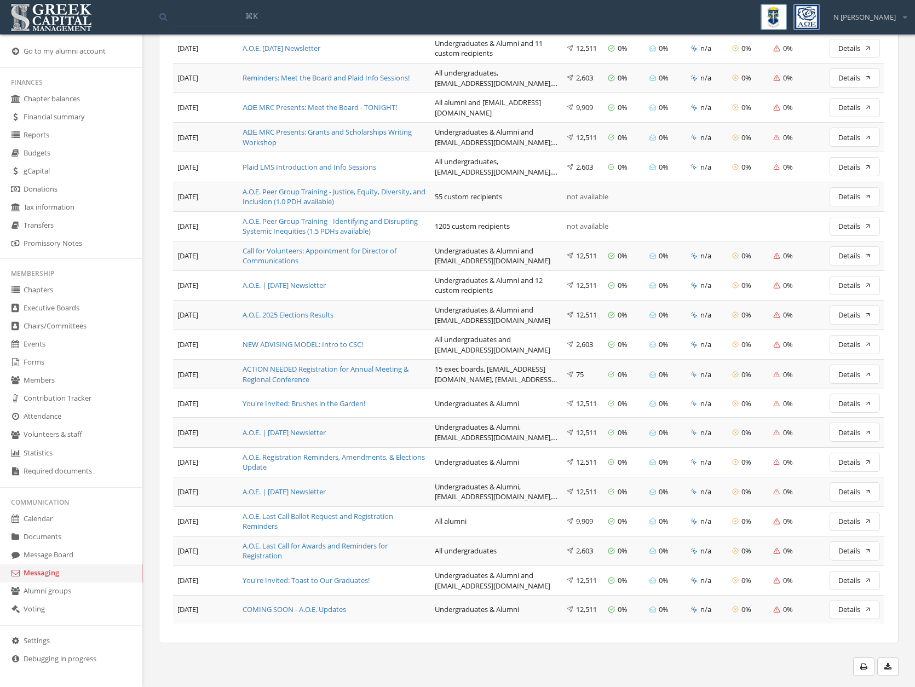
scroll to position [233, 0]
